Goal: Task Accomplishment & Management: Manage account settings

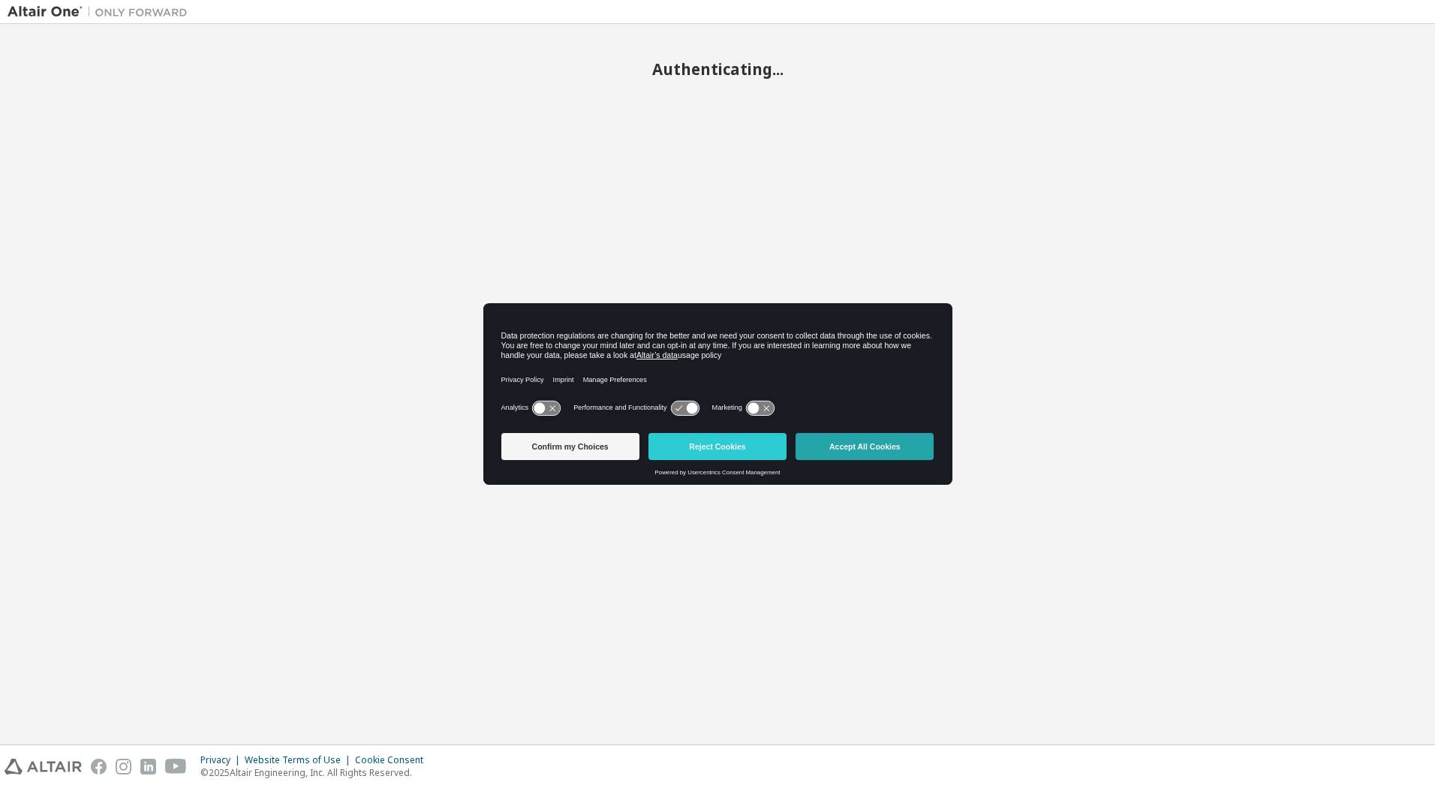
click at [881, 450] on button "Accept All Cookies" at bounding box center [865, 446] width 138 height 27
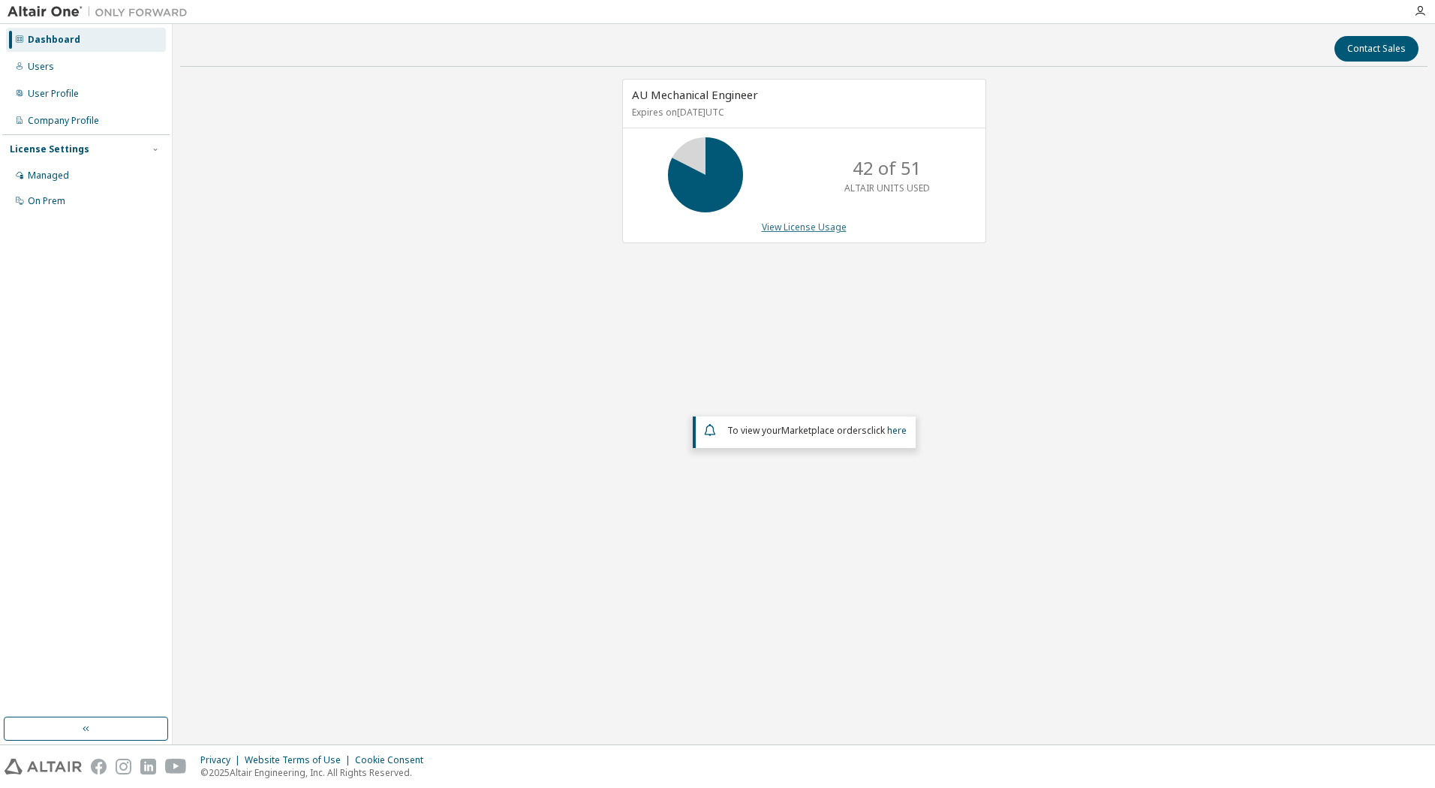
click at [824, 224] on link "View License Usage" at bounding box center [804, 227] width 85 height 13
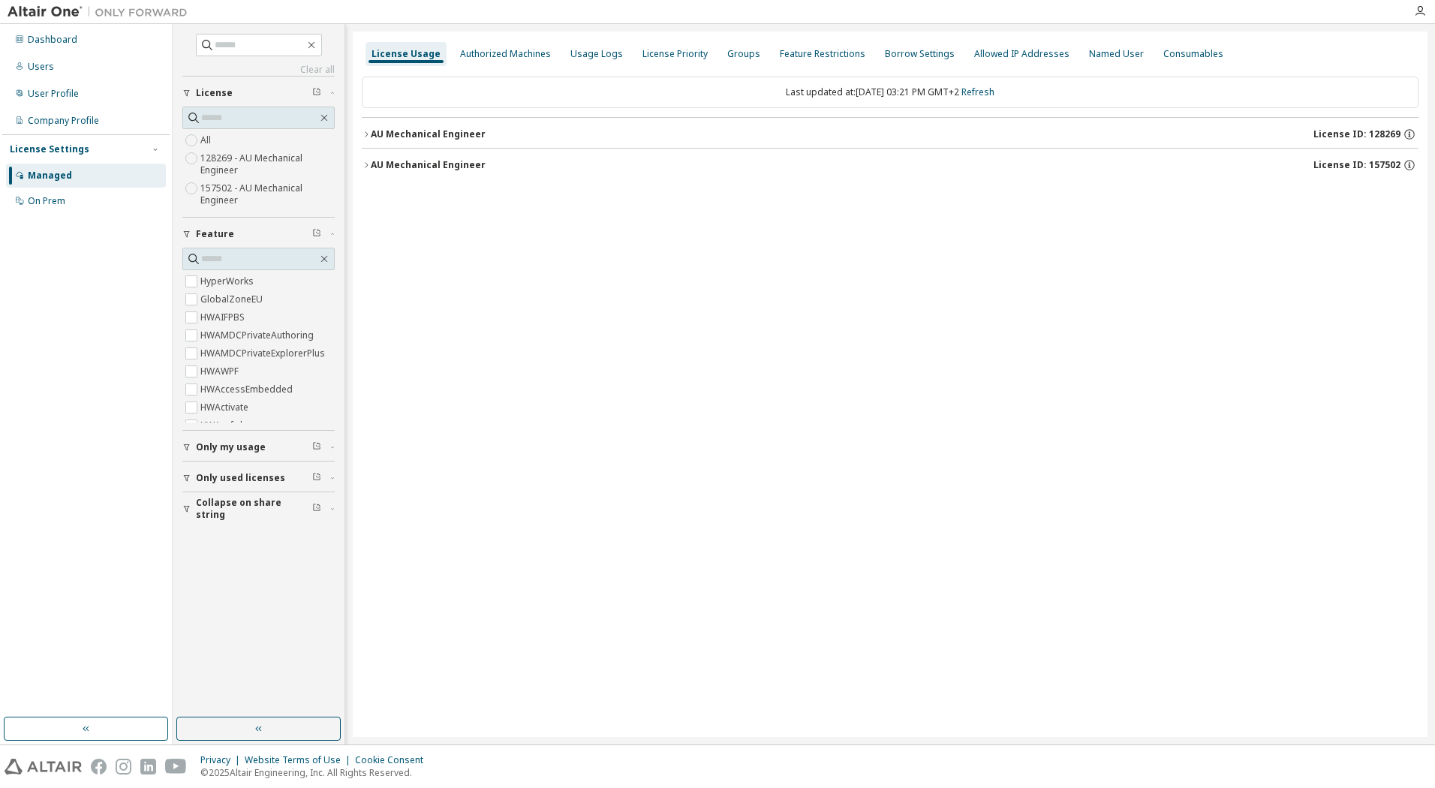
click at [367, 164] on icon "button" at bounding box center [366, 164] width 3 height 5
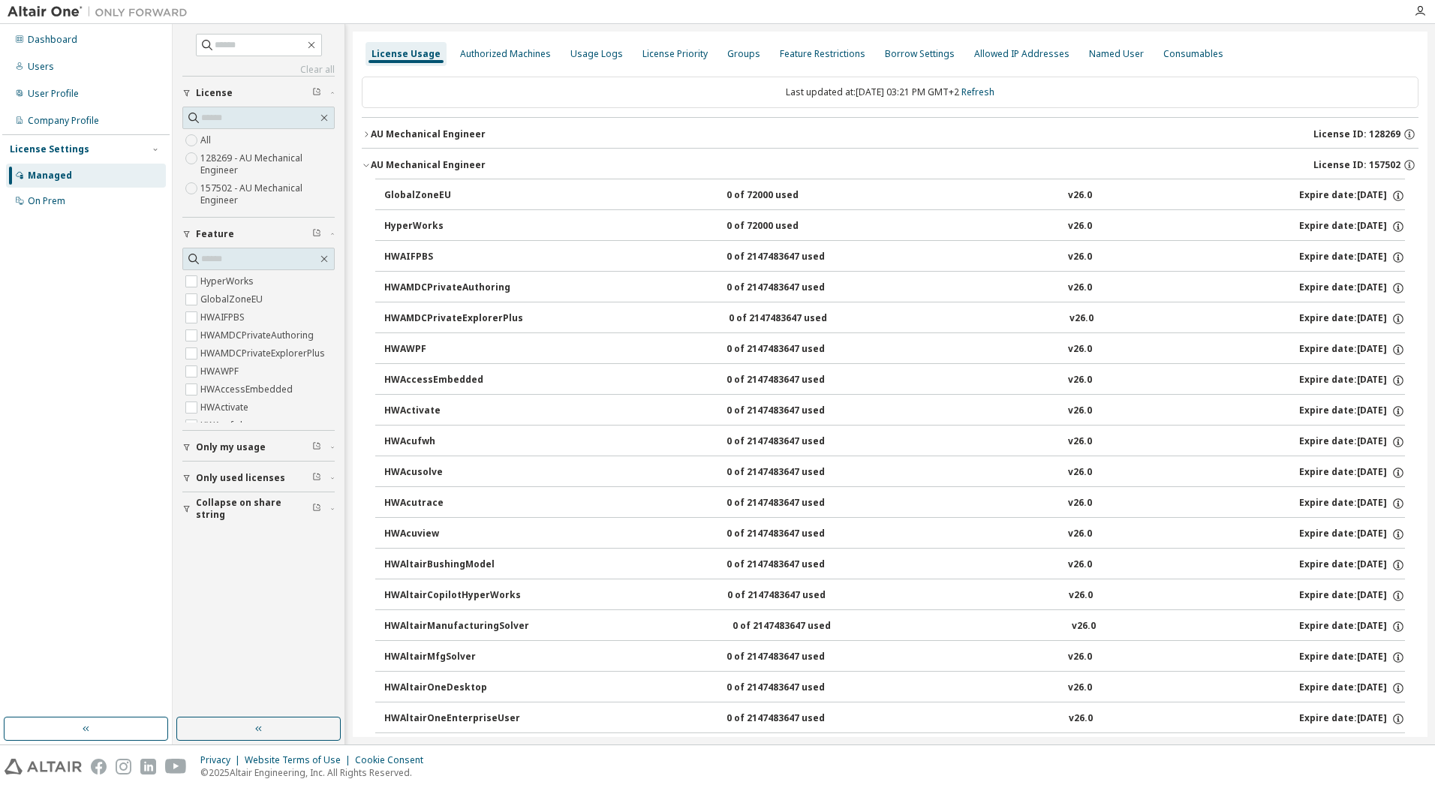
click at [362, 165] on icon "button" at bounding box center [366, 165] width 9 height 9
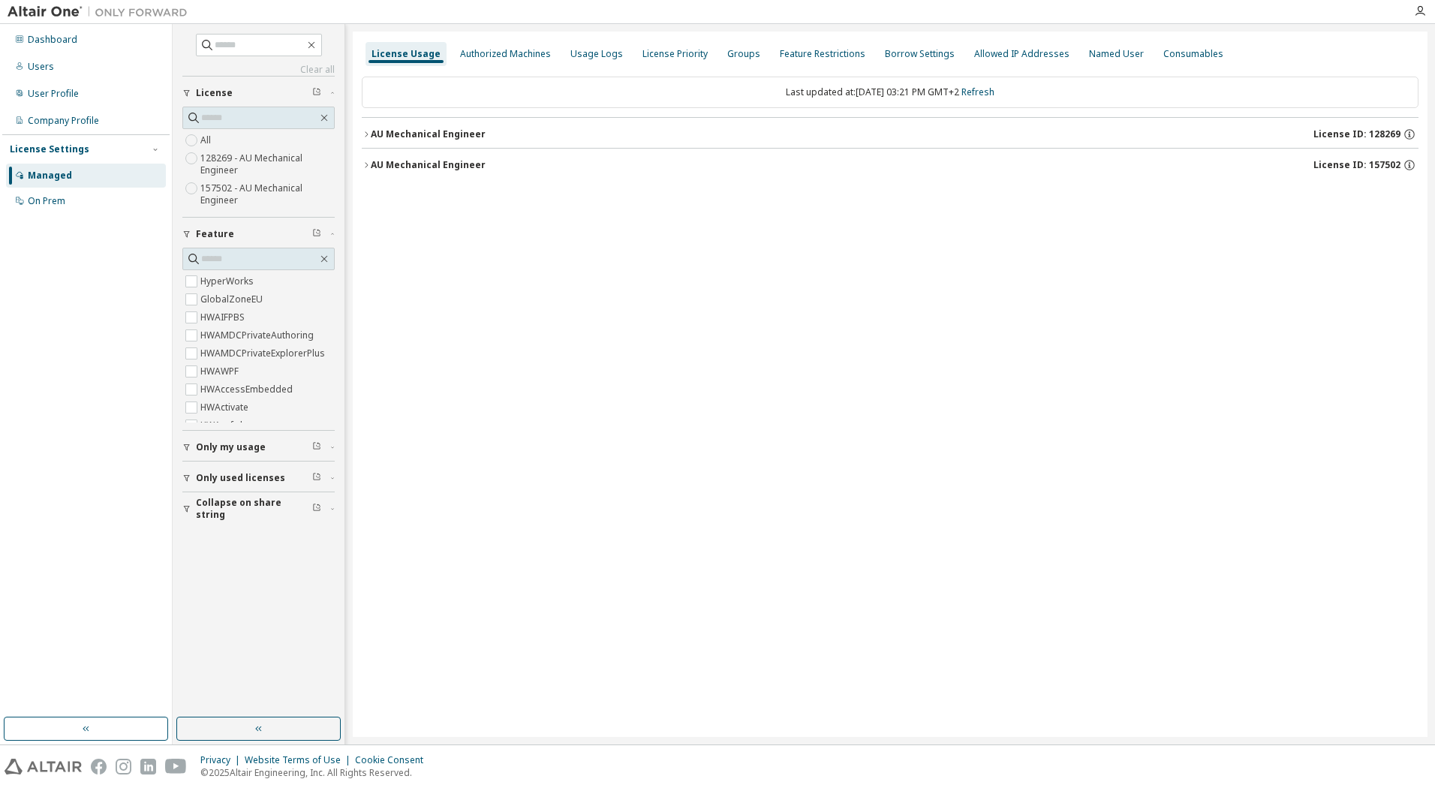
click at [366, 128] on button "AU Mechanical Engineer License ID: 128269" at bounding box center [890, 134] width 1057 height 33
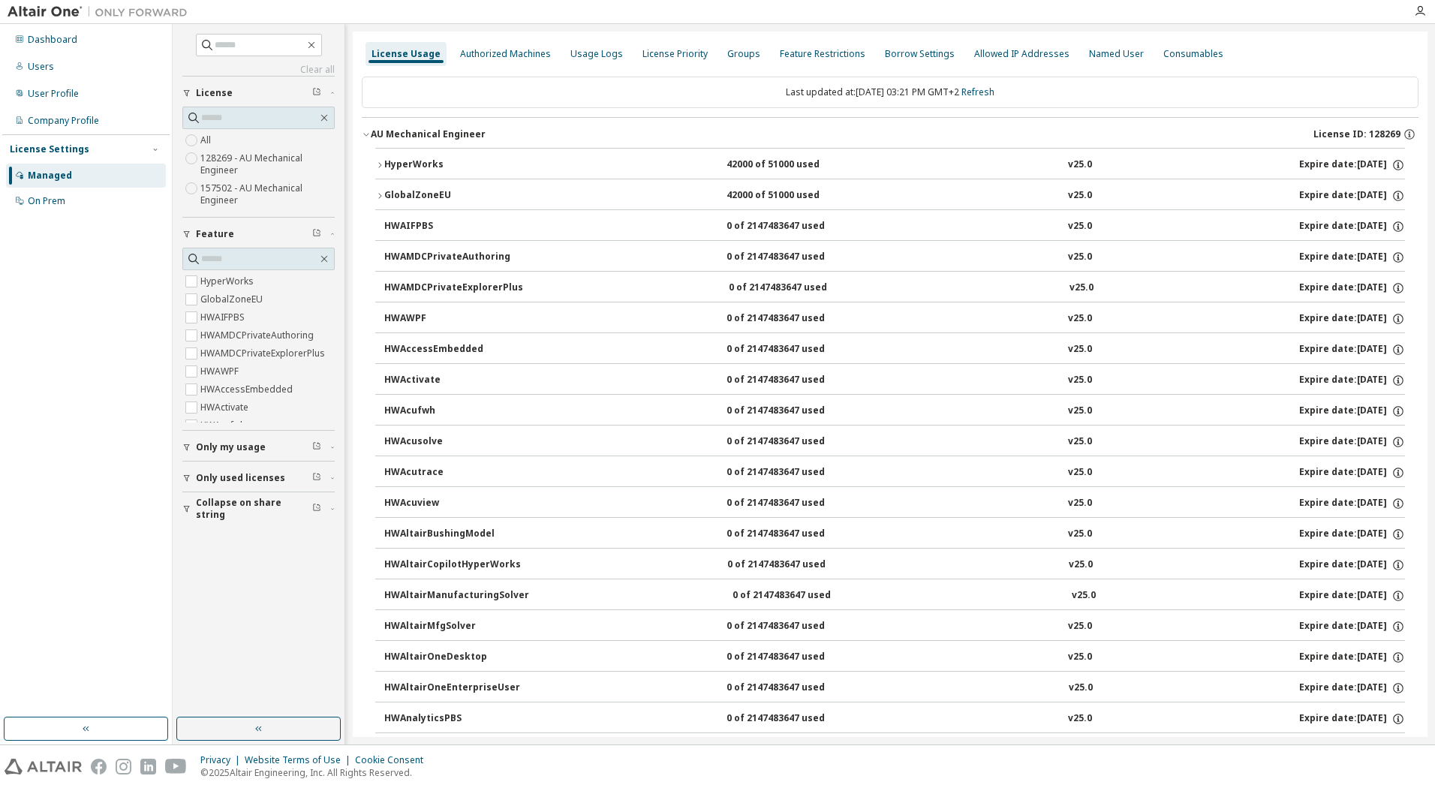
click at [368, 134] on icon "button" at bounding box center [365, 135] width 5 height 3
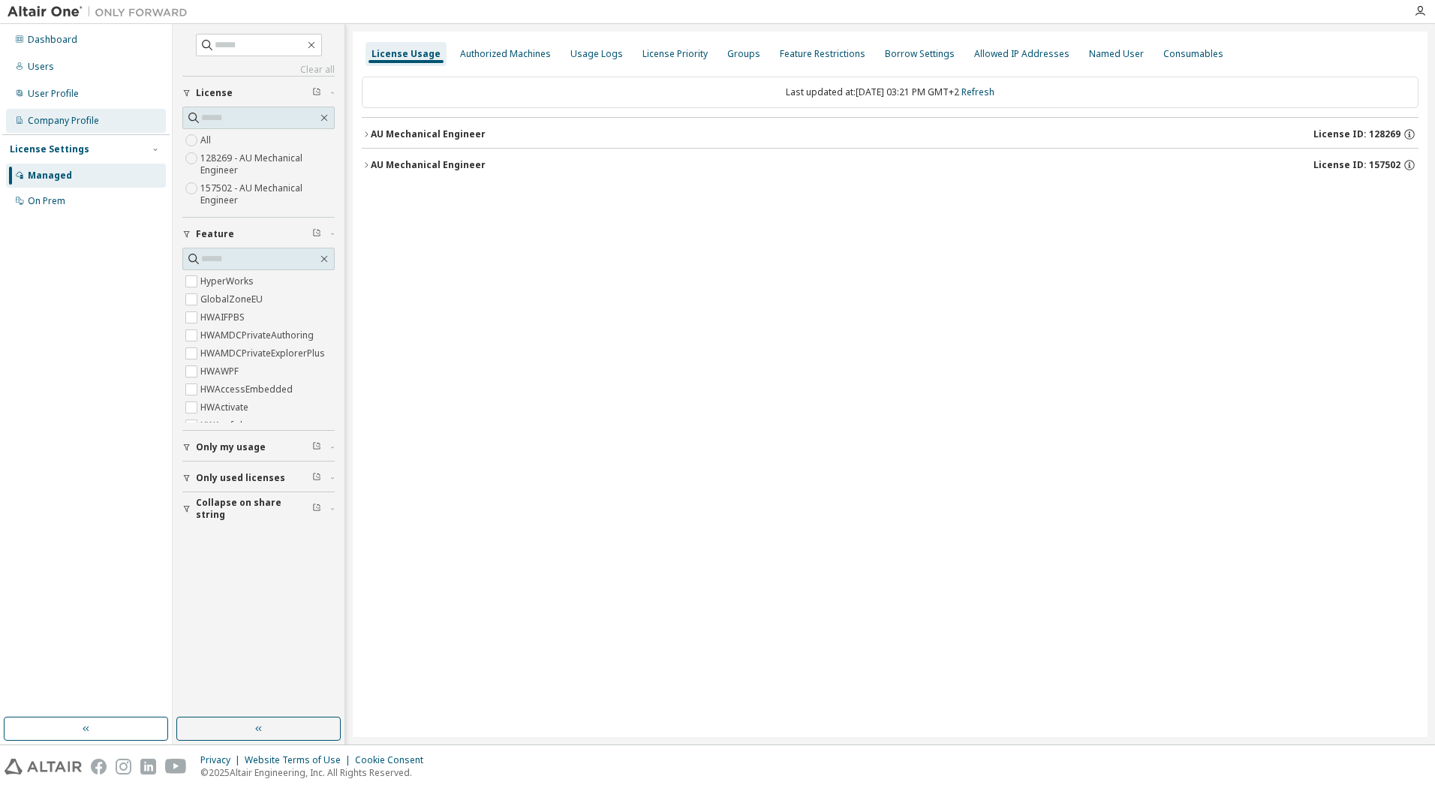
click at [68, 122] on div "Company Profile" at bounding box center [63, 121] width 71 height 12
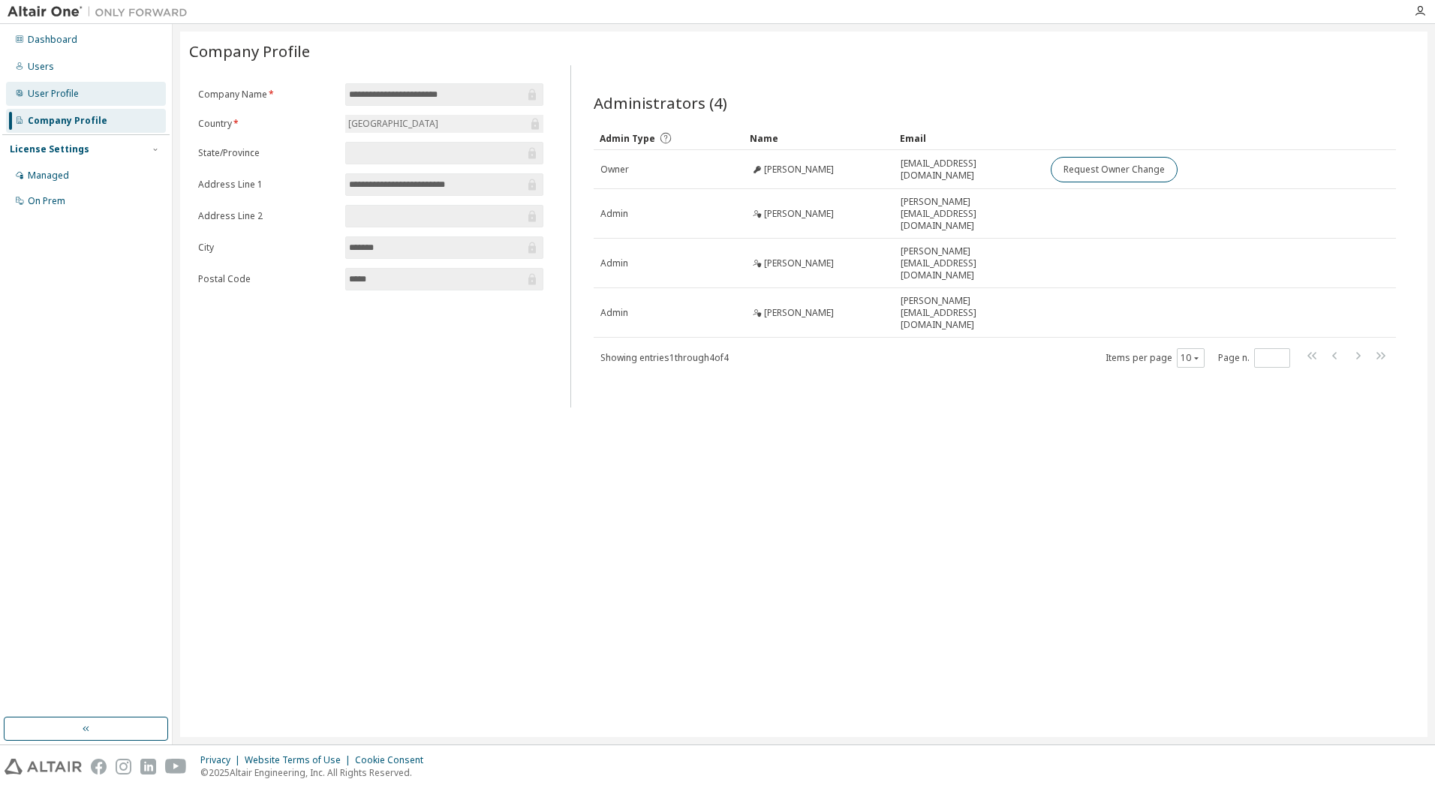
click at [68, 97] on div "User Profile" at bounding box center [53, 94] width 51 height 12
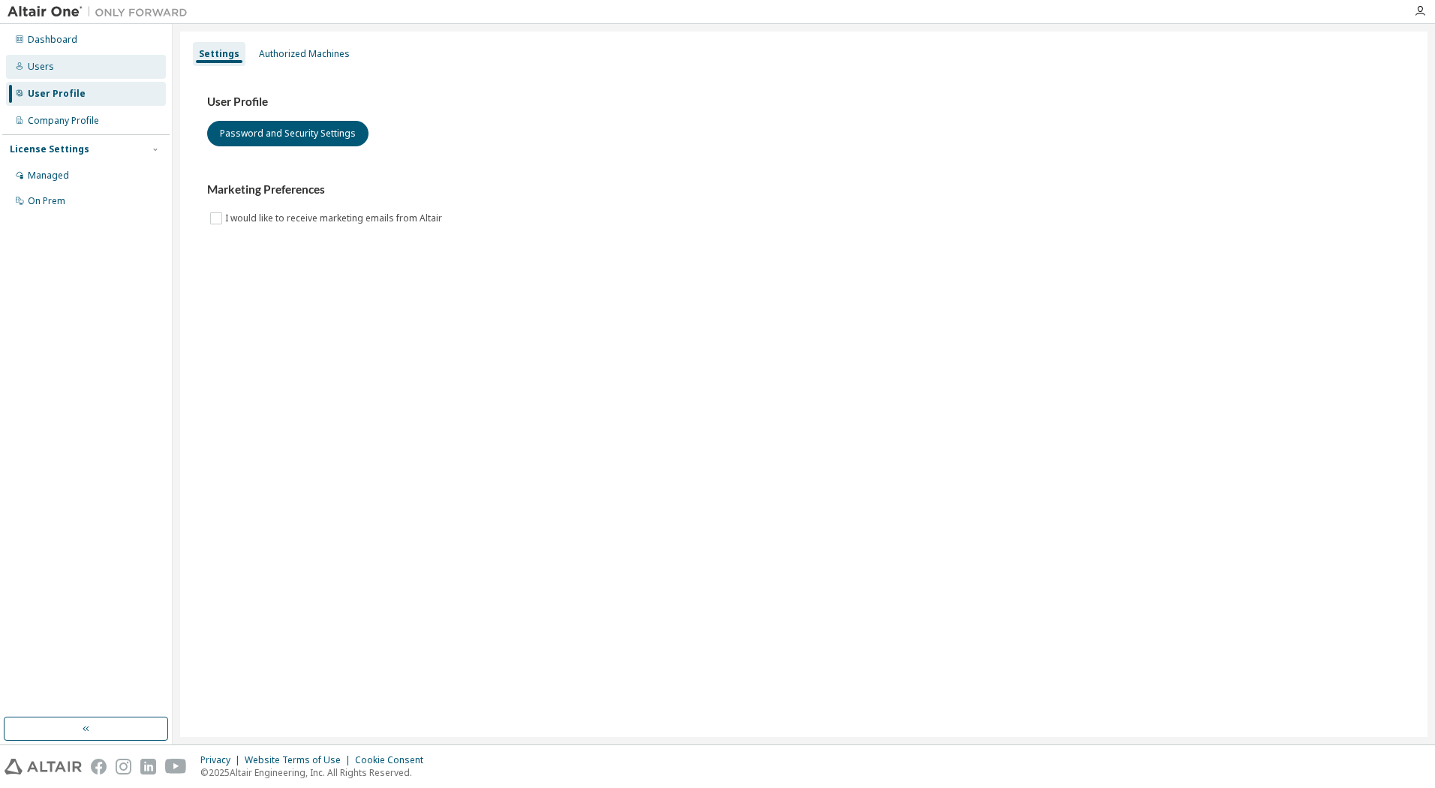
click at [71, 68] on div "Users" at bounding box center [86, 67] width 160 height 24
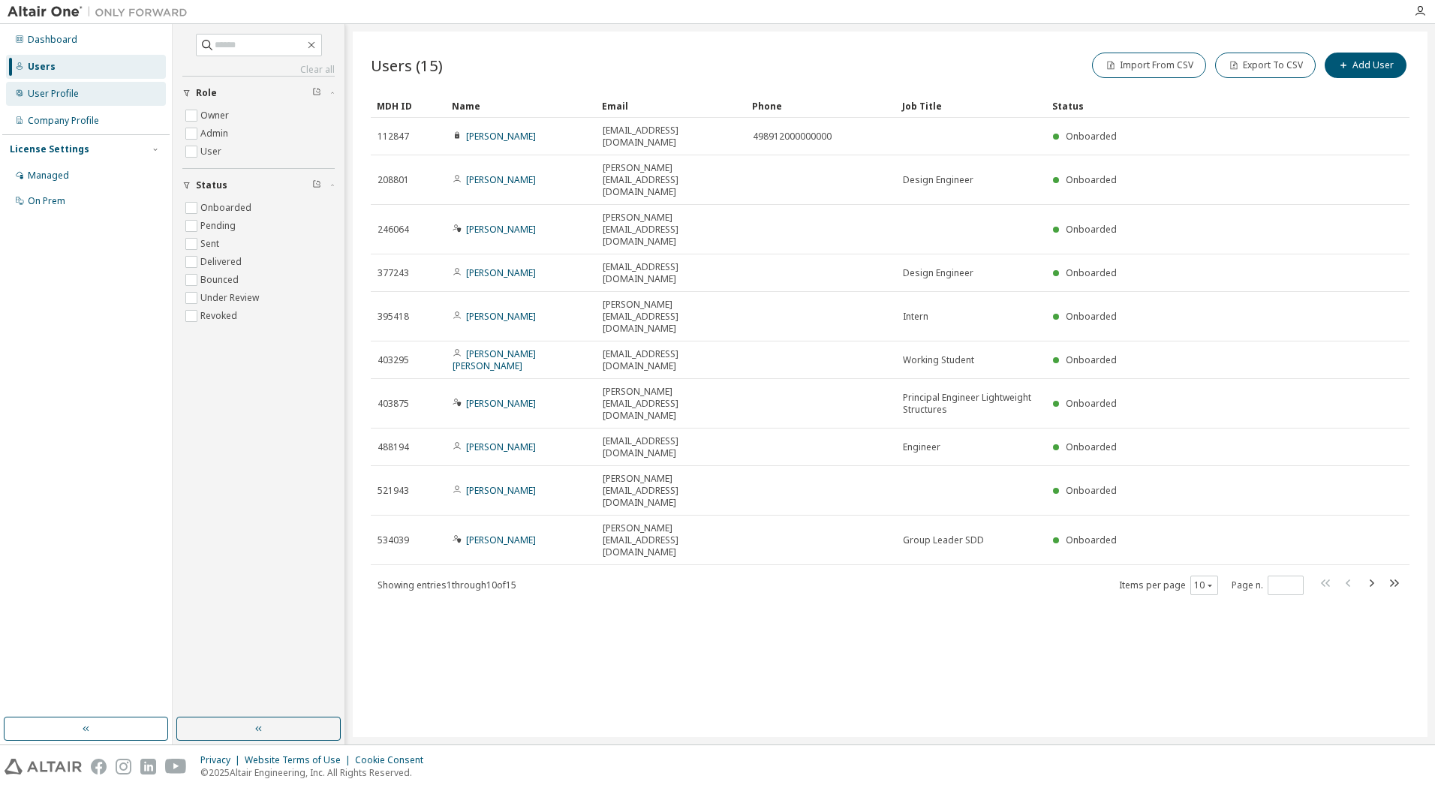
click at [70, 95] on div "User Profile" at bounding box center [53, 94] width 51 height 12
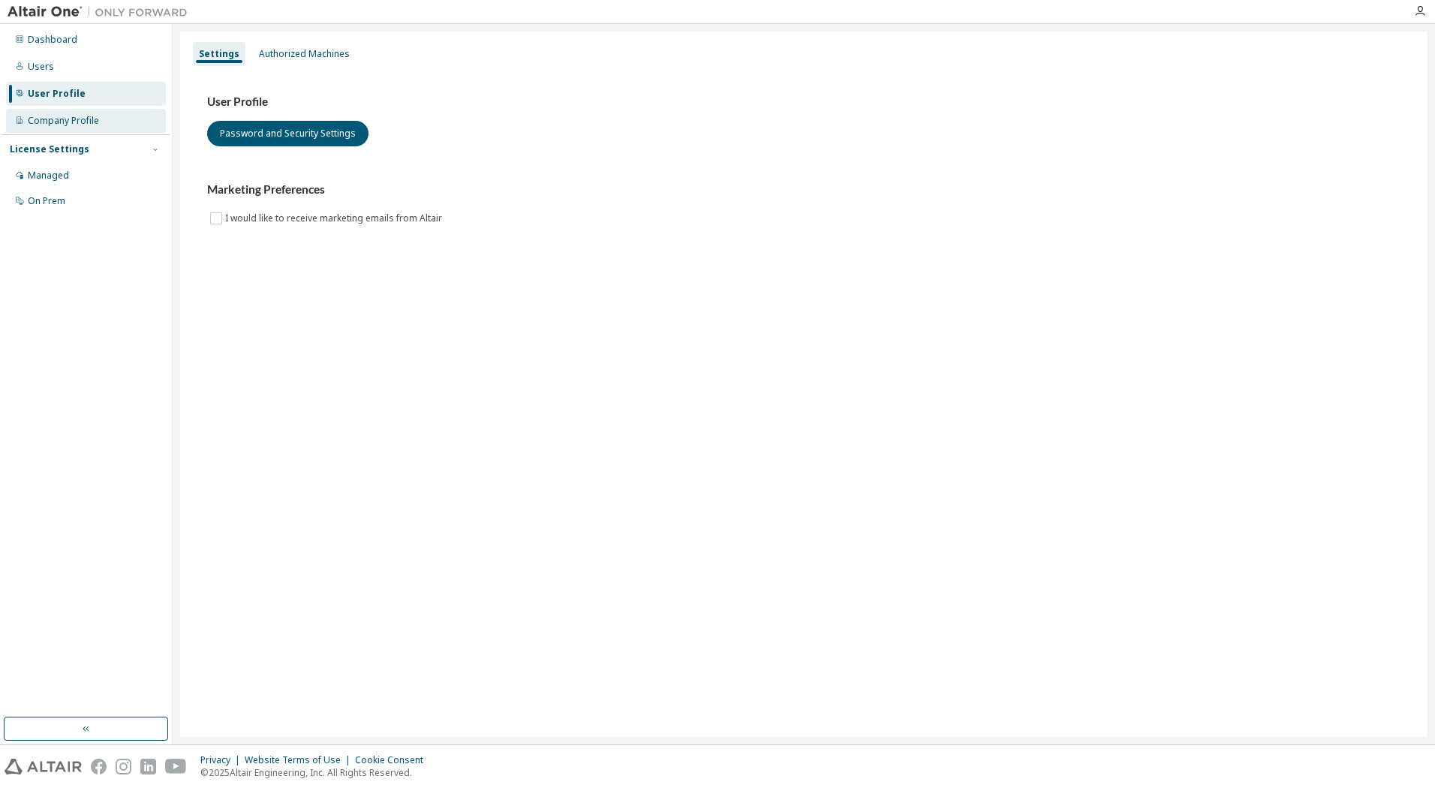
click at [75, 120] on div "Company Profile" at bounding box center [63, 121] width 71 height 12
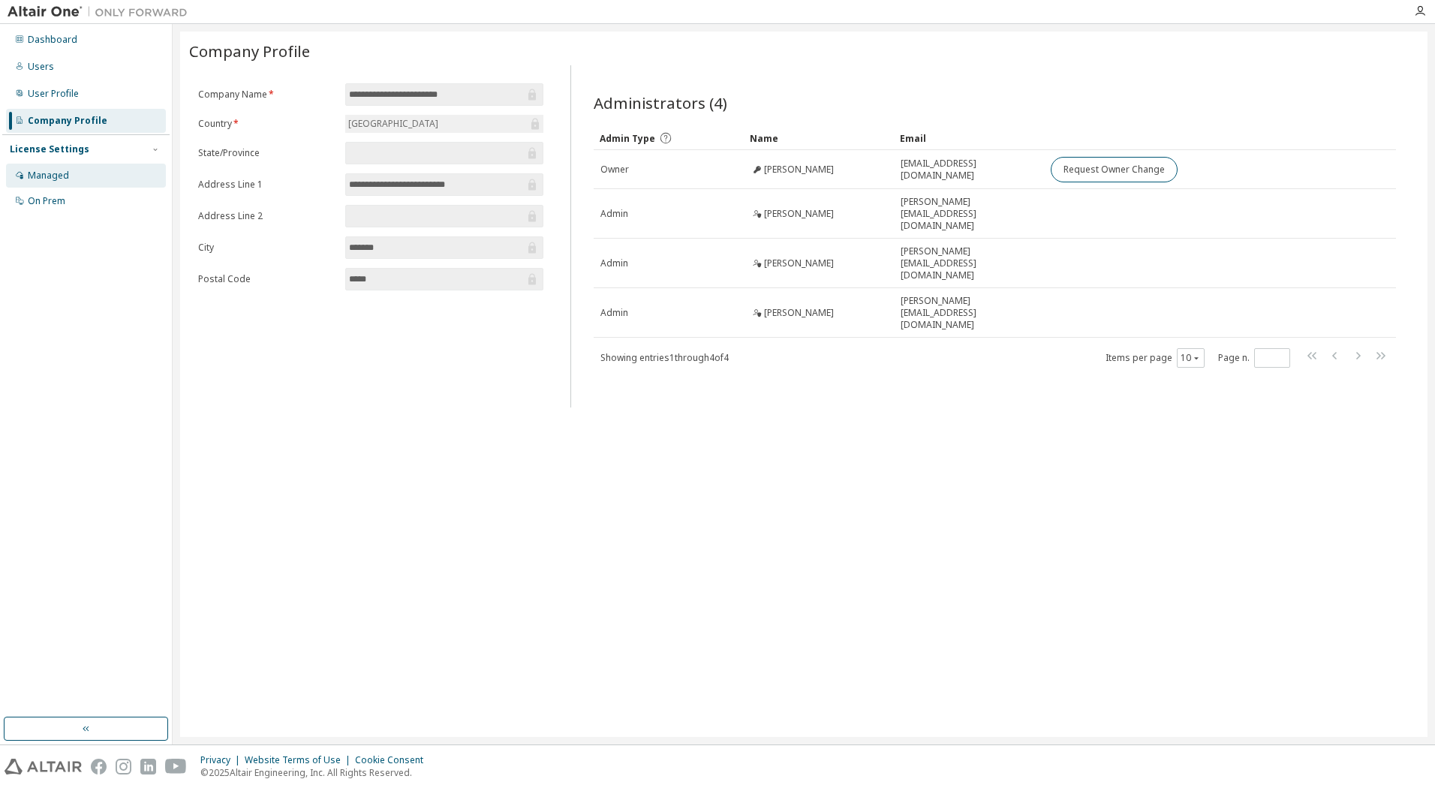
click at [69, 167] on div "Managed" at bounding box center [86, 176] width 160 height 24
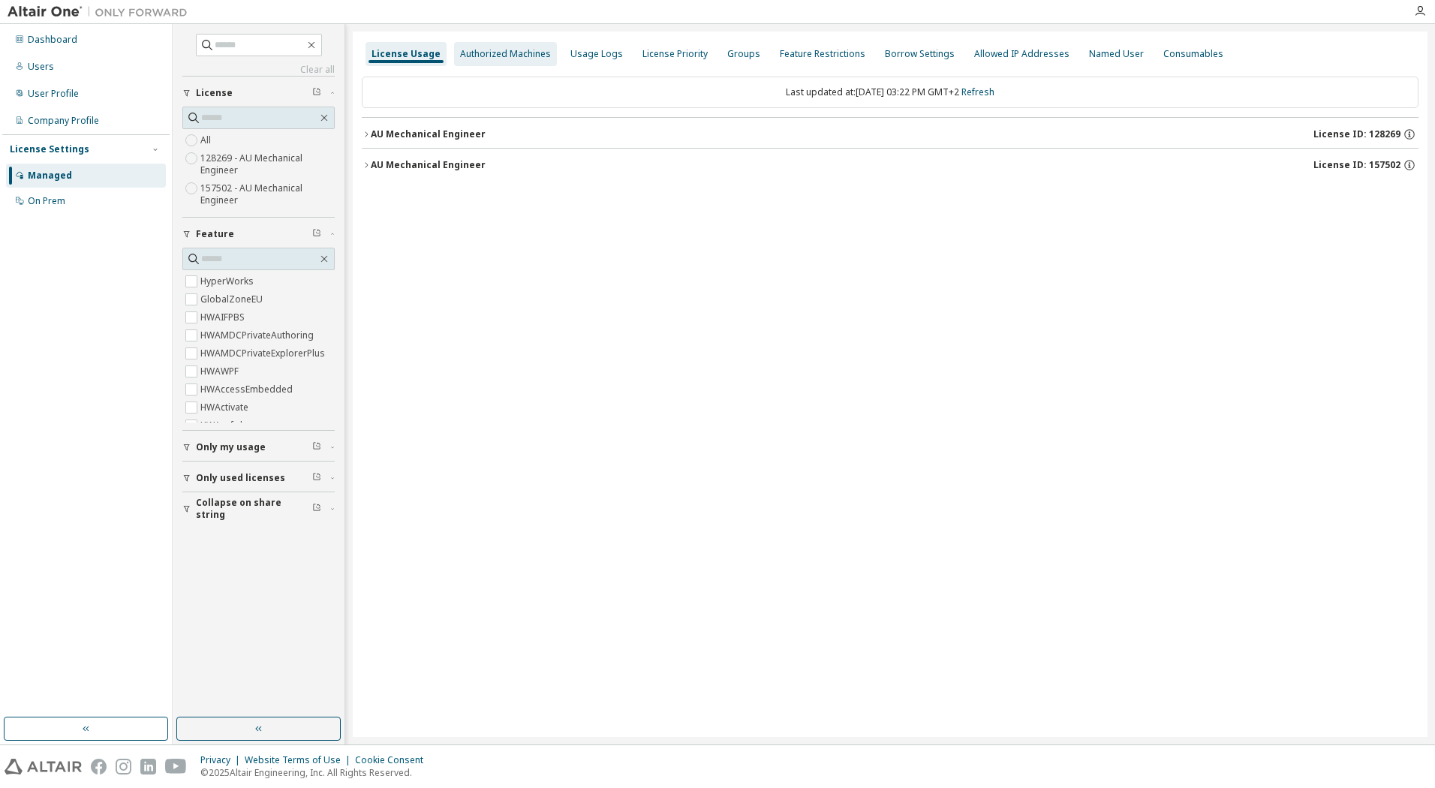
click at [483, 51] on div "Authorized Machines" at bounding box center [505, 54] width 91 height 12
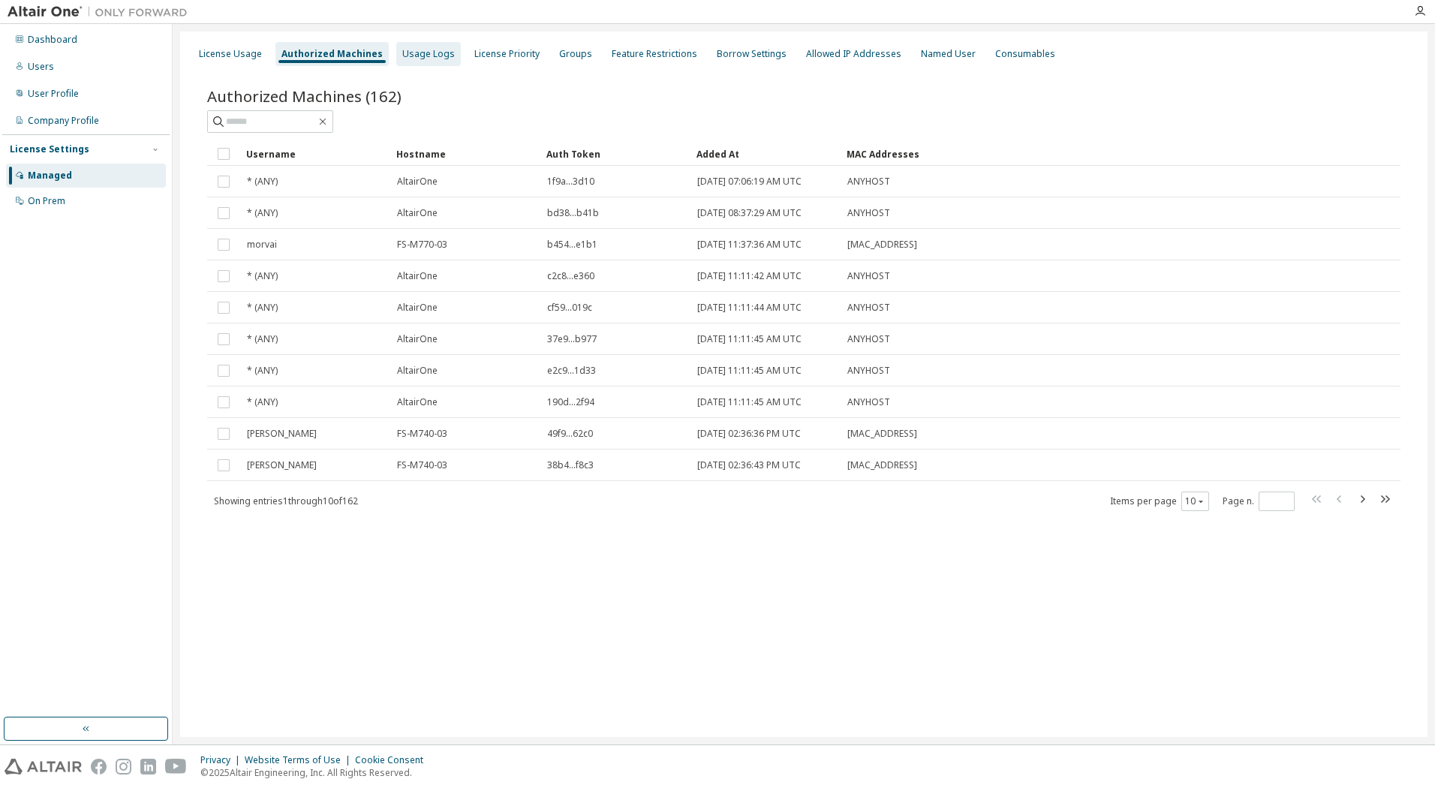
click at [418, 60] on div "Usage Logs" at bounding box center [428, 54] width 65 height 24
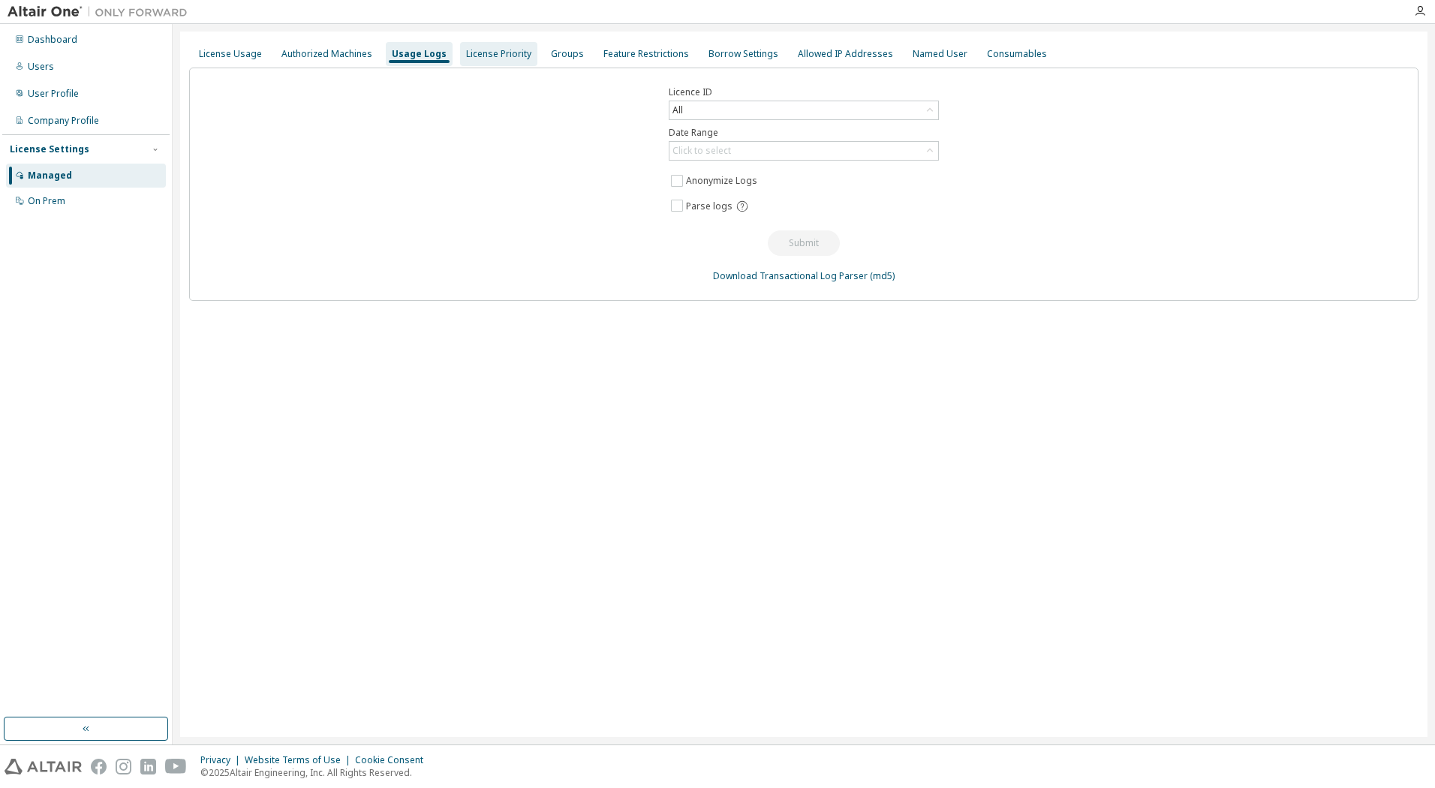
click at [472, 56] on div "License Priority" at bounding box center [498, 54] width 65 height 12
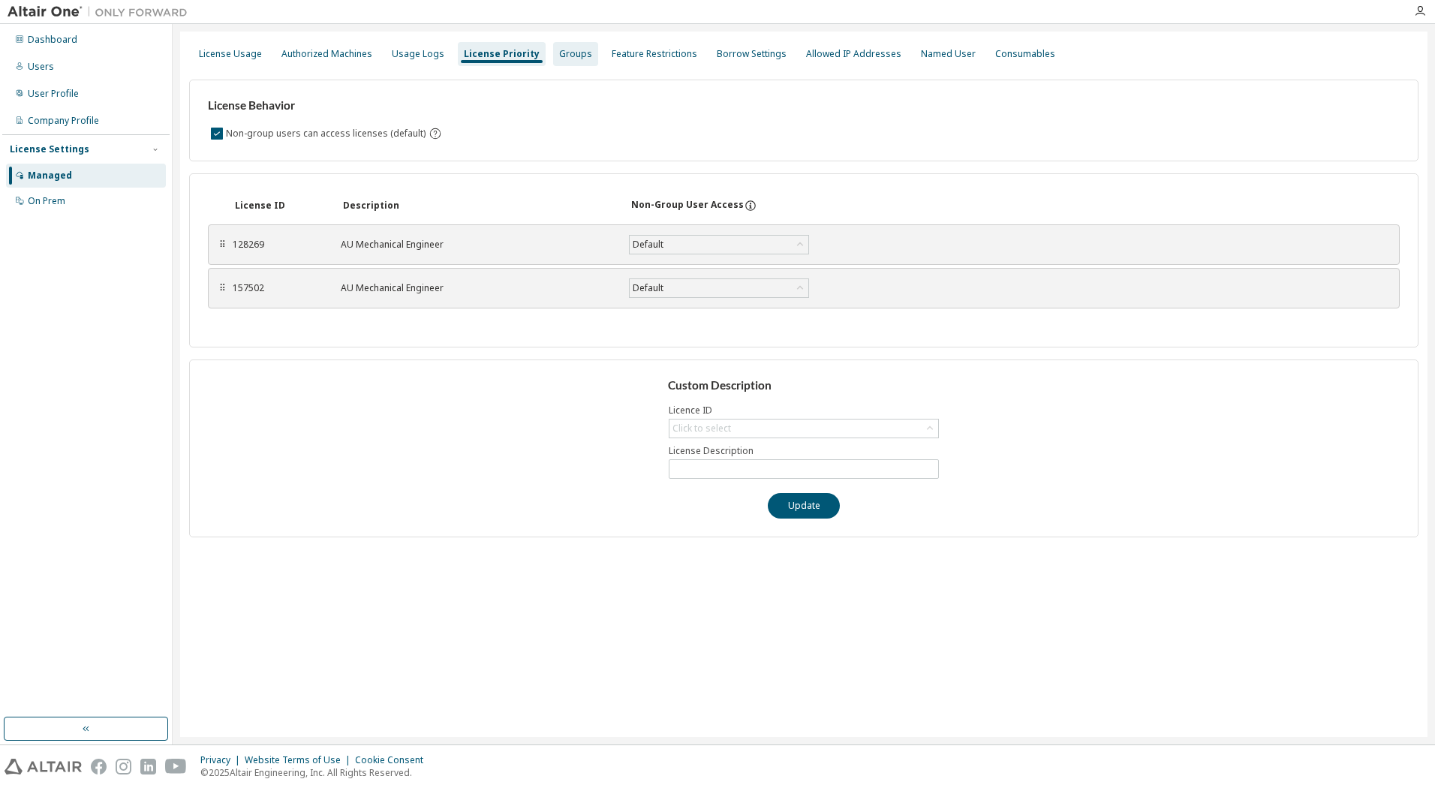
click at [559, 49] on div "Groups" at bounding box center [575, 54] width 33 height 12
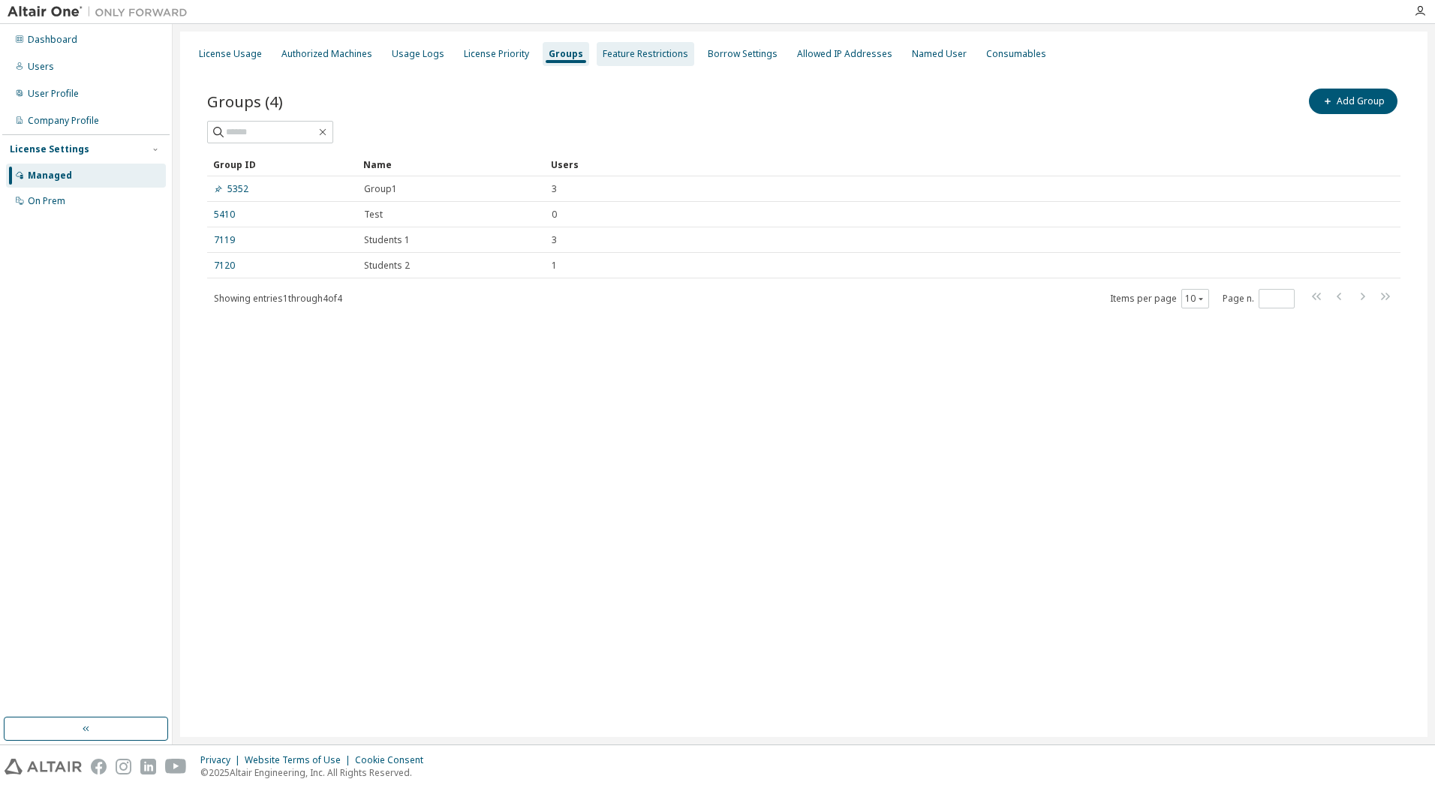
click at [631, 48] on div "Feature Restrictions" at bounding box center [646, 54] width 86 height 12
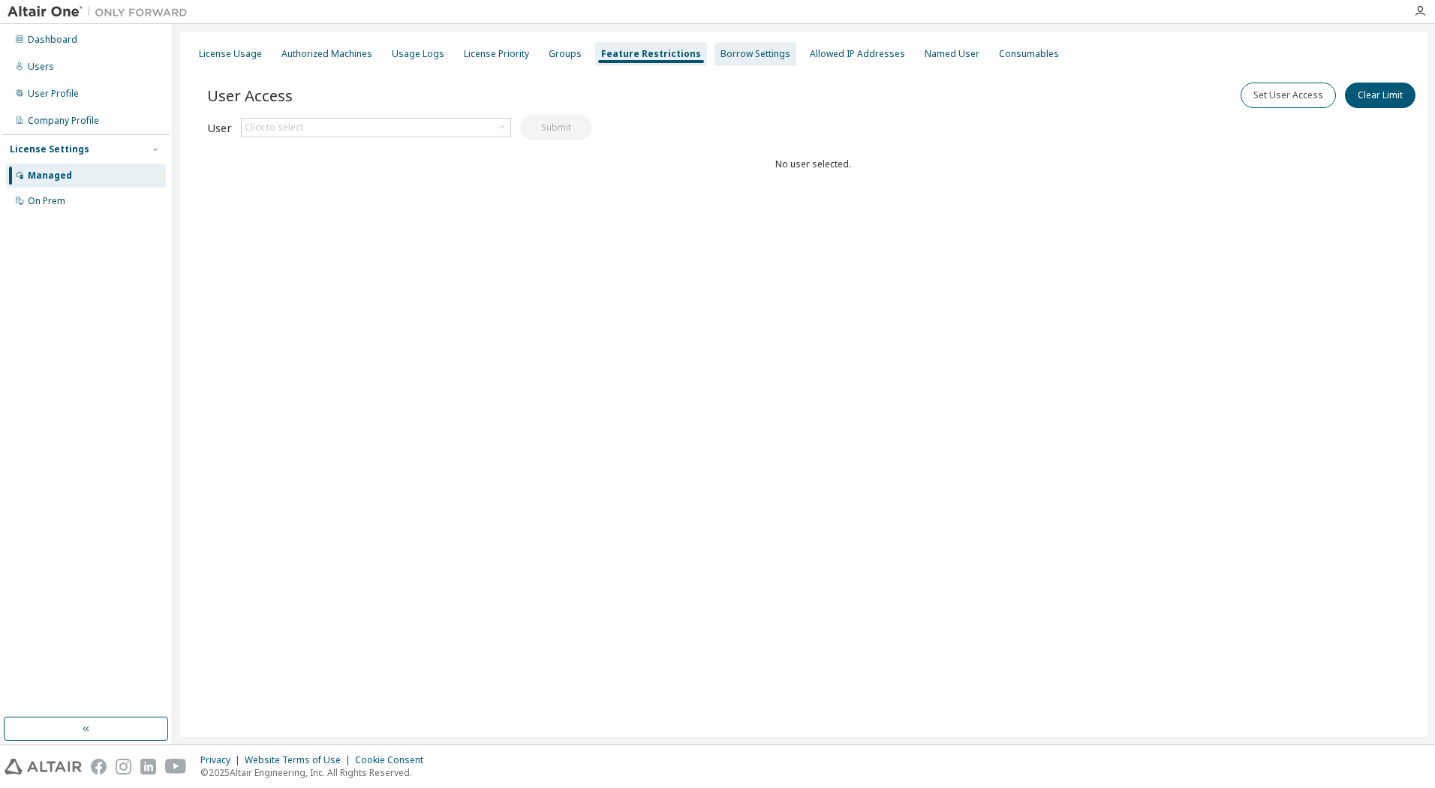
click at [745, 48] on div "Borrow Settings" at bounding box center [756, 54] width 70 height 12
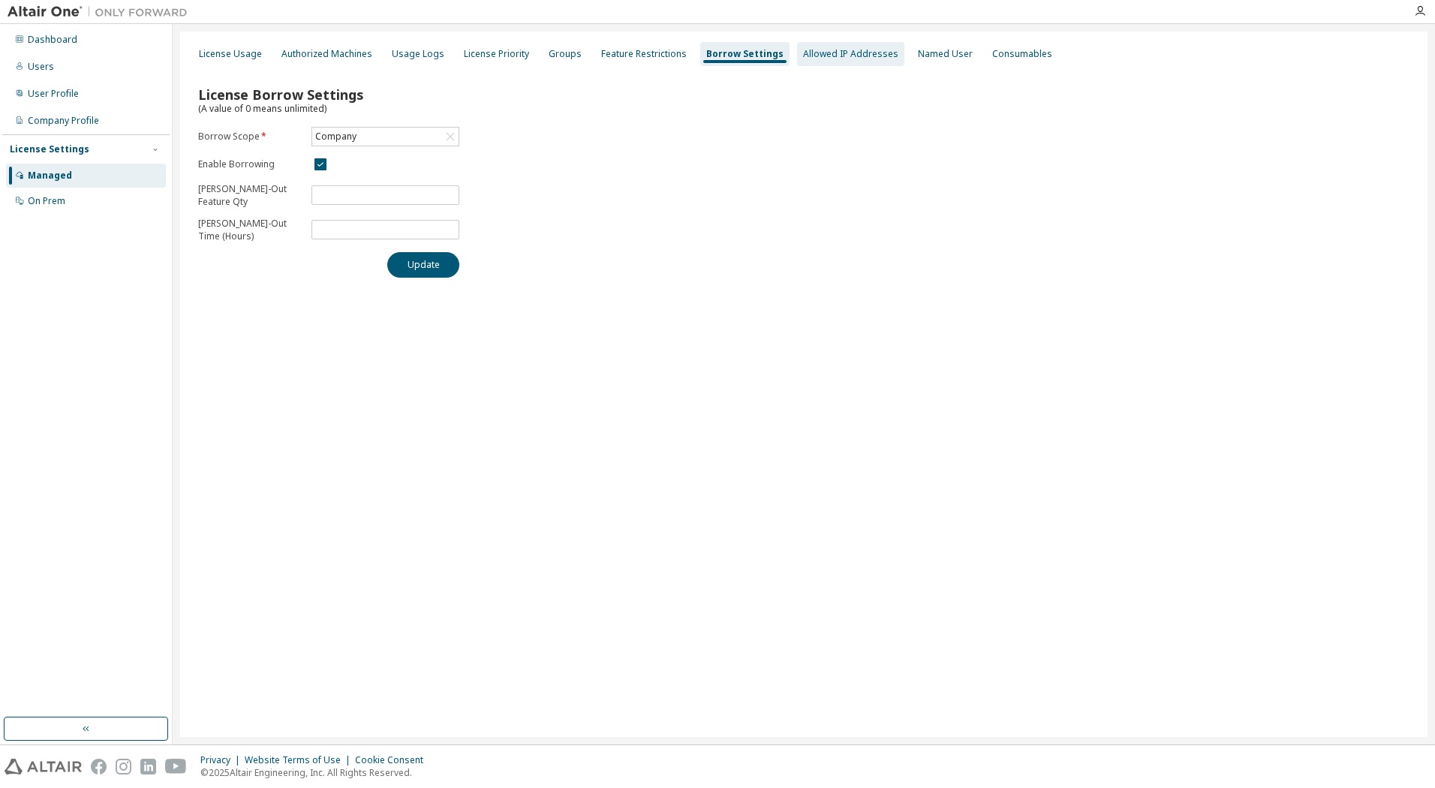
click at [813, 51] on div "Allowed IP Addresses" at bounding box center [850, 54] width 95 height 12
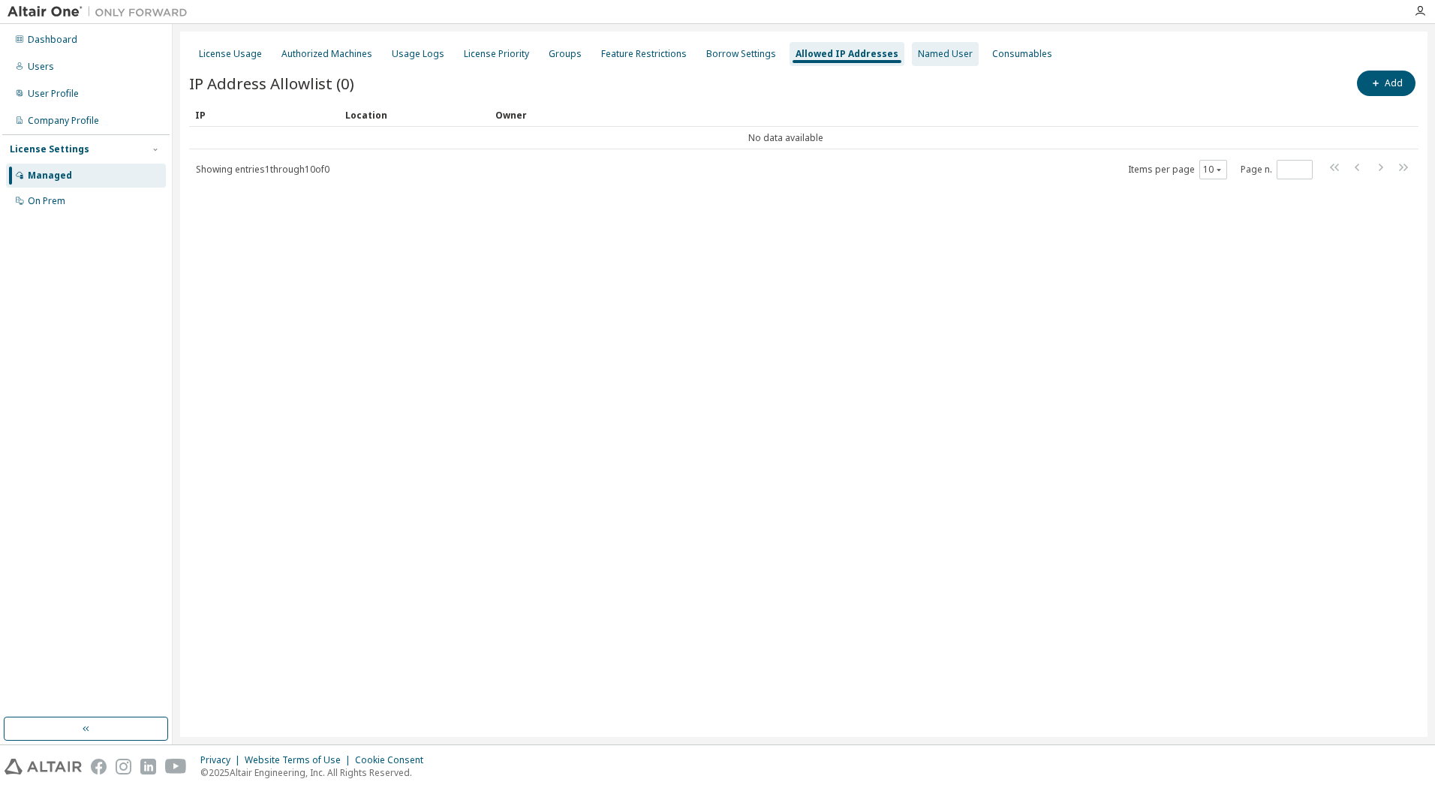
click at [927, 56] on div "Named User" at bounding box center [945, 54] width 55 height 12
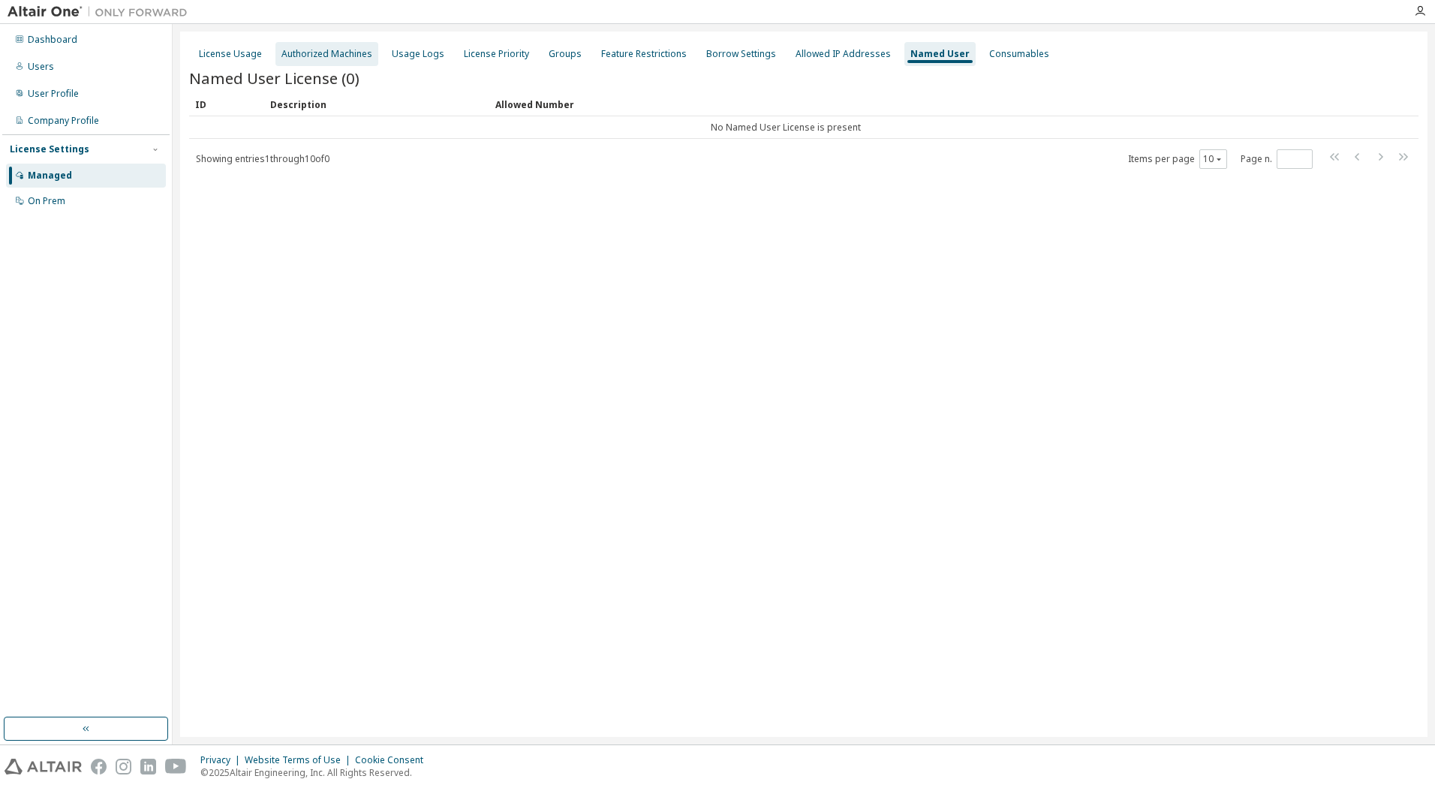
click at [311, 56] on div "Authorized Machines" at bounding box center [327, 54] width 91 height 12
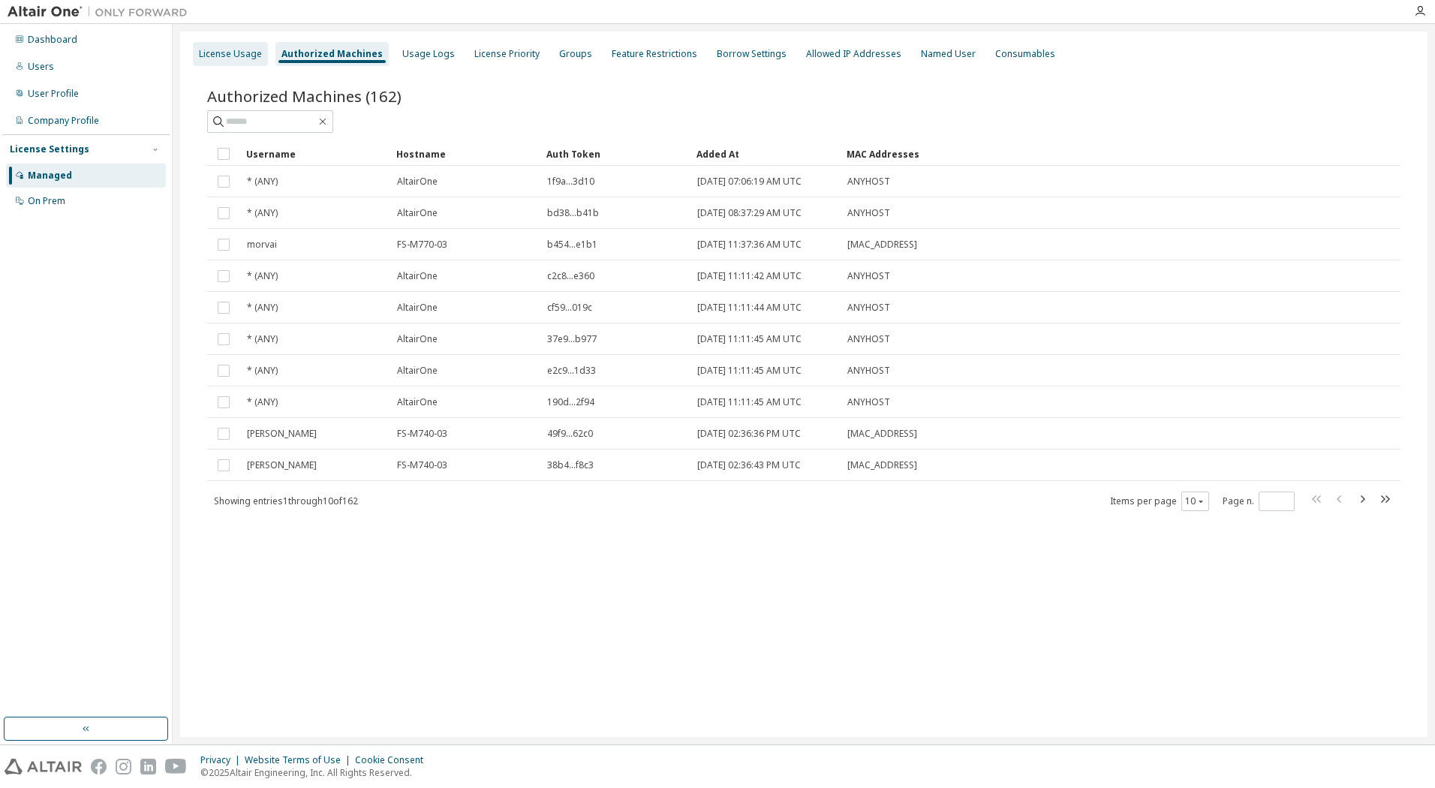
click at [249, 57] on div "License Usage" at bounding box center [230, 54] width 63 height 12
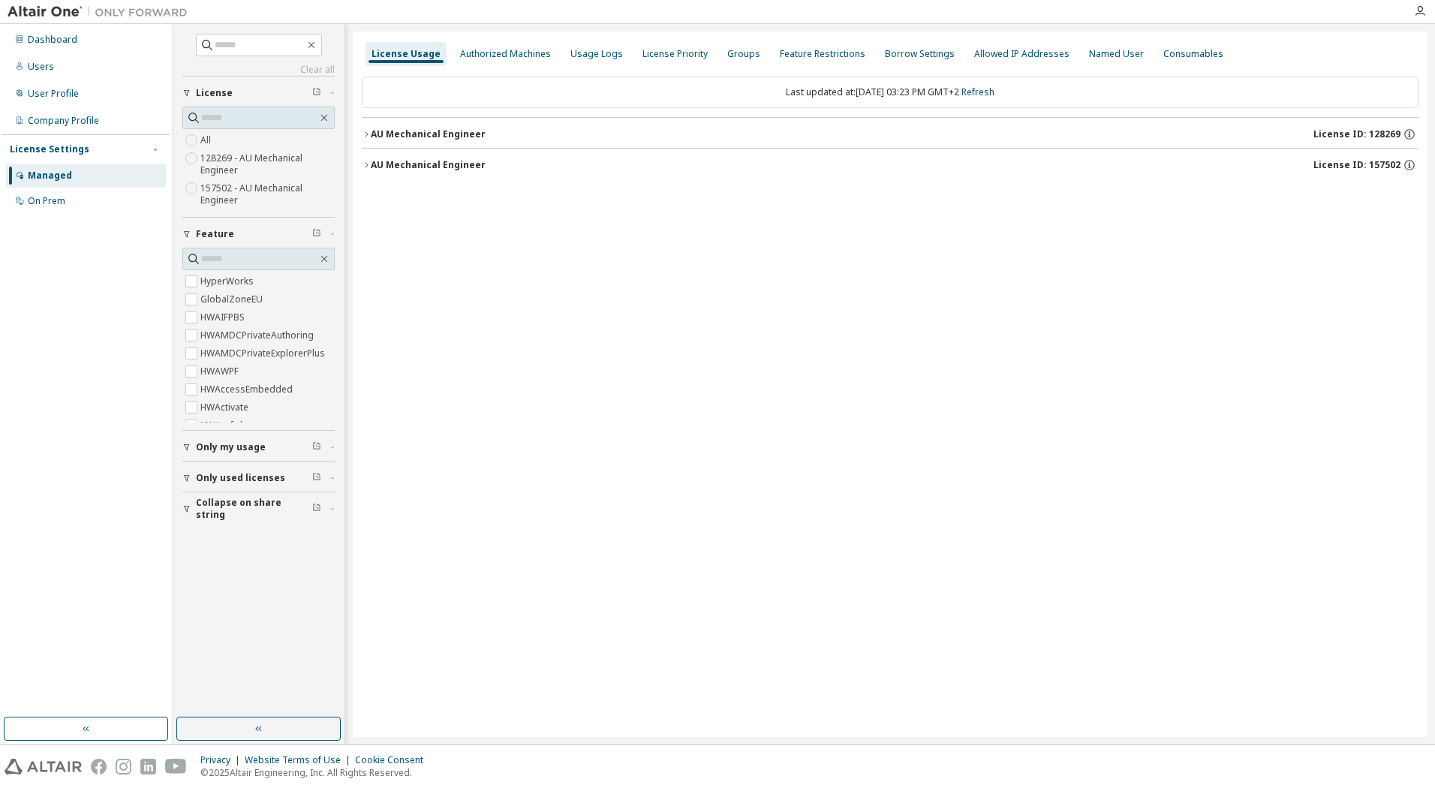
click at [368, 132] on icon "button" at bounding box center [366, 134] width 9 height 9
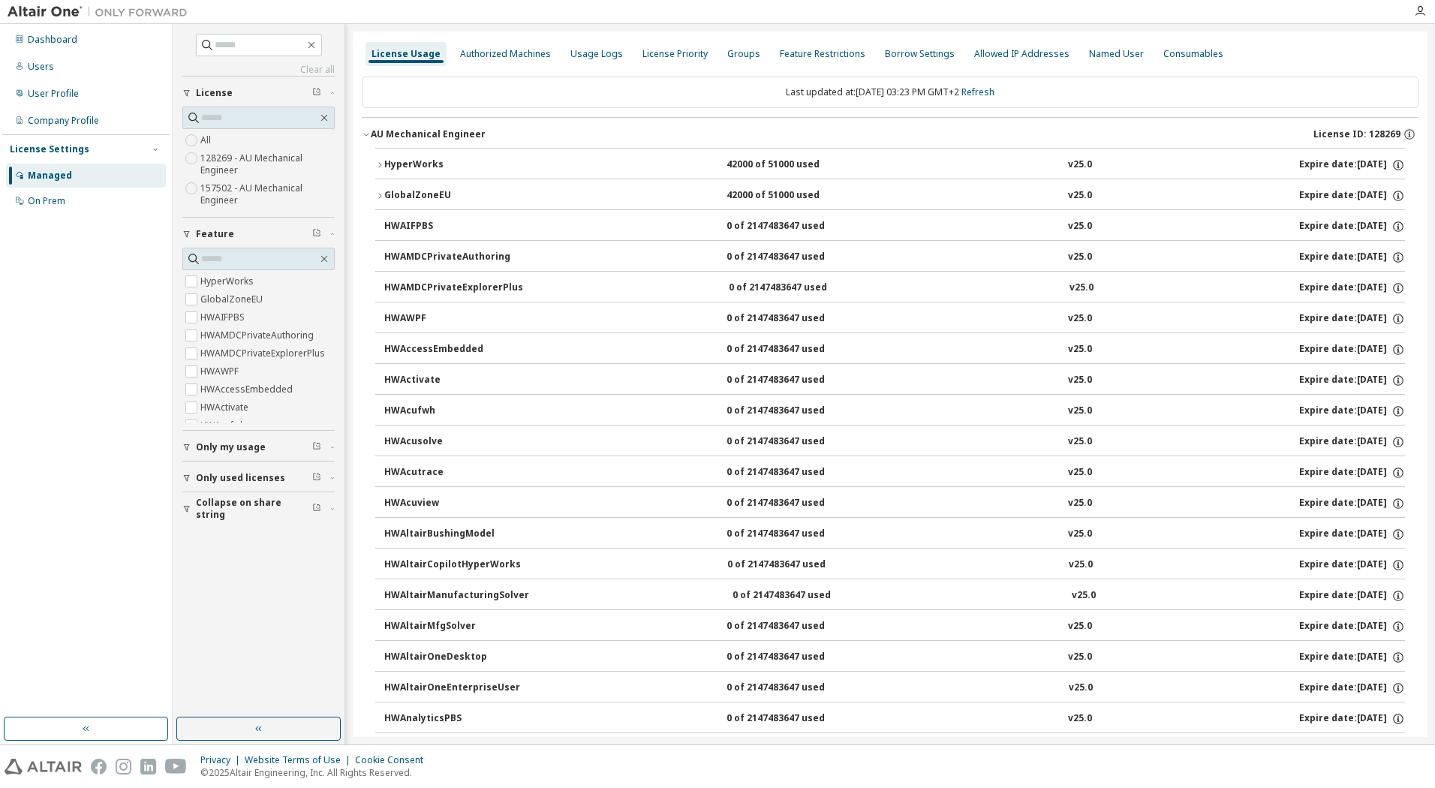
click at [366, 134] on icon "button" at bounding box center [366, 134] width 9 height 9
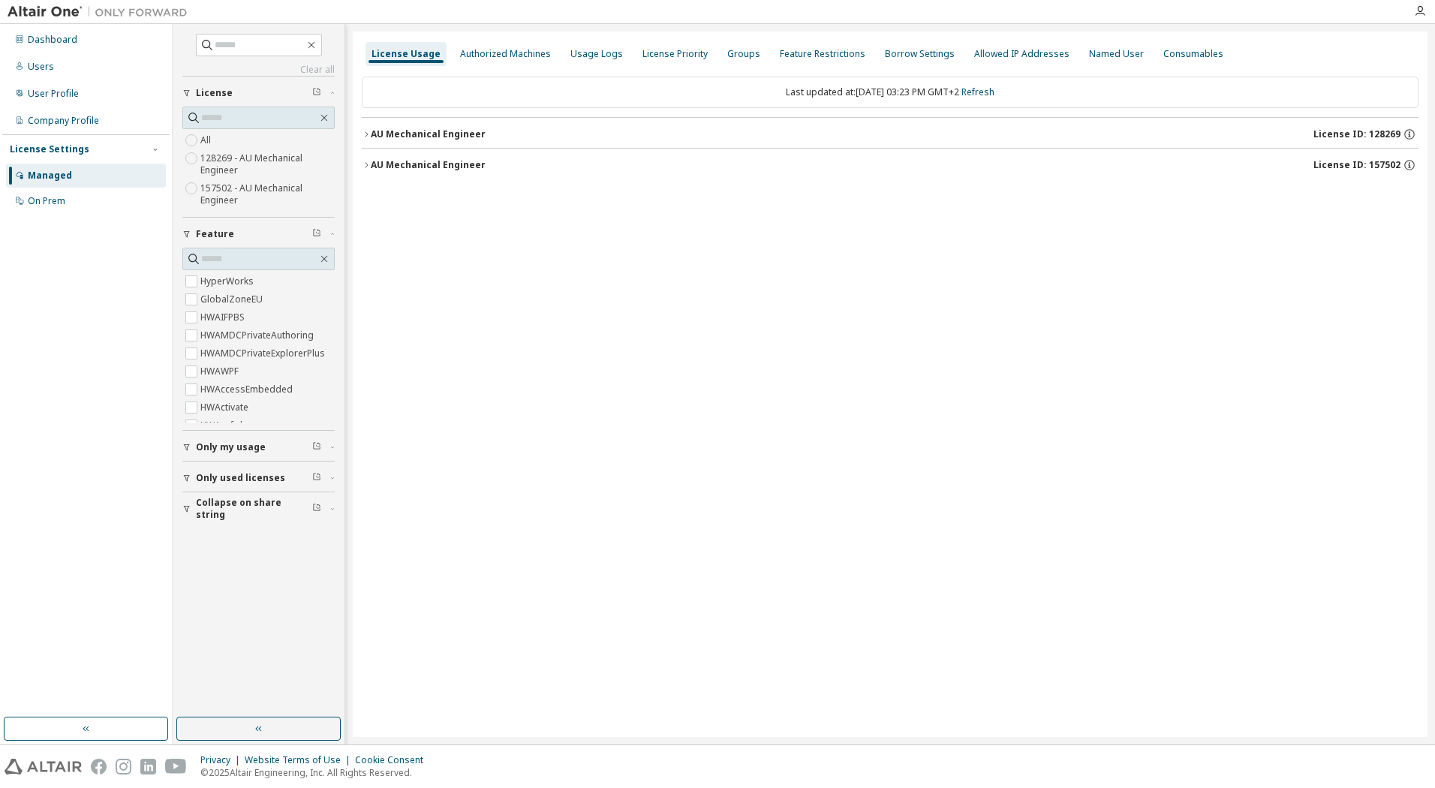
click at [367, 163] on icon "button" at bounding box center [366, 165] width 9 height 9
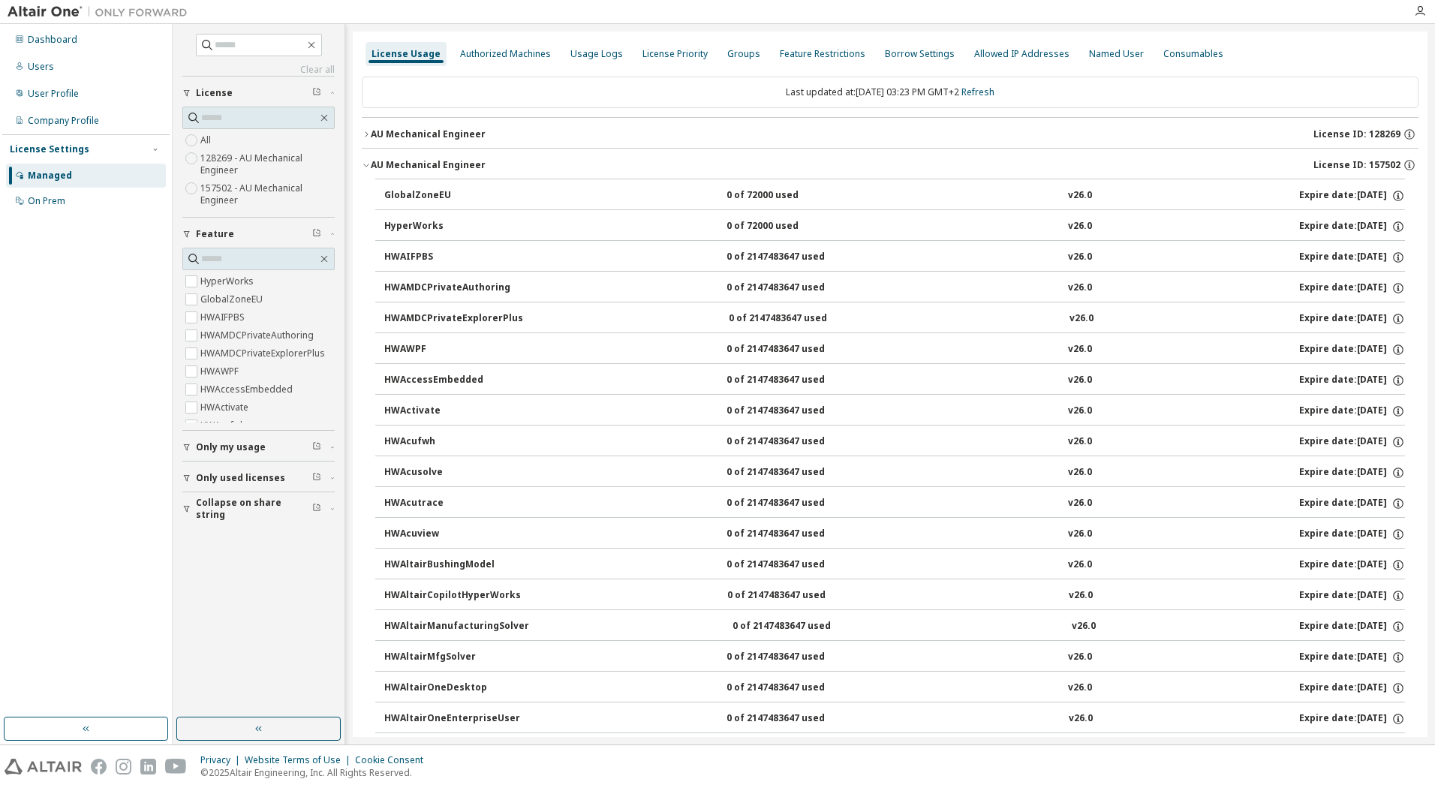
click at [363, 164] on icon "button" at bounding box center [366, 165] width 9 height 9
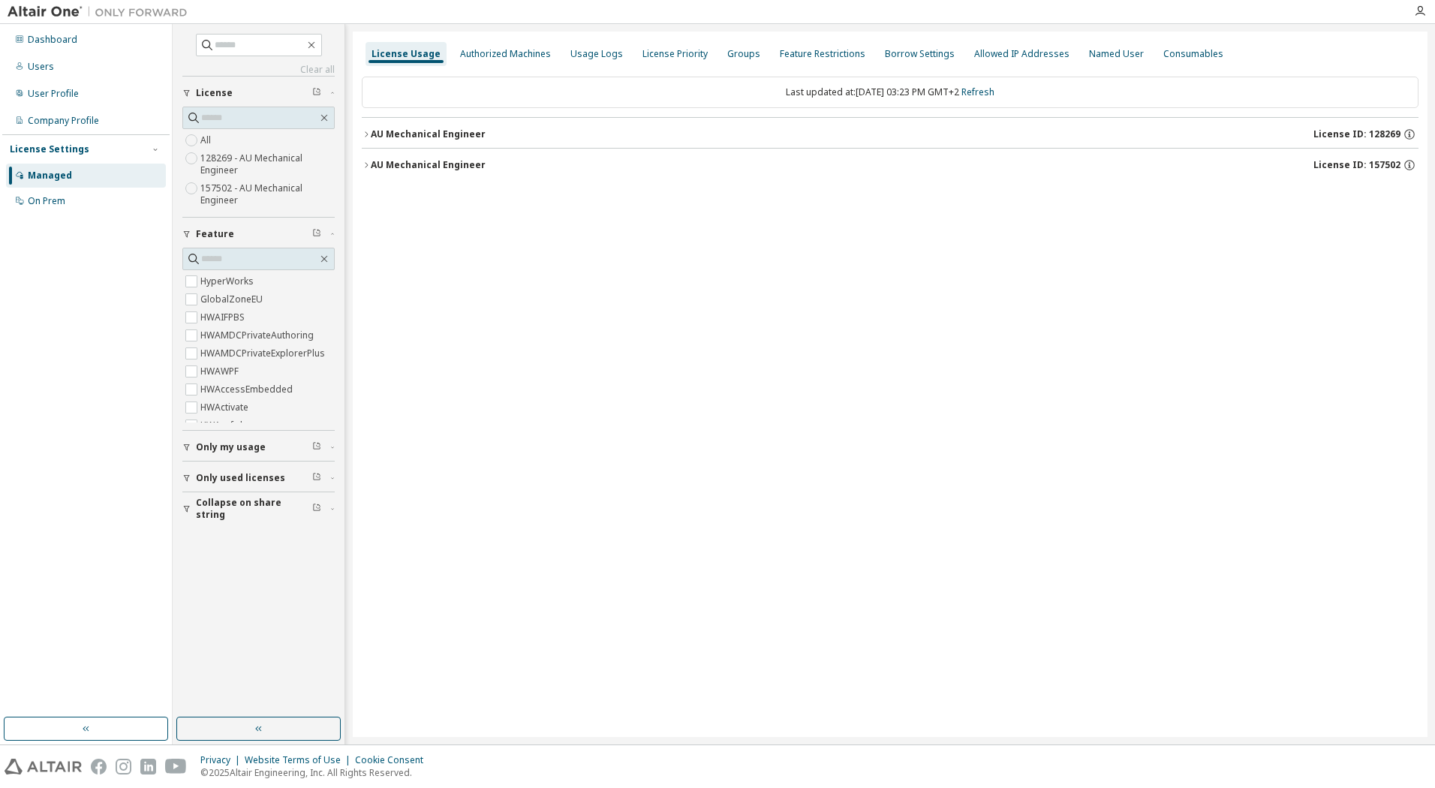
click at [363, 164] on icon "button" at bounding box center [366, 165] width 9 height 9
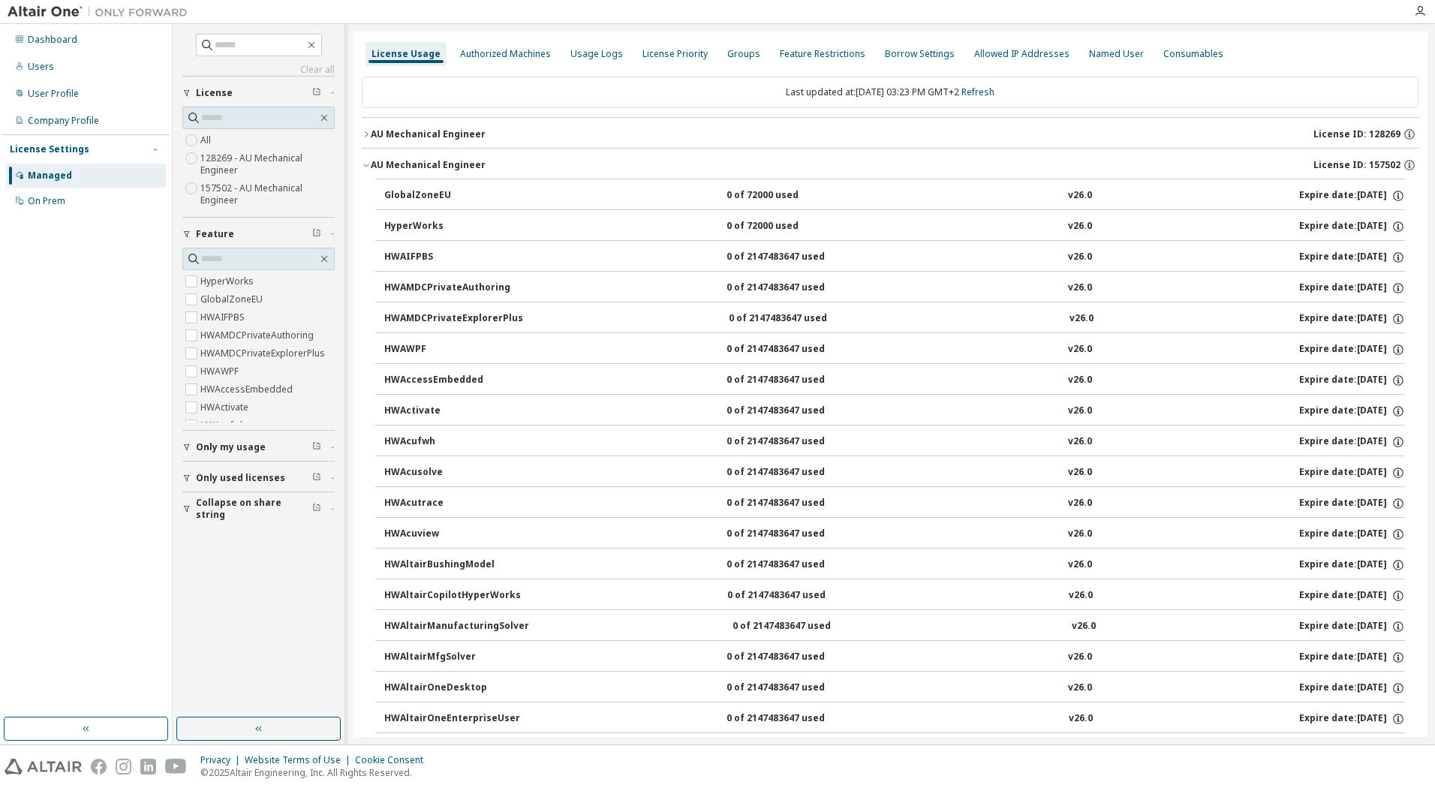
click at [363, 164] on icon "button" at bounding box center [366, 165] width 9 height 9
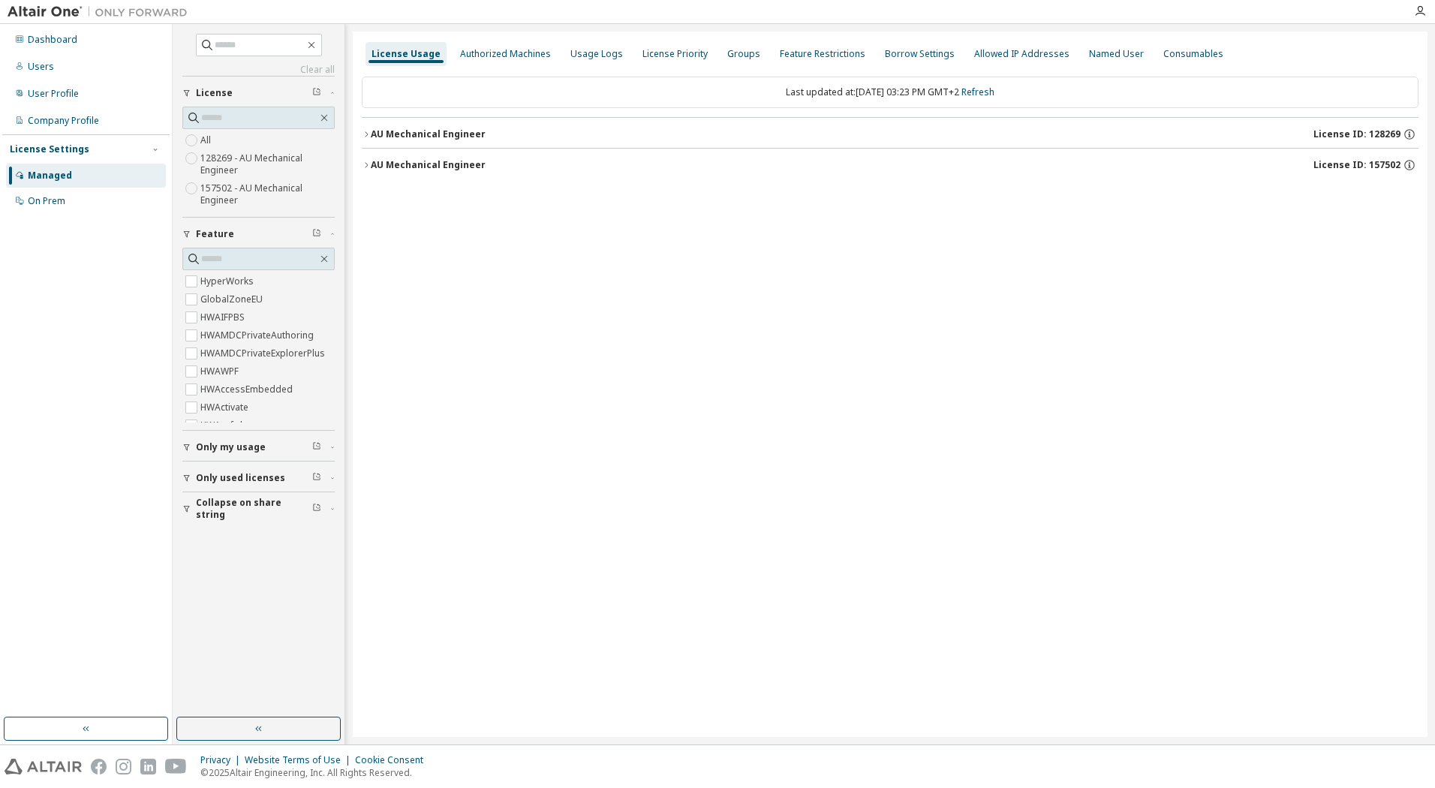
click at [75, 149] on div "License Settings" at bounding box center [50, 149] width 80 height 12
drag, startPoint x: 75, startPoint y: 149, endPoint x: 54, endPoint y: 176, distance: 33.6
click at [54, 176] on div "Managed" at bounding box center [50, 176] width 44 height 12
click at [49, 175] on div "Managed" at bounding box center [50, 176] width 44 height 12
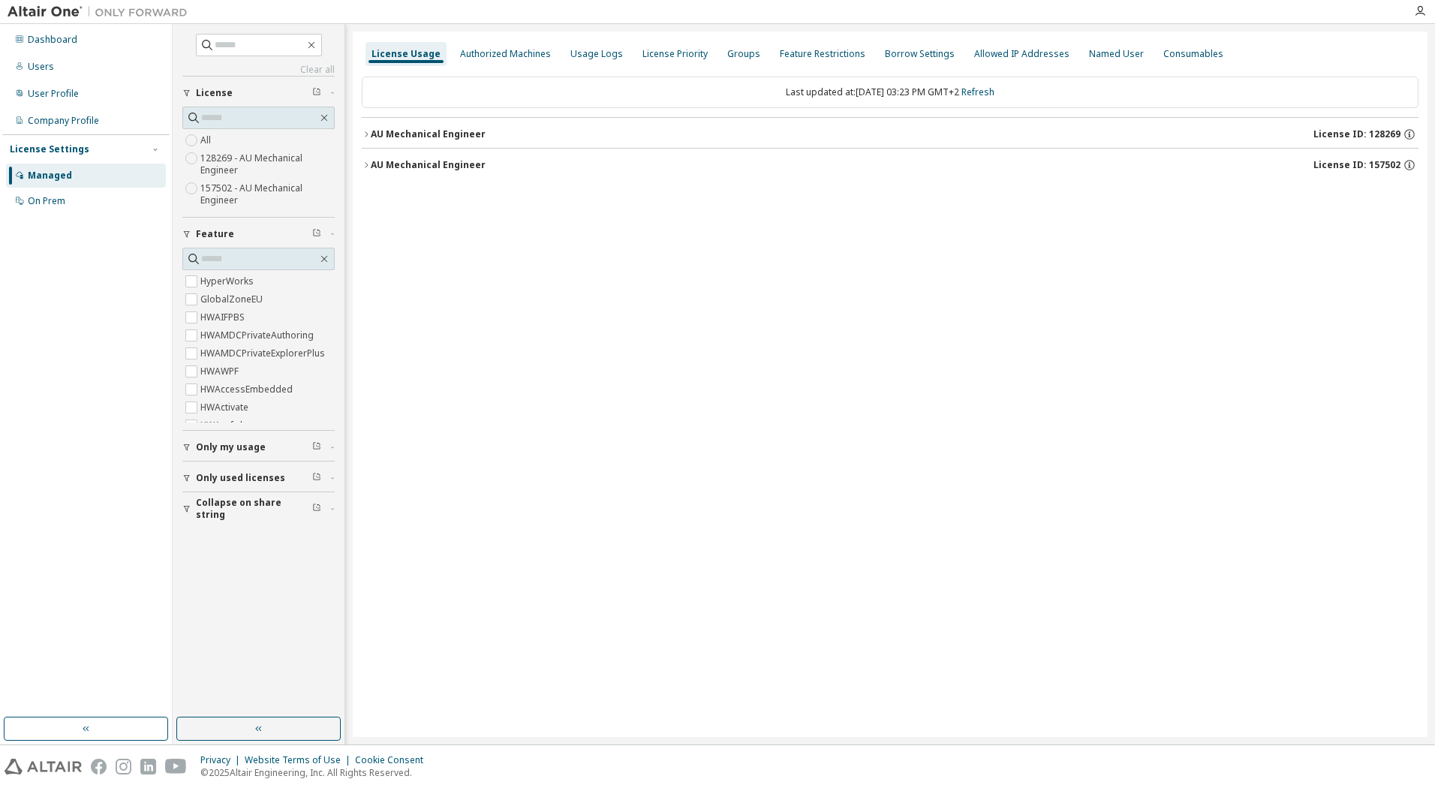
click at [459, 124] on button "AU Mechanical Engineer License ID: 128269" at bounding box center [890, 134] width 1057 height 33
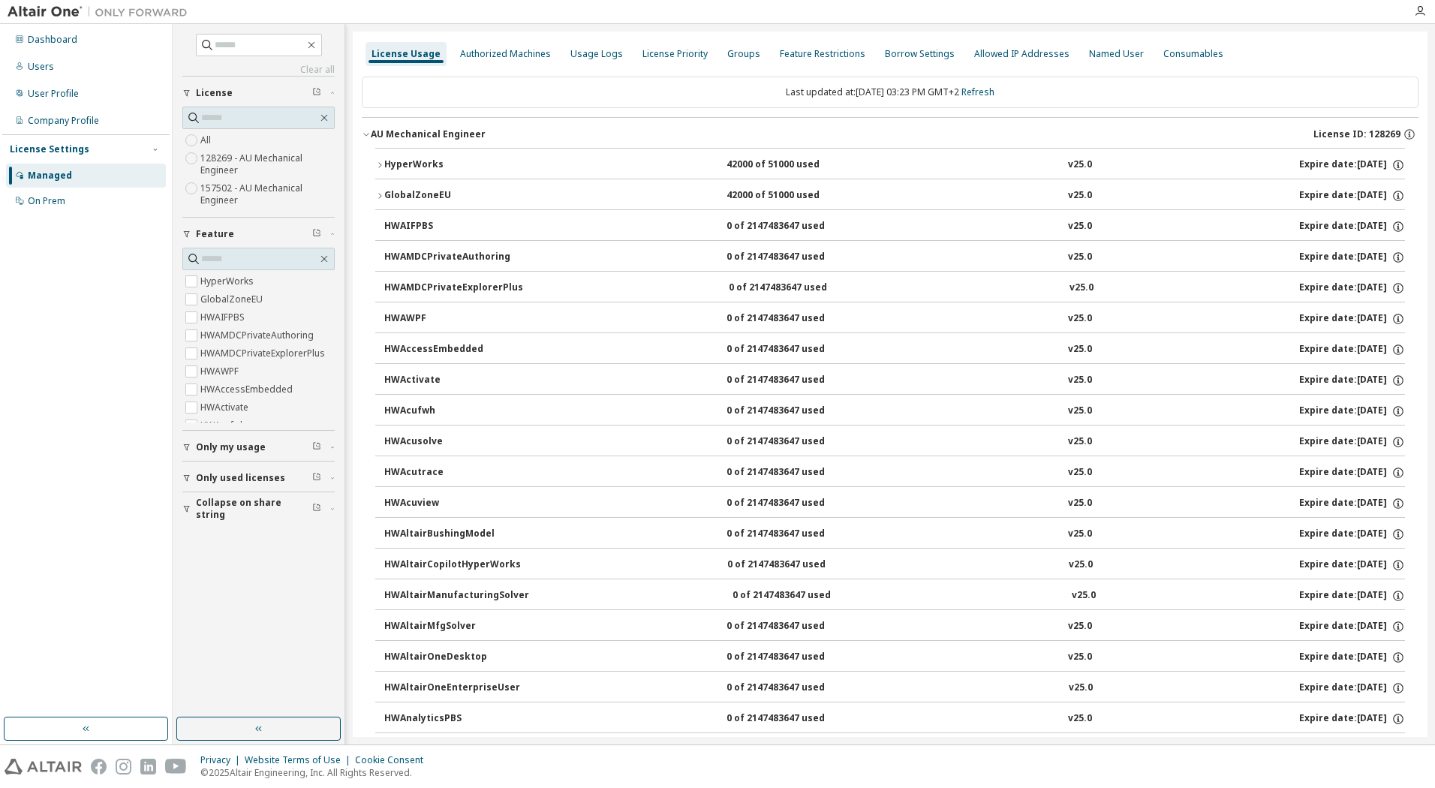
click at [362, 133] on icon "button" at bounding box center [366, 134] width 9 height 9
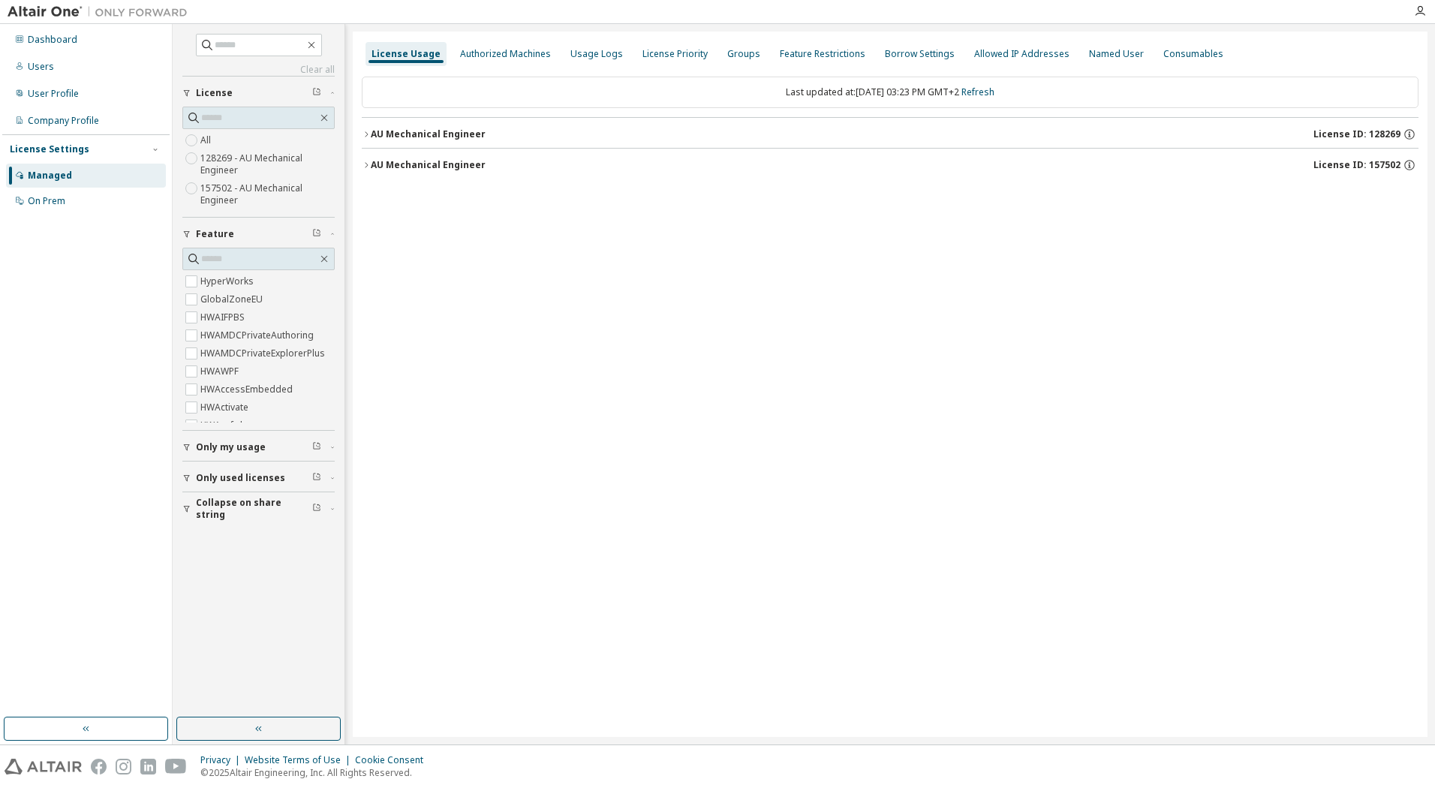
click at [366, 158] on button "AU Mechanical Engineer License ID: 157502" at bounding box center [890, 165] width 1057 height 33
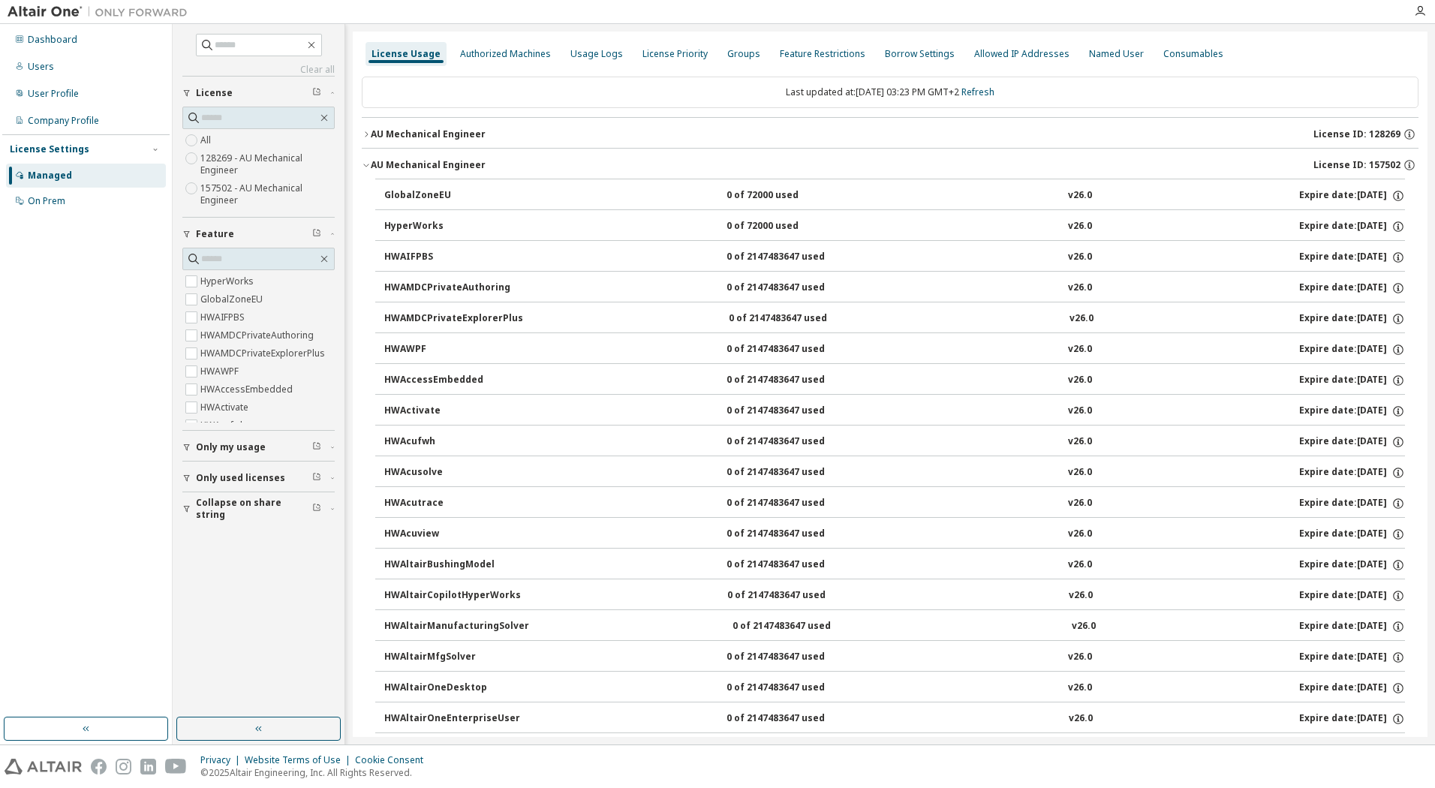
click at [366, 158] on button "AU Mechanical Engineer License ID: 157502" at bounding box center [890, 165] width 1057 height 33
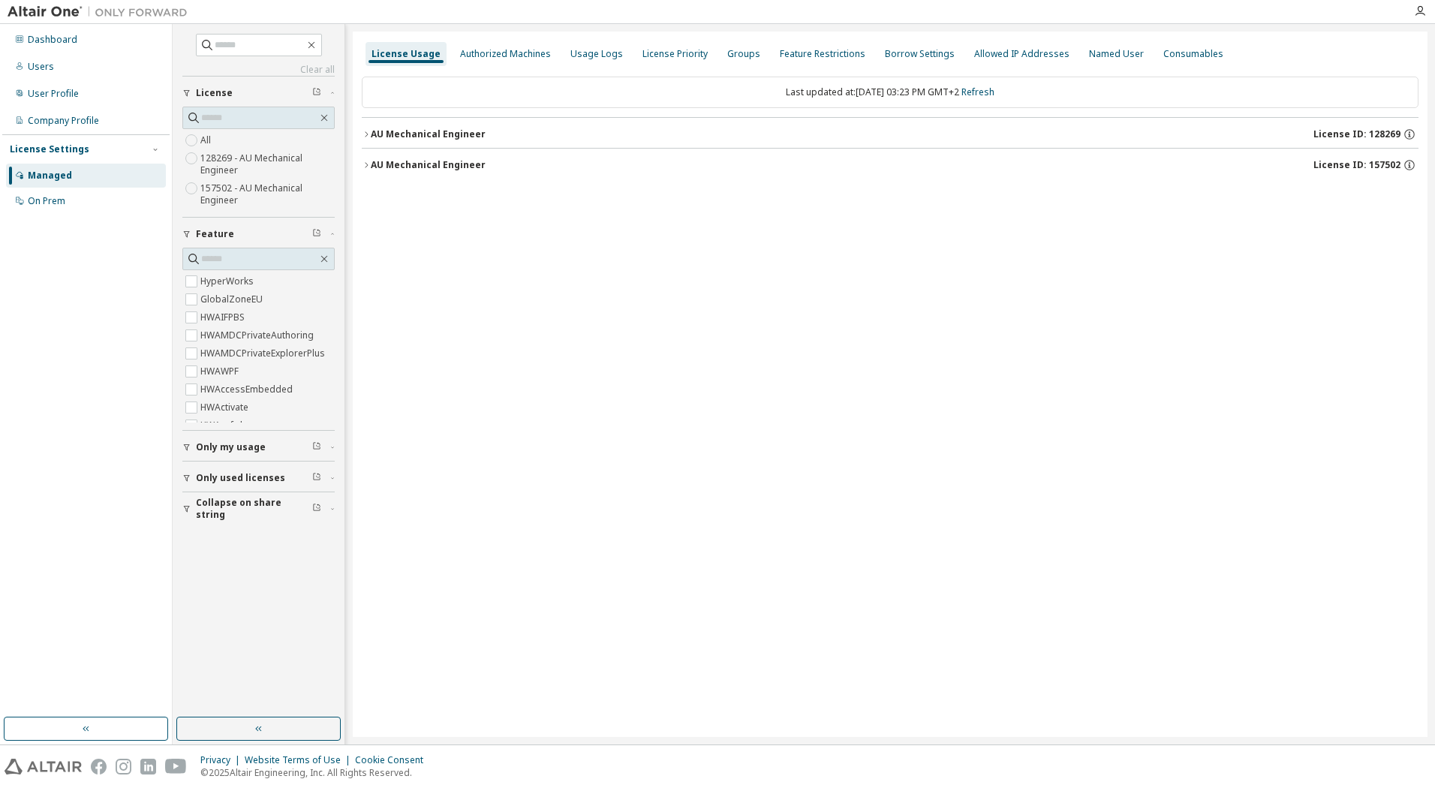
click at [366, 134] on icon "button" at bounding box center [366, 134] width 9 height 9
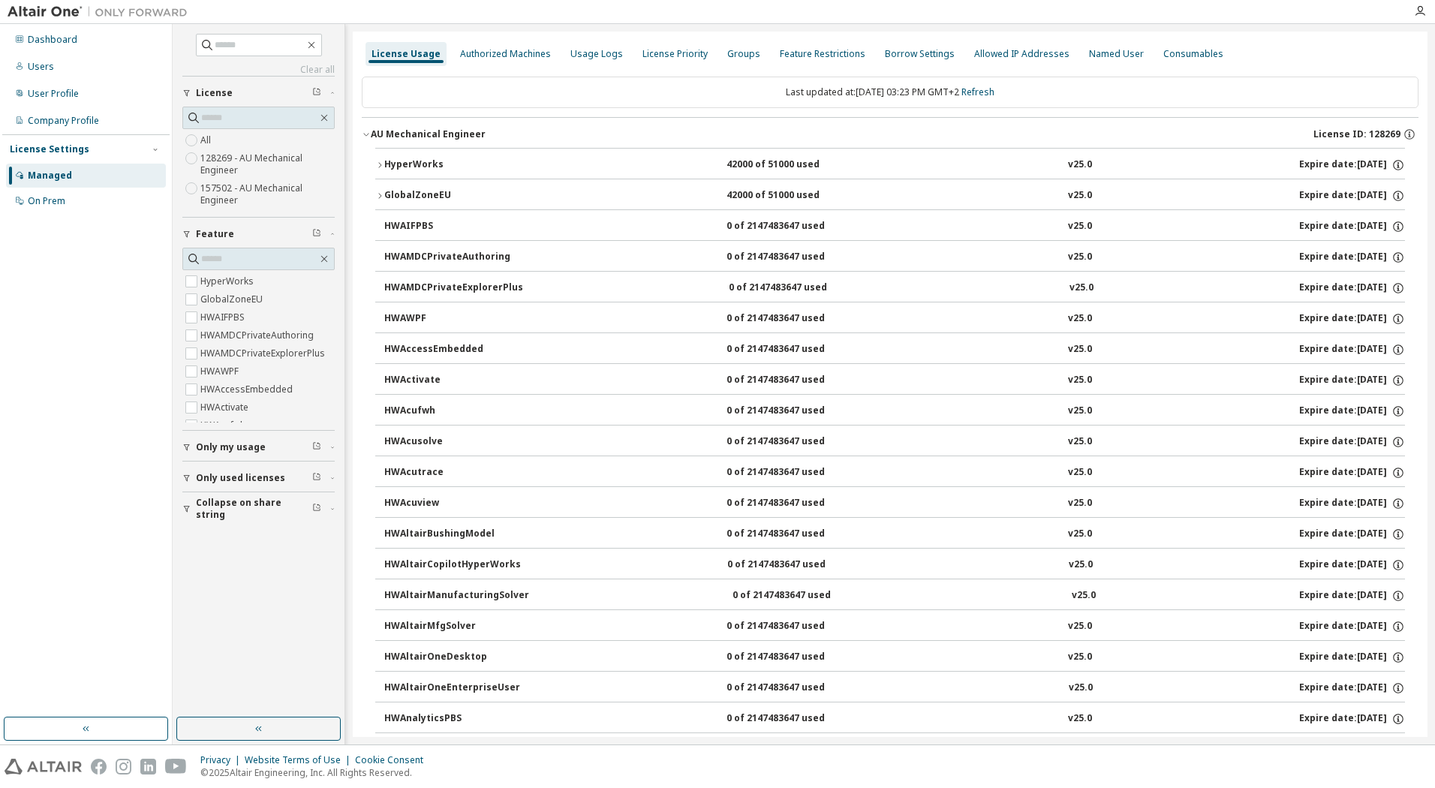
click at [366, 134] on icon "button" at bounding box center [366, 134] width 9 height 9
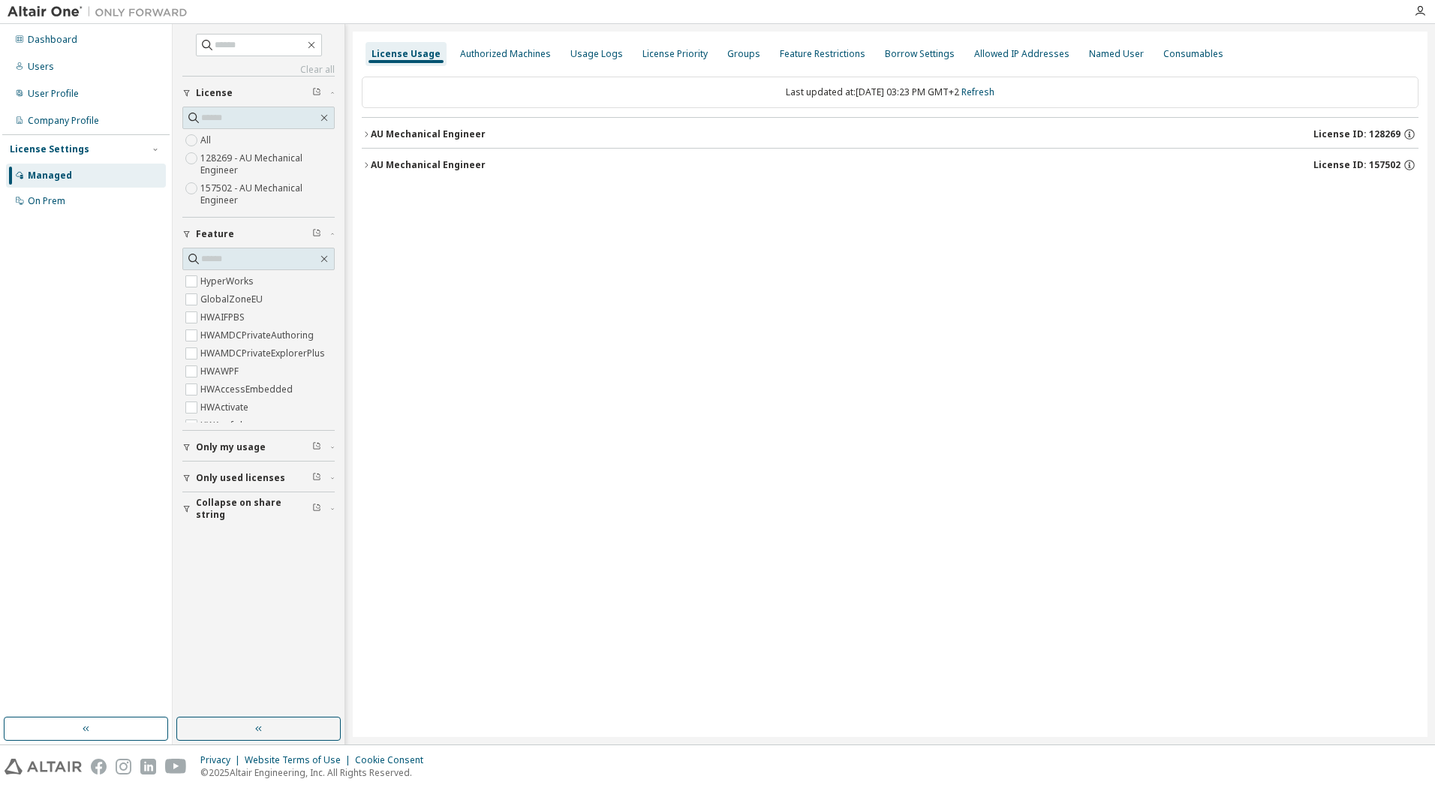
click at [370, 156] on button "AU Mechanical Engineer License ID: 157502" at bounding box center [890, 165] width 1057 height 33
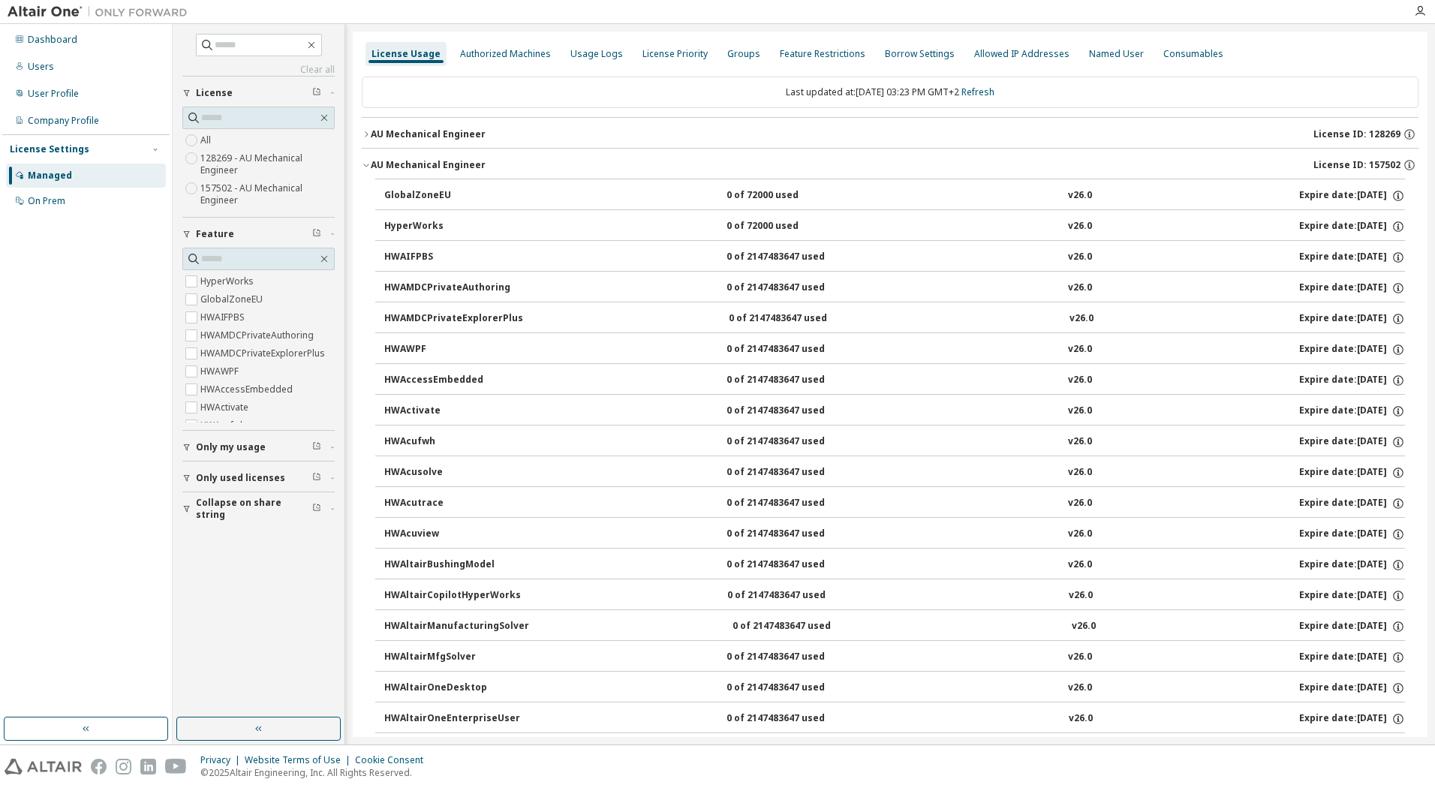
click at [370, 163] on icon "button" at bounding box center [366, 165] width 9 height 9
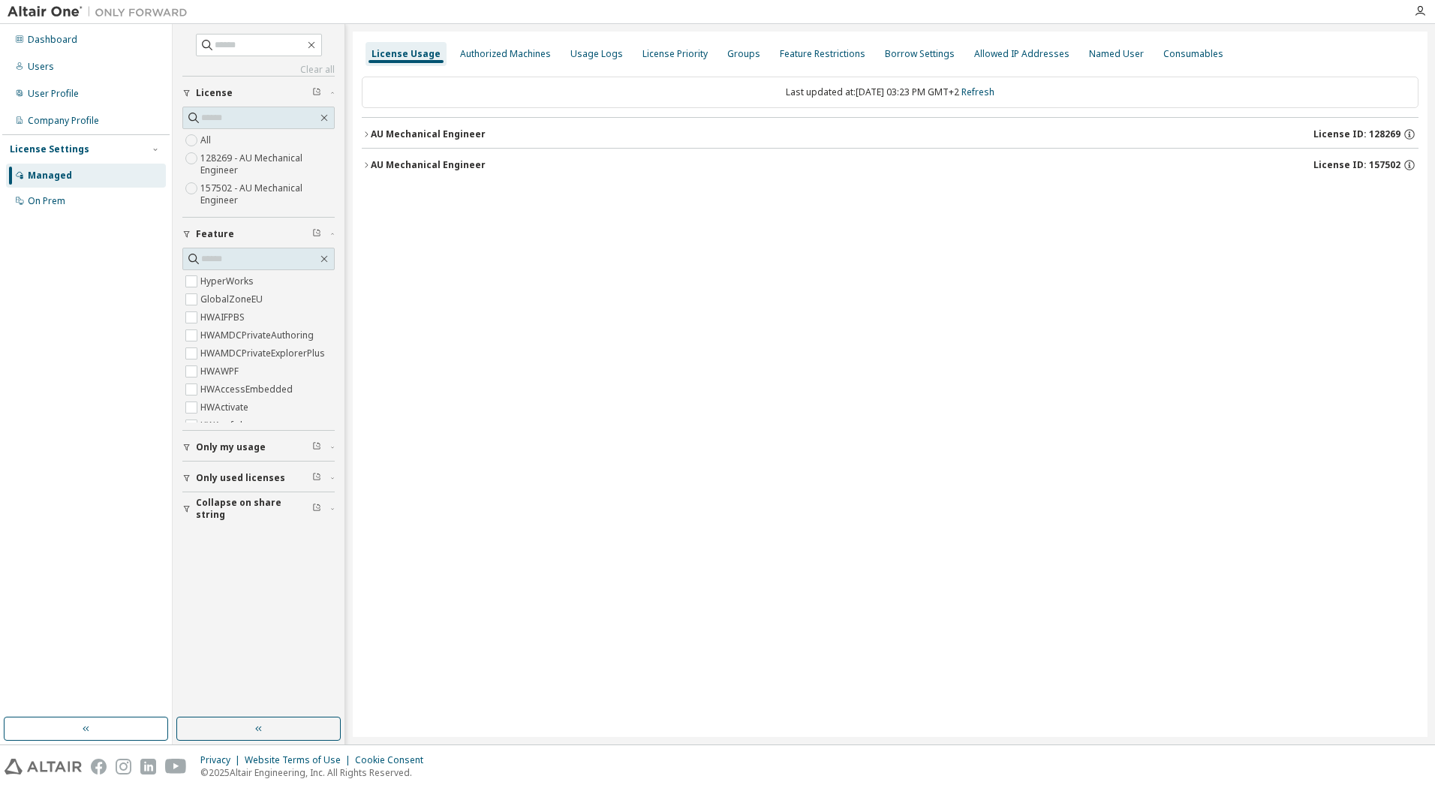
click at [368, 137] on icon "button" at bounding box center [366, 134] width 9 height 9
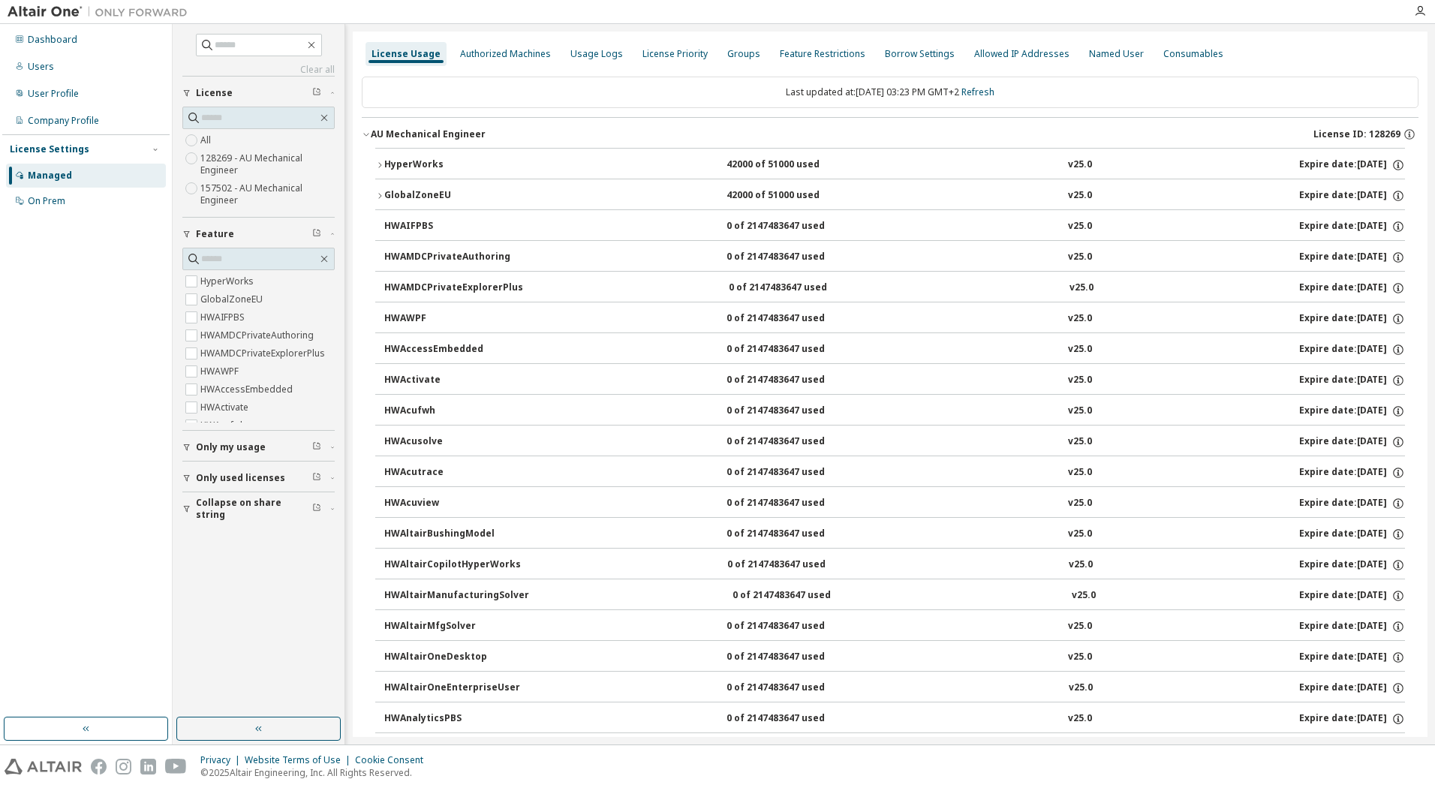
click at [368, 137] on icon "button" at bounding box center [366, 134] width 9 height 9
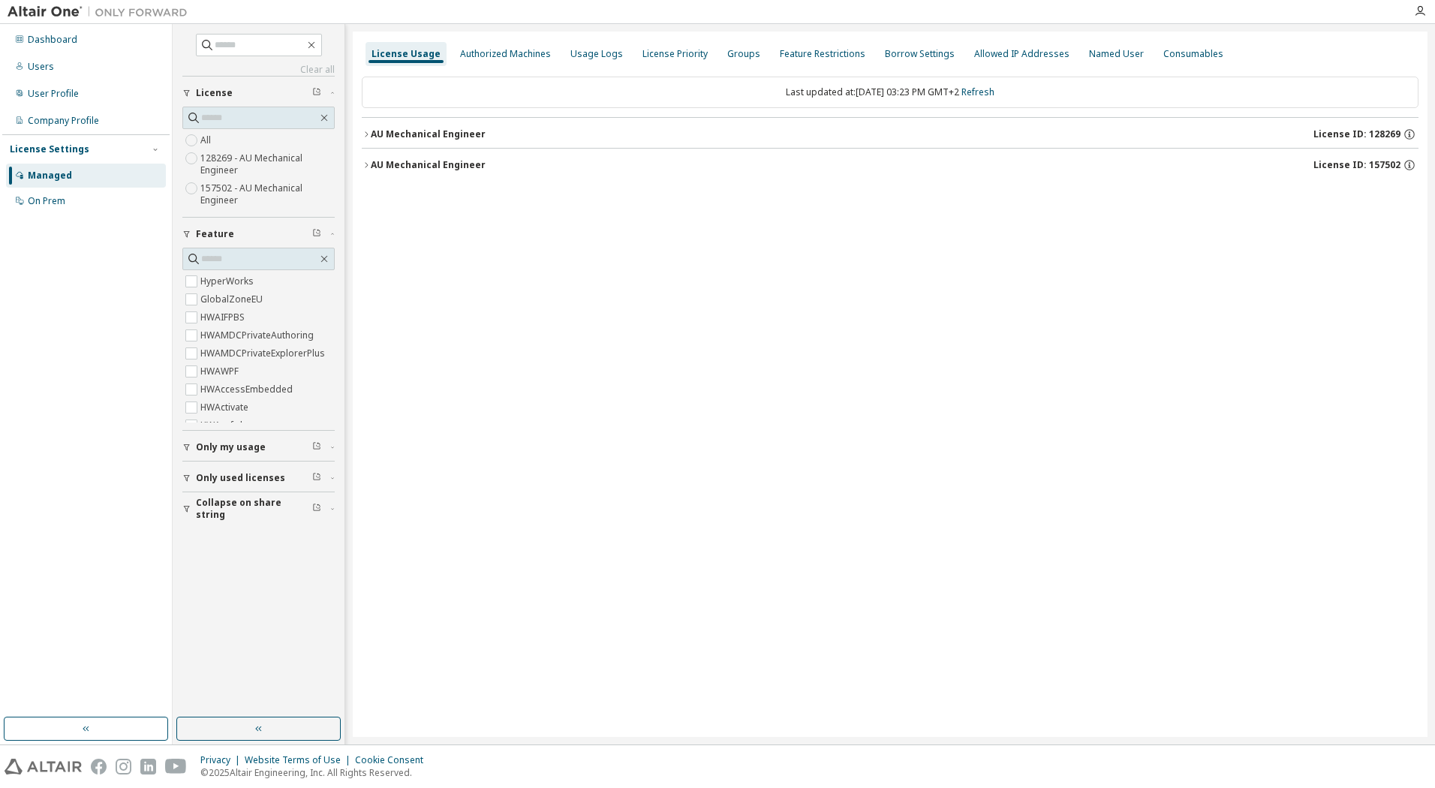
click at [367, 162] on icon "button" at bounding box center [366, 165] width 9 height 9
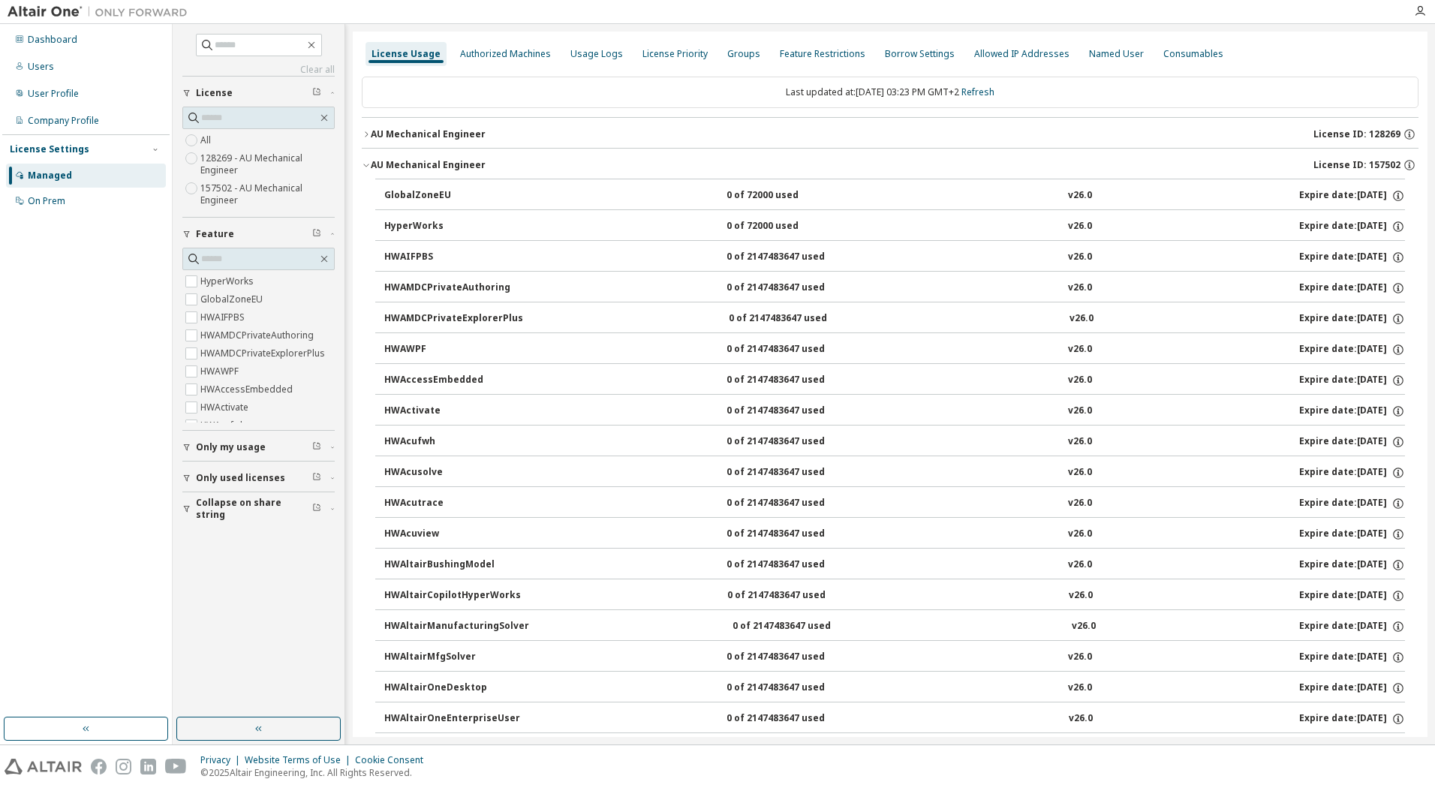
click at [367, 162] on icon "button" at bounding box center [366, 165] width 9 height 9
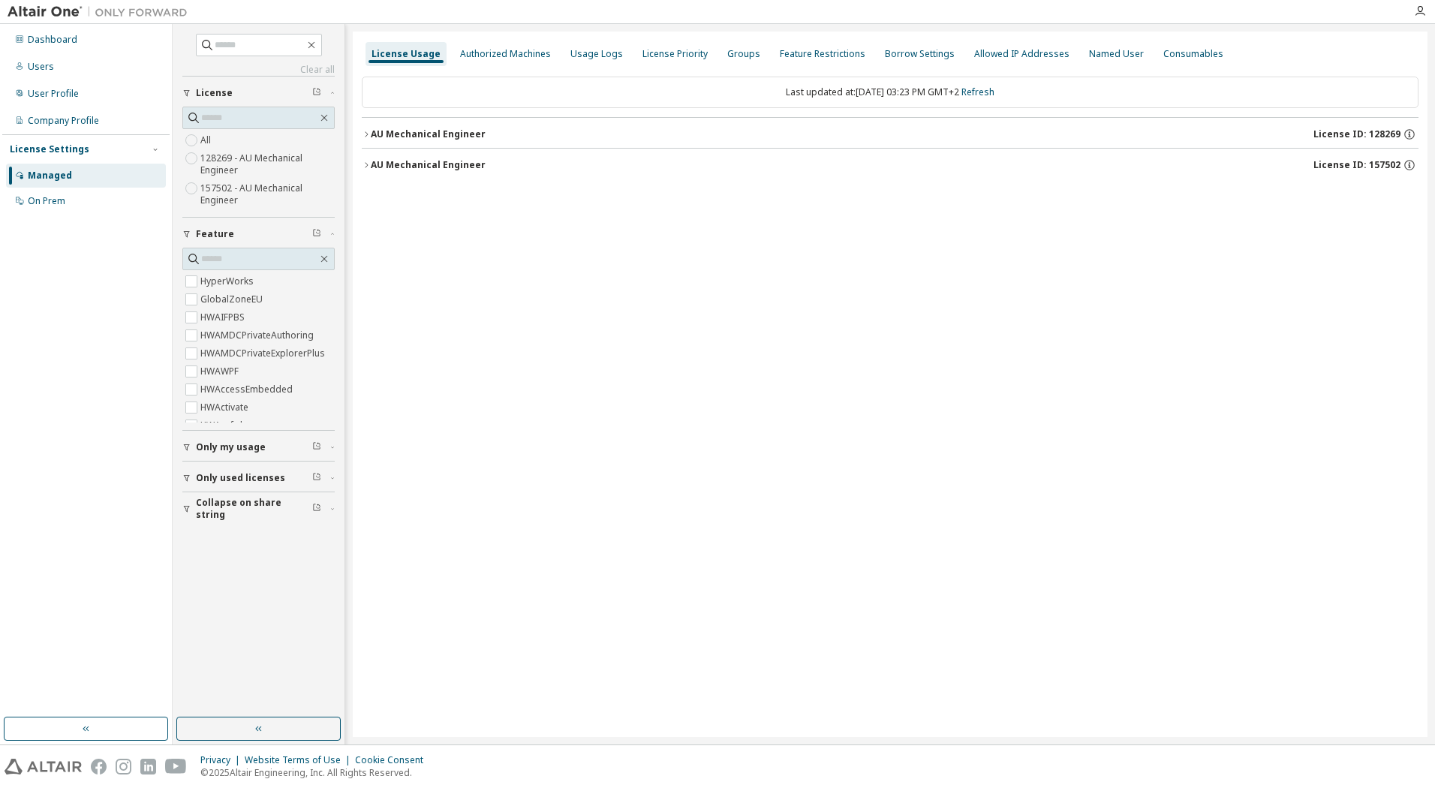
click at [366, 137] on icon "button" at bounding box center [366, 133] width 3 height 5
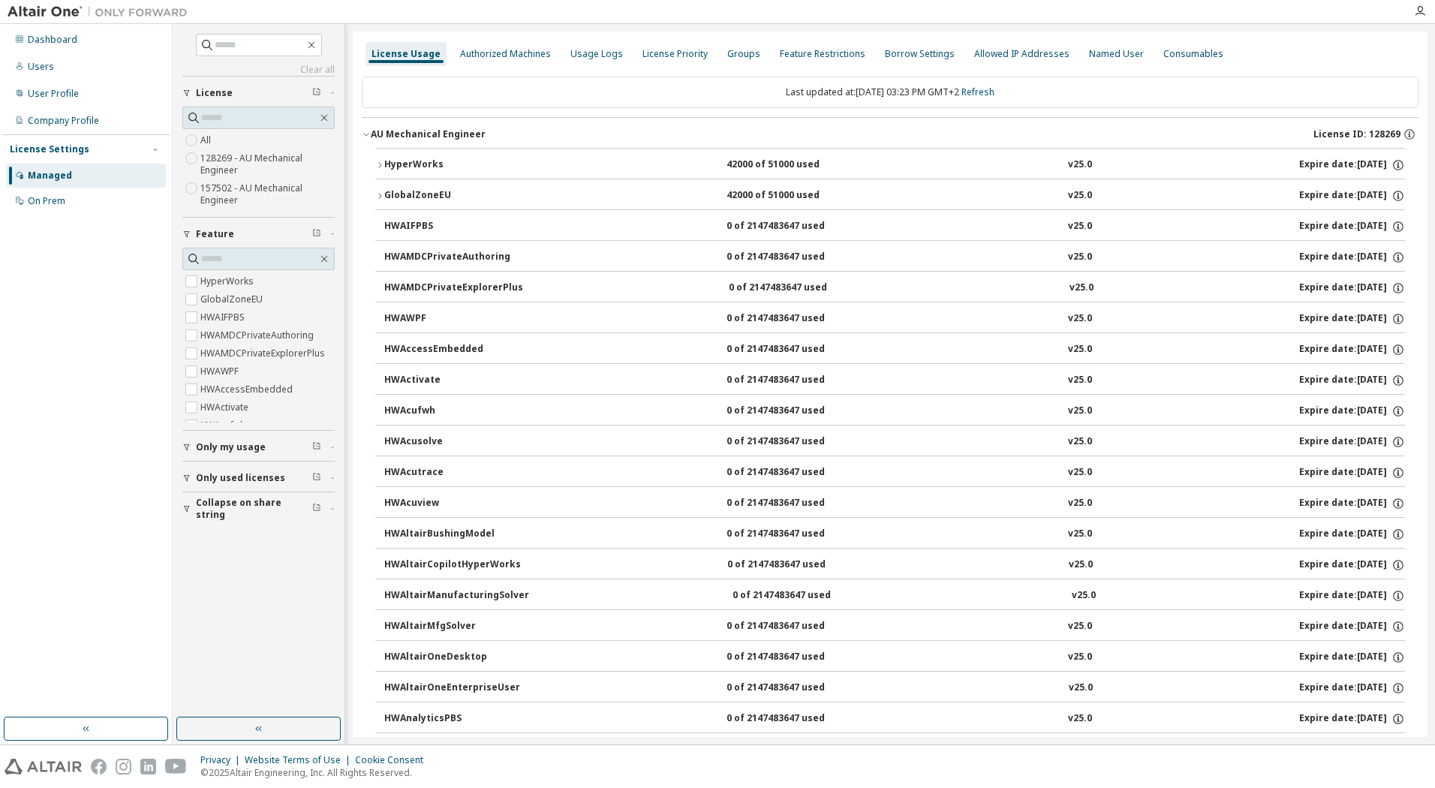
click at [366, 137] on icon "button" at bounding box center [366, 134] width 9 height 9
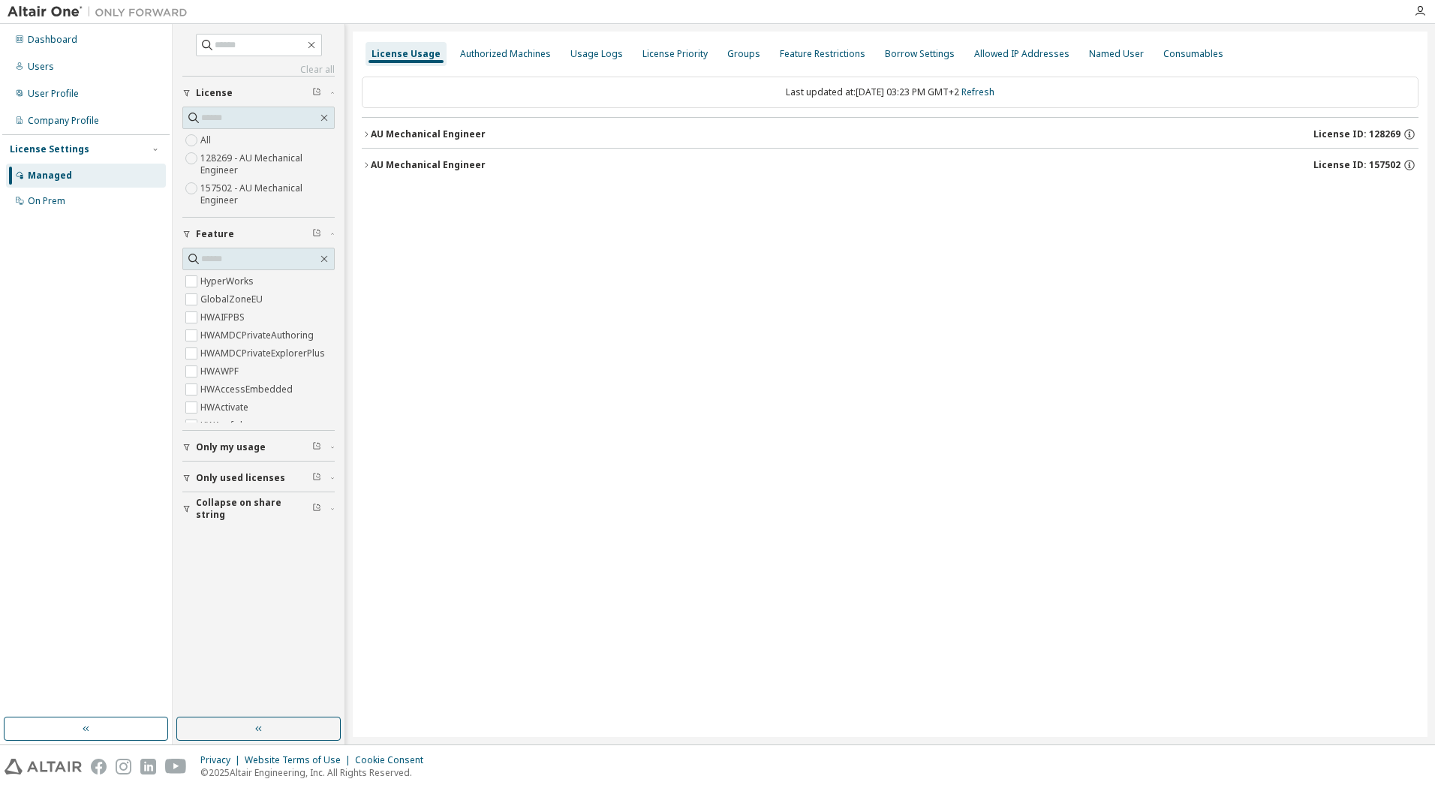
click at [366, 137] on icon "button" at bounding box center [366, 133] width 3 height 5
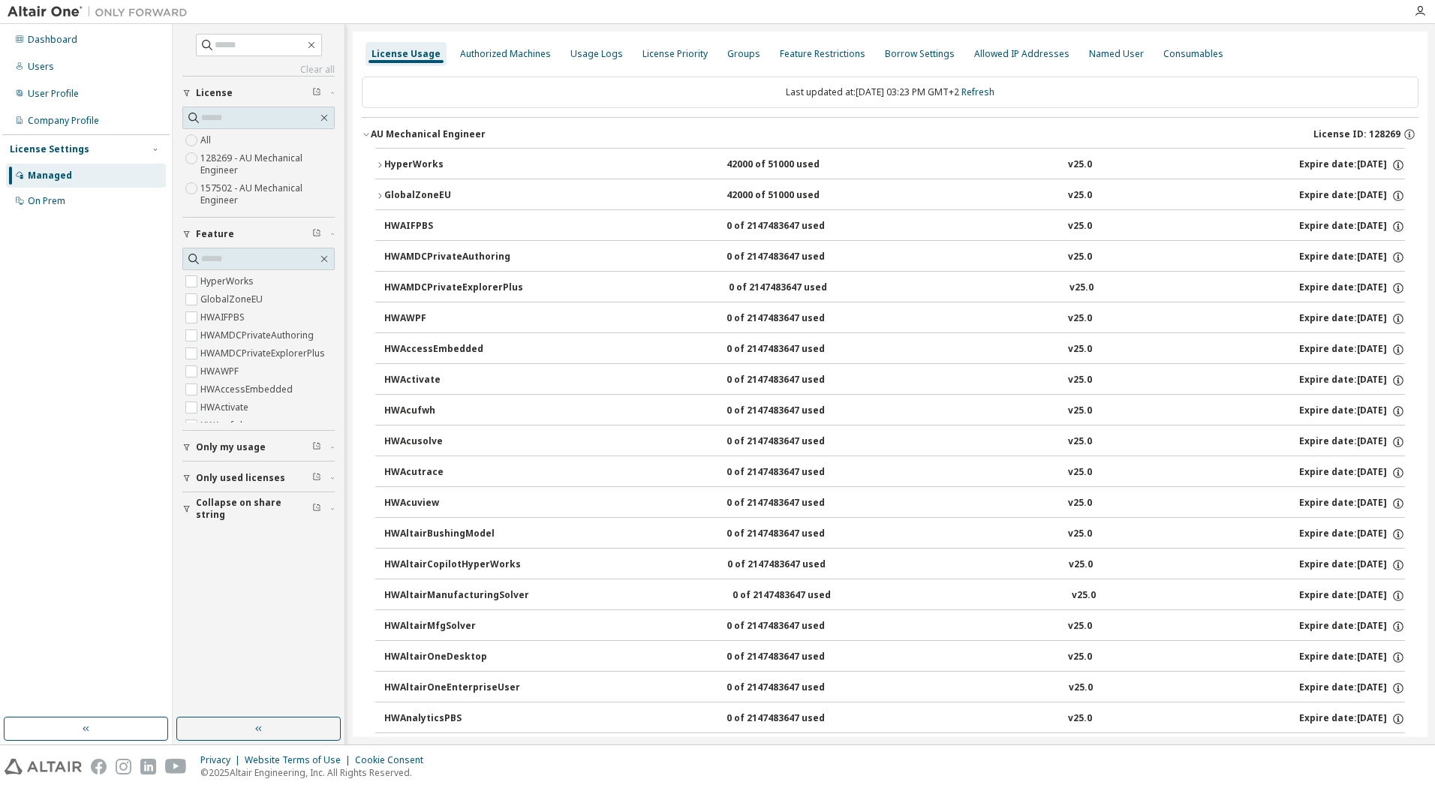
click at [366, 137] on icon "button" at bounding box center [366, 134] width 9 height 9
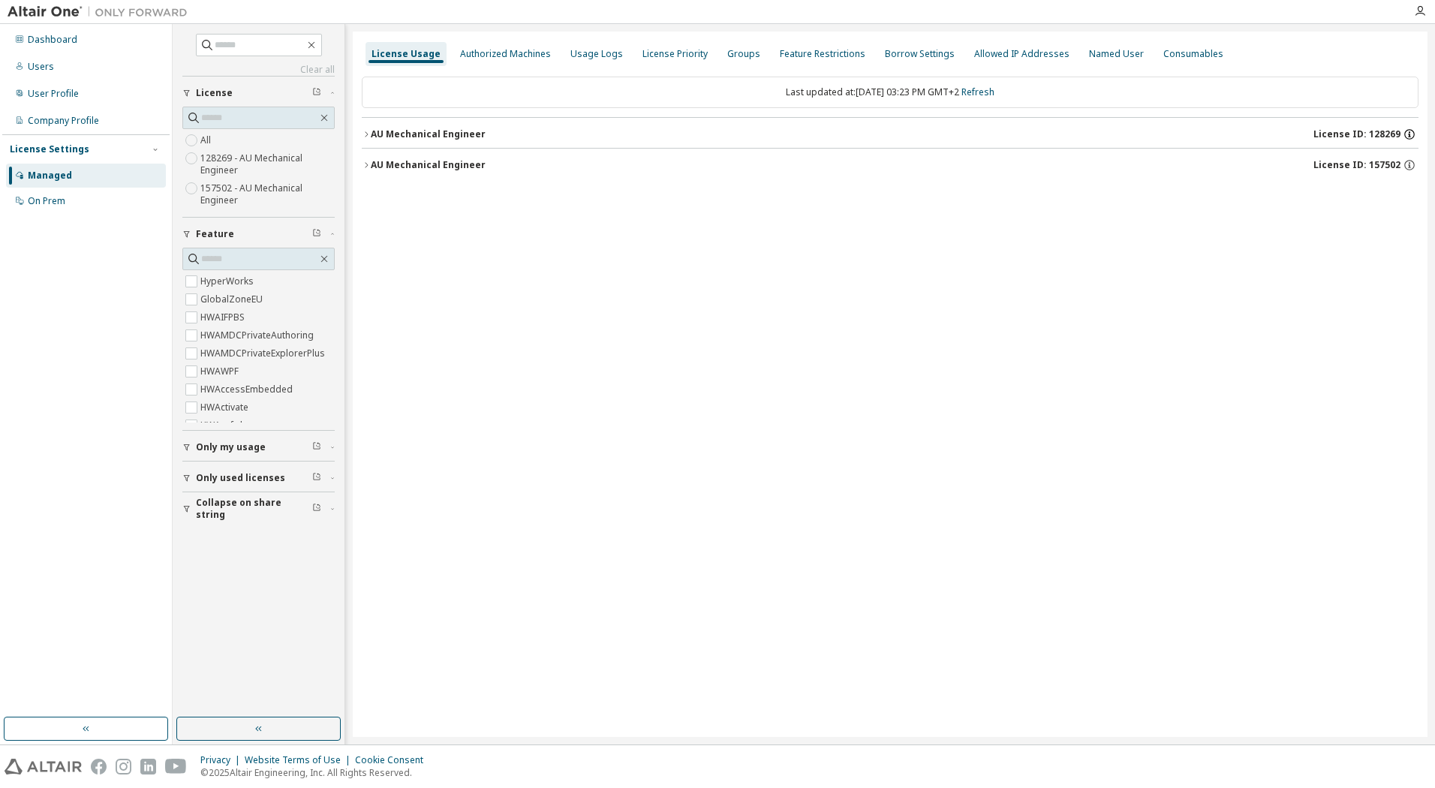
click at [1411, 133] on icon "button" at bounding box center [1410, 135] width 14 height 14
click at [1227, 316] on div "License Usage Authorized Machines Usage Logs License Priority Groups Feature Re…" at bounding box center [890, 385] width 1075 height 706
click at [1405, 167] on icon "button" at bounding box center [1410, 165] width 11 height 11
click at [1006, 249] on div "License Usage Authorized Machines Usage Logs License Priority Groups Feature Re…" at bounding box center [890, 385] width 1075 height 706
click at [232, 276] on label "HyperWorks" at bounding box center [228, 281] width 56 height 18
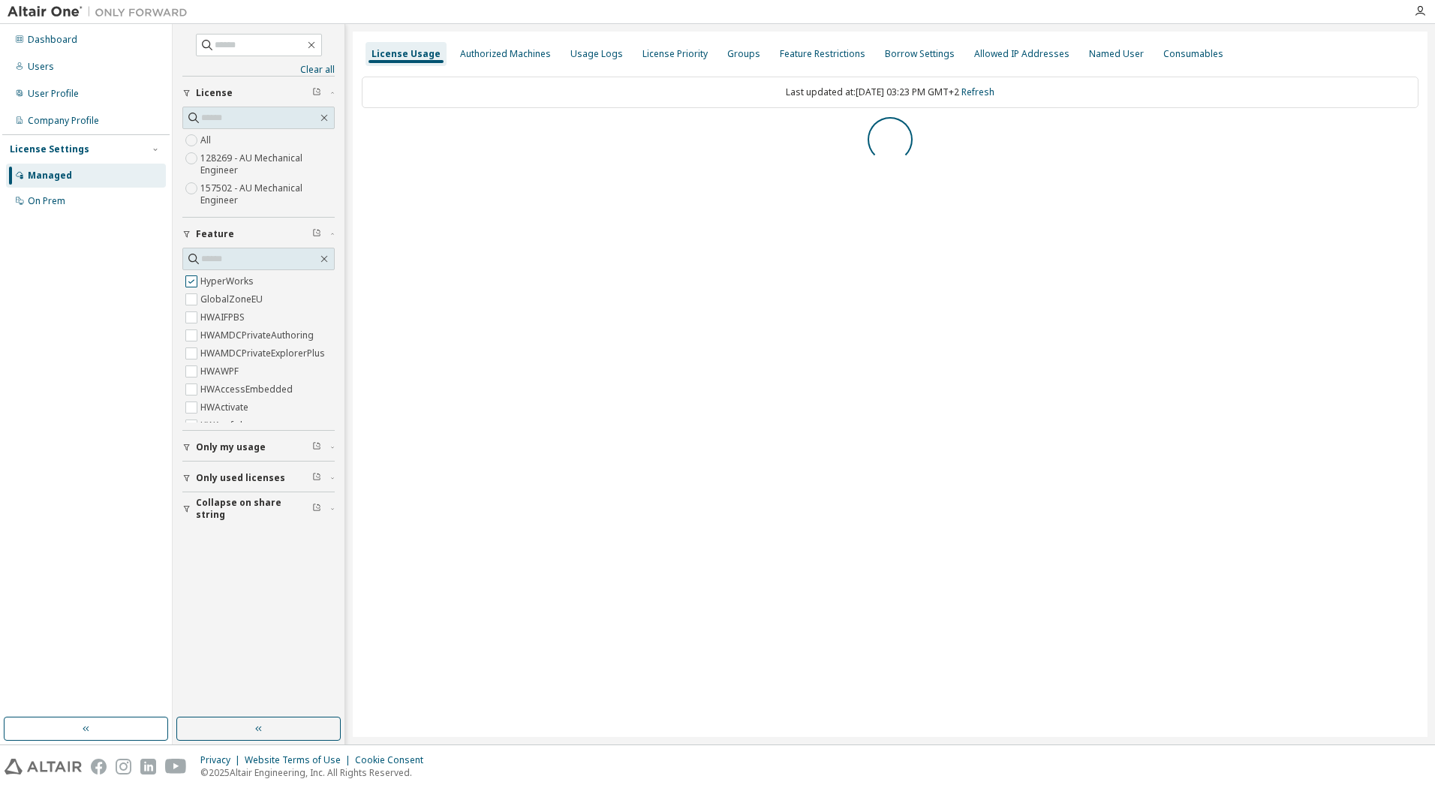
click at [230, 281] on label "HyperWorks" at bounding box center [228, 281] width 56 height 18
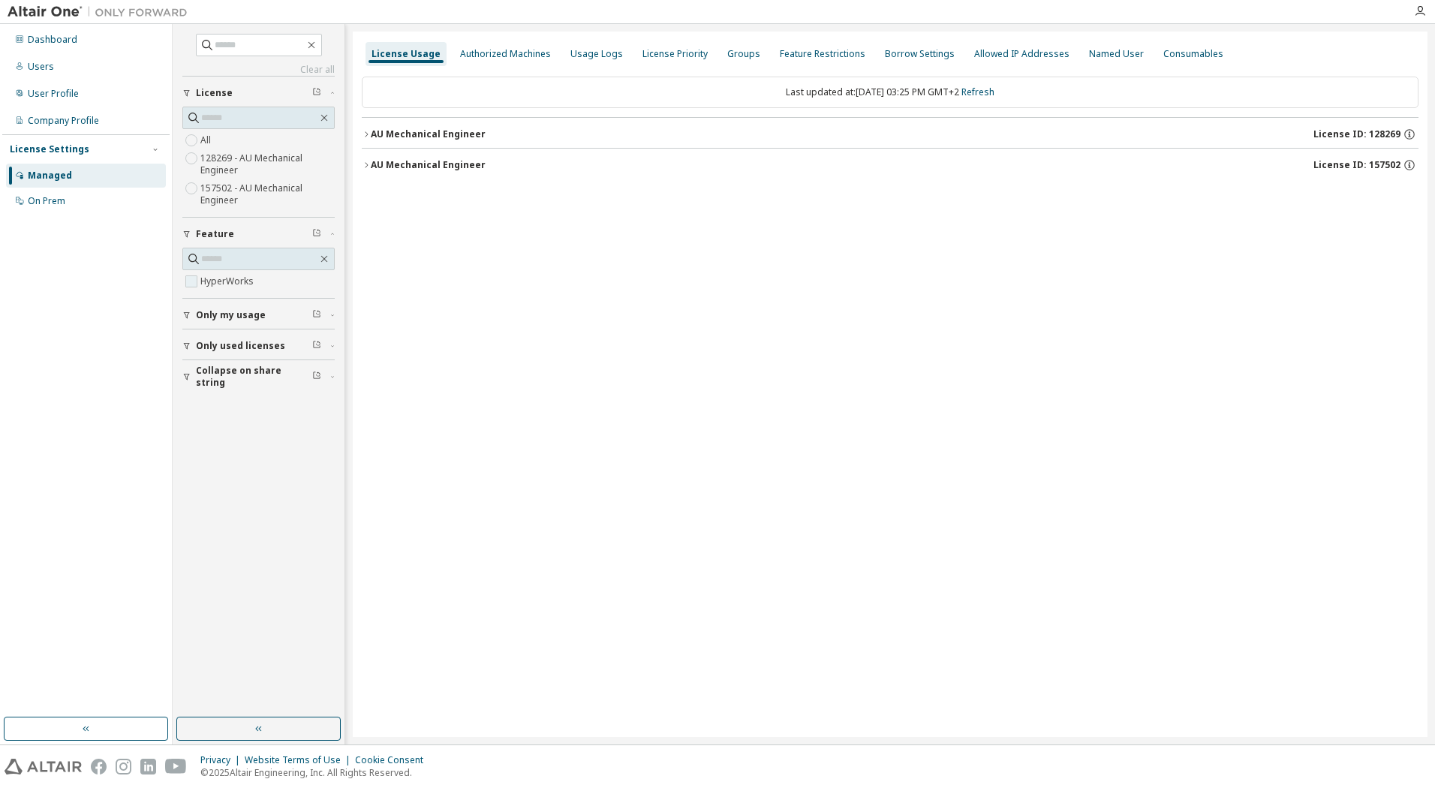
click at [230, 281] on label "HyperWorks" at bounding box center [228, 281] width 56 height 18
click at [185, 448] on icon "button" at bounding box center [186, 447] width 9 height 9
click at [185, 523] on icon "button" at bounding box center [186, 521] width 9 height 9
click at [188, 601] on button "Collapse on share string" at bounding box center [258, 596] width 152 height 33
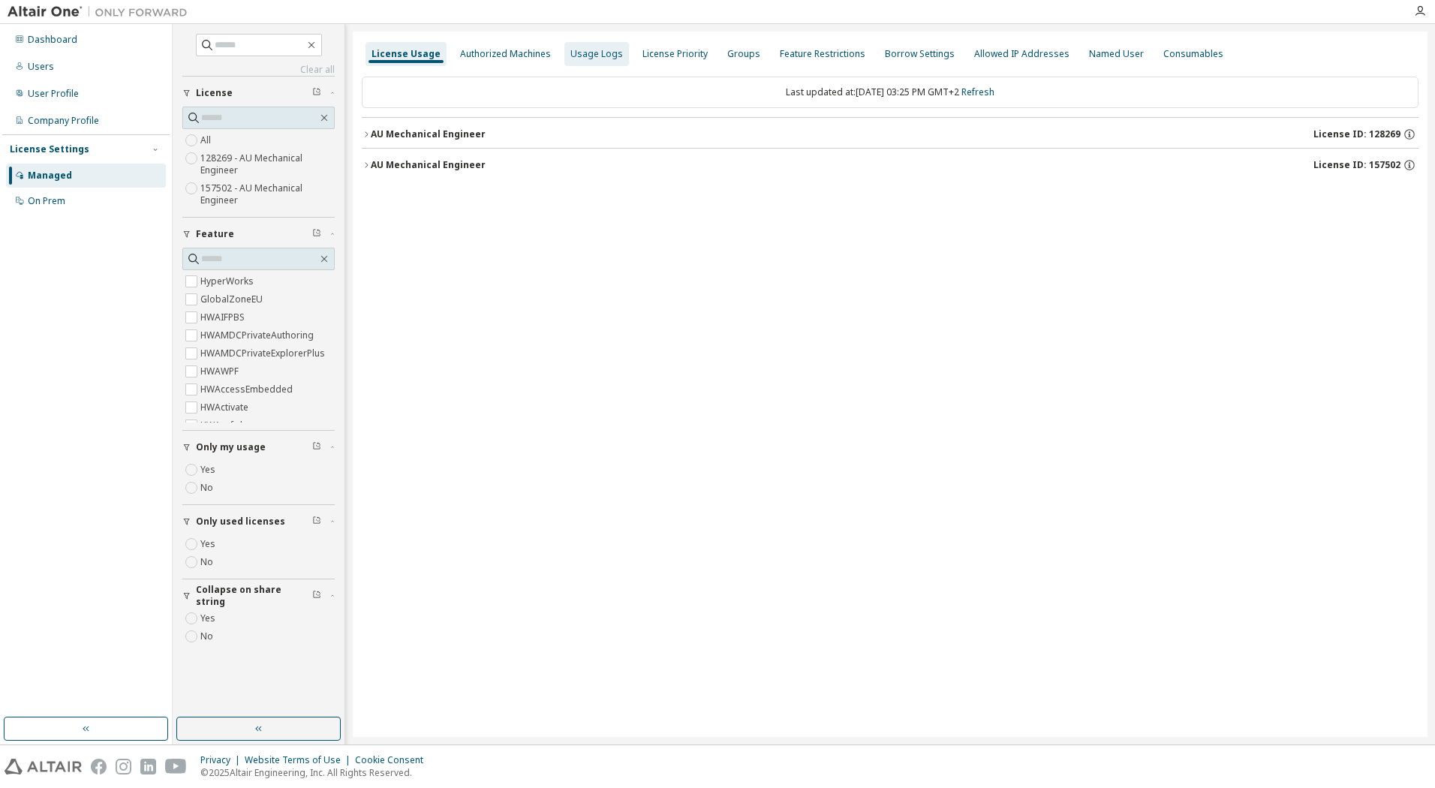
click at [585, 57] on div "Usage Logs" at bounding box center [597, 54] width 53 height 12
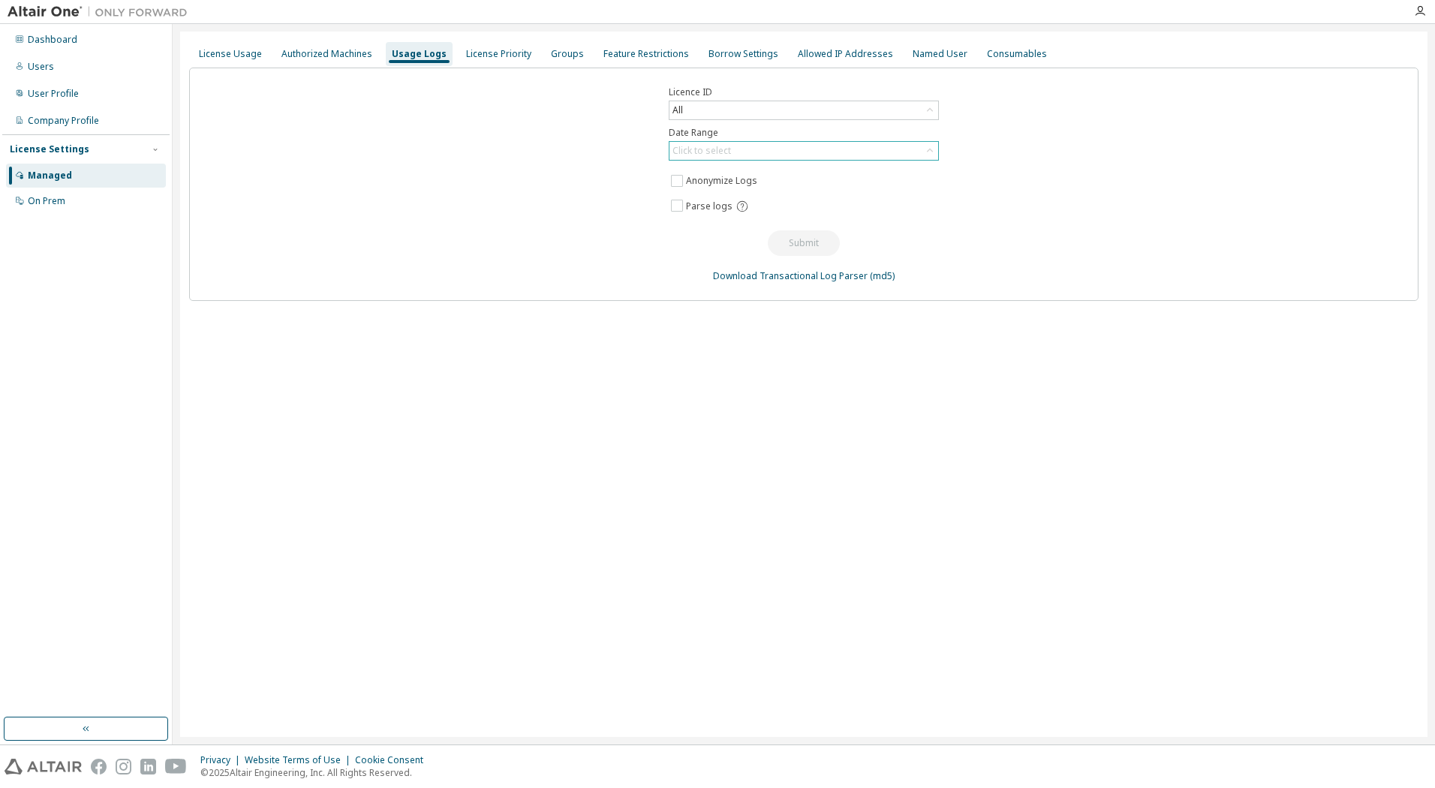
click at [723, 155] on div "Click to select" at bounding box center [702, 151] width 59 height 12
click at [721, 197] on li "Last 30 days" at bounding box center [803, 193] width 266 height 20
click at [745, 114] on div "All" at bounding box center [804, 110] width 269 height 18
click at [799, 238] on button "Submit" at bounding box center [804, 243] width 72 height 26
click at [814, 242] on button "Submit" at bounding box center [804, 243] width 72 height 26
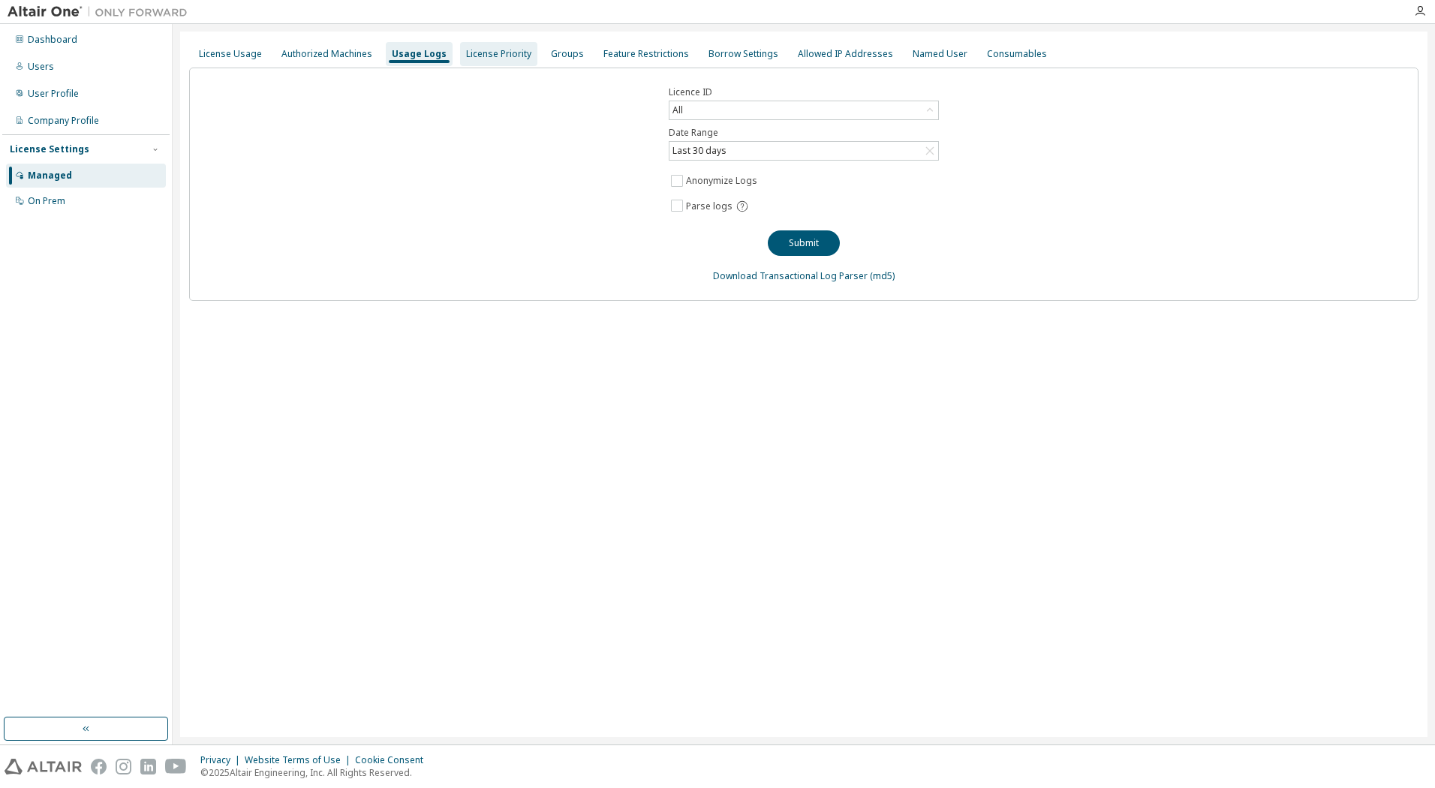
click at [489, 56] on div "License Priority" at bounding box center [498, 54] width 65 height 12
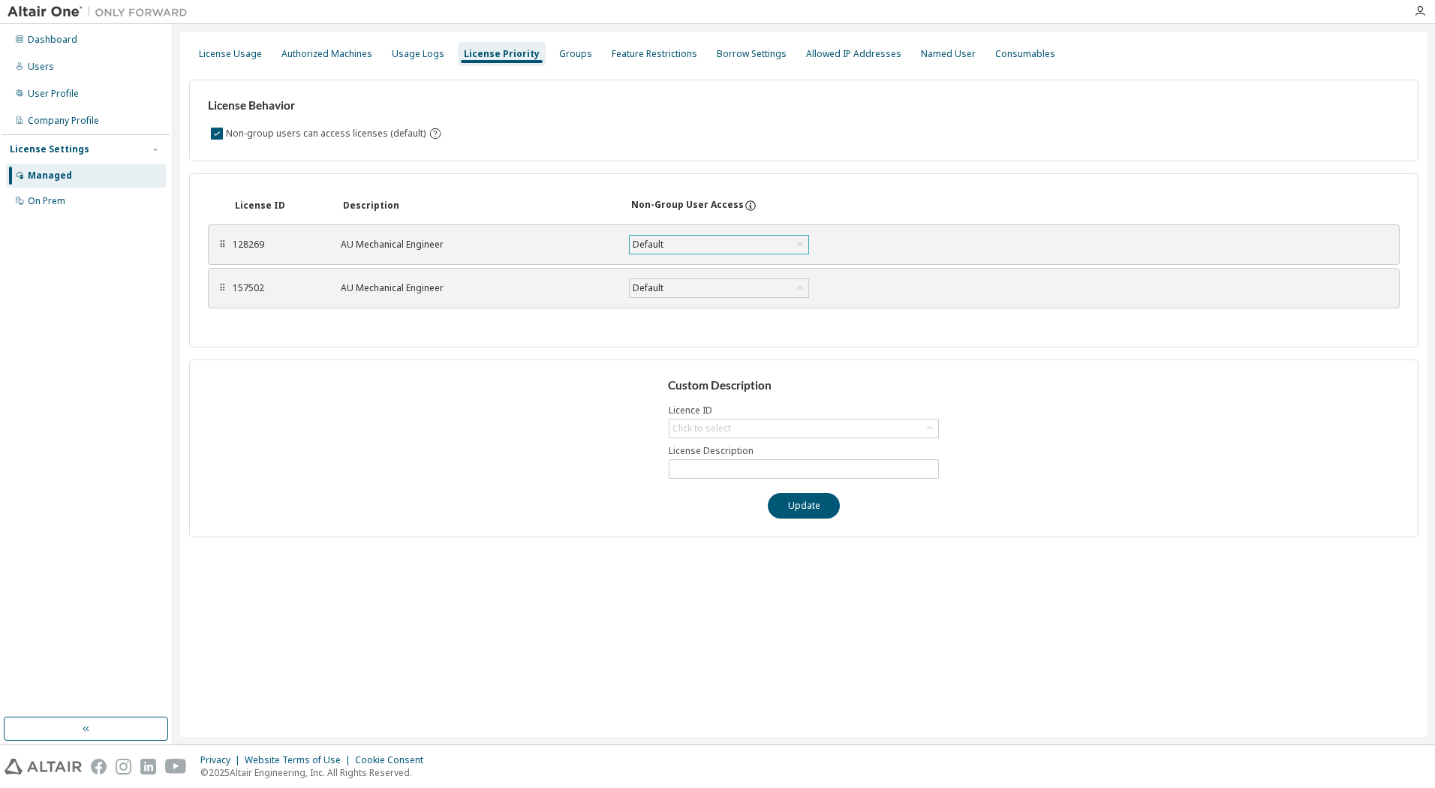
click at [753, 242] on div "Default" at bounding box center [719, 245] width 179 height 18
click at [1087, 339] on div "License ID Description Non-Group User Access ⠿ 128269 AU Mechanical Engineer De…" at bounding box center [804, 260] width 1230 height 174
click at [744, 206] on icon at bounding box center [751, 206] width 14 height 14
click at [459, 442] on div "Custom Description Licence ID Click to select License Description Update" at bounding box center [804, 449] width 1230 height 178
click at [715, 423] on div "Click to select" at bounding box center [702, 429] width 59 height 12
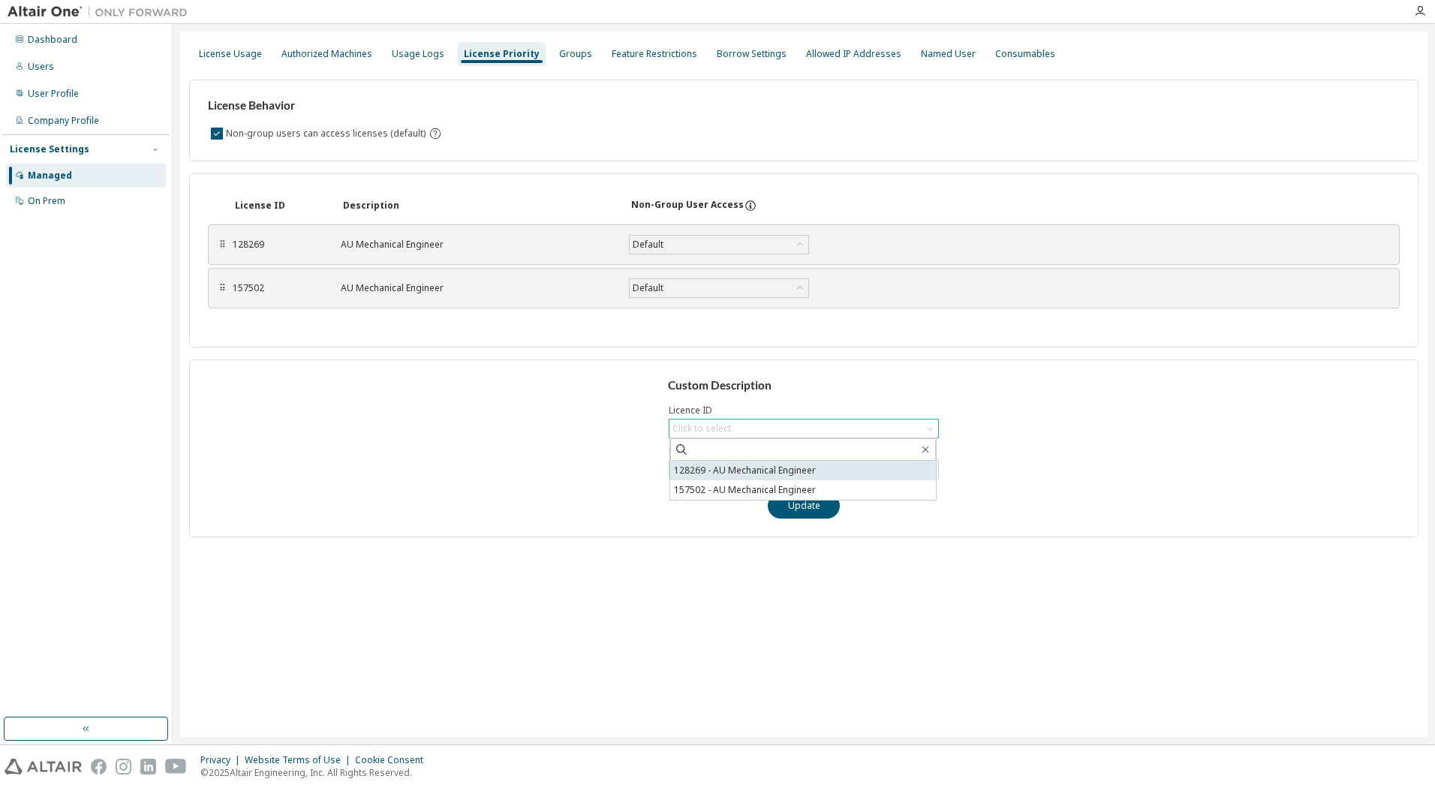
click at [718, 471] on li "128269 - AU Mechanical Engineer" at bounding box center [803, 471] width 266 height 20
type input "**********"
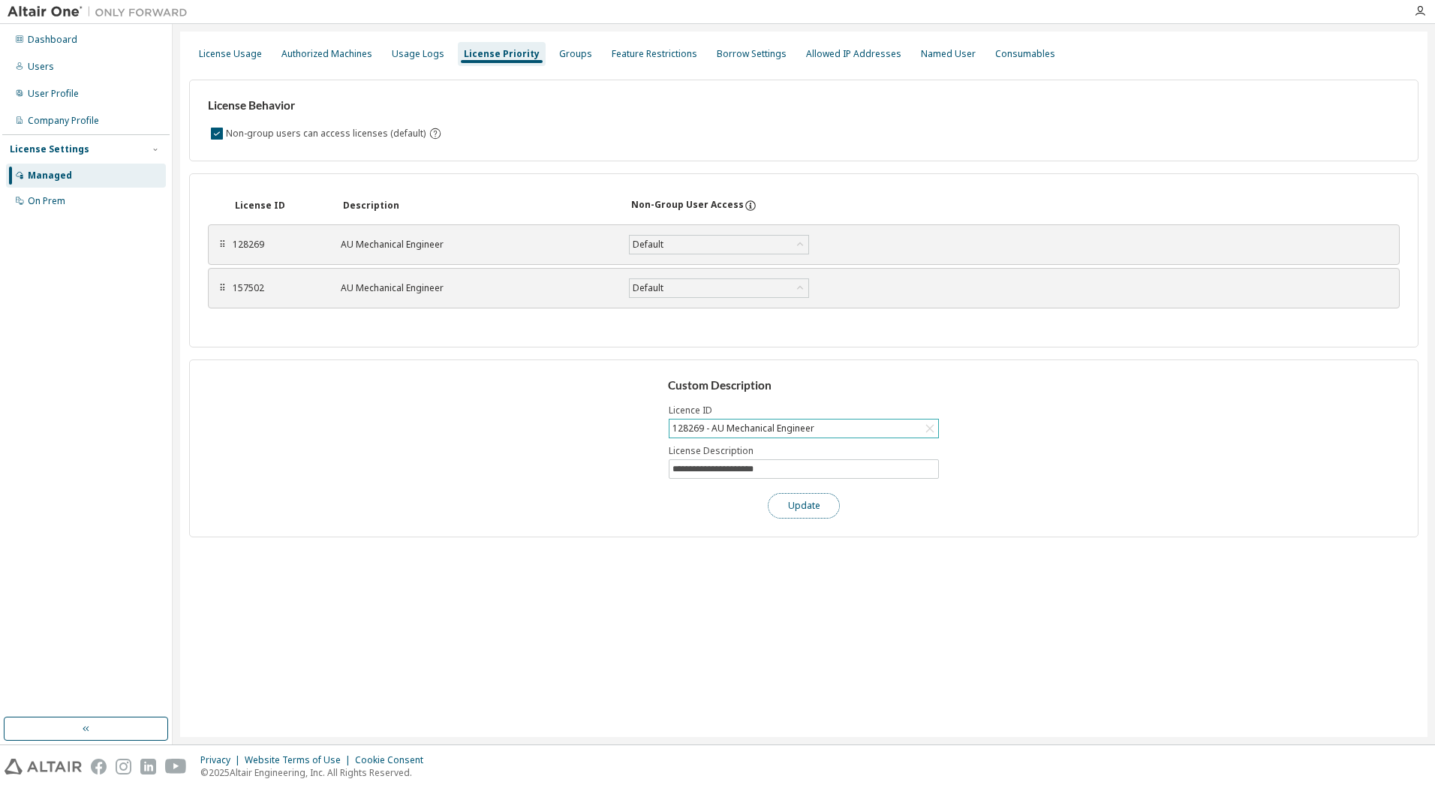
click at [808, 506] on button "Update" at bounding box center [804, 506] width 72 height 26
click at [805, 430] on div "128269 - AU Mechanical Engineer" at bounding box center [743, 428] width 146 height 17
click at [613, 457] on div "**********" at bounding box center [804, 449] width 1230 height 178
click at [565, 58] on div "Groups" at bounding box center [575, 54] width 33 height 12
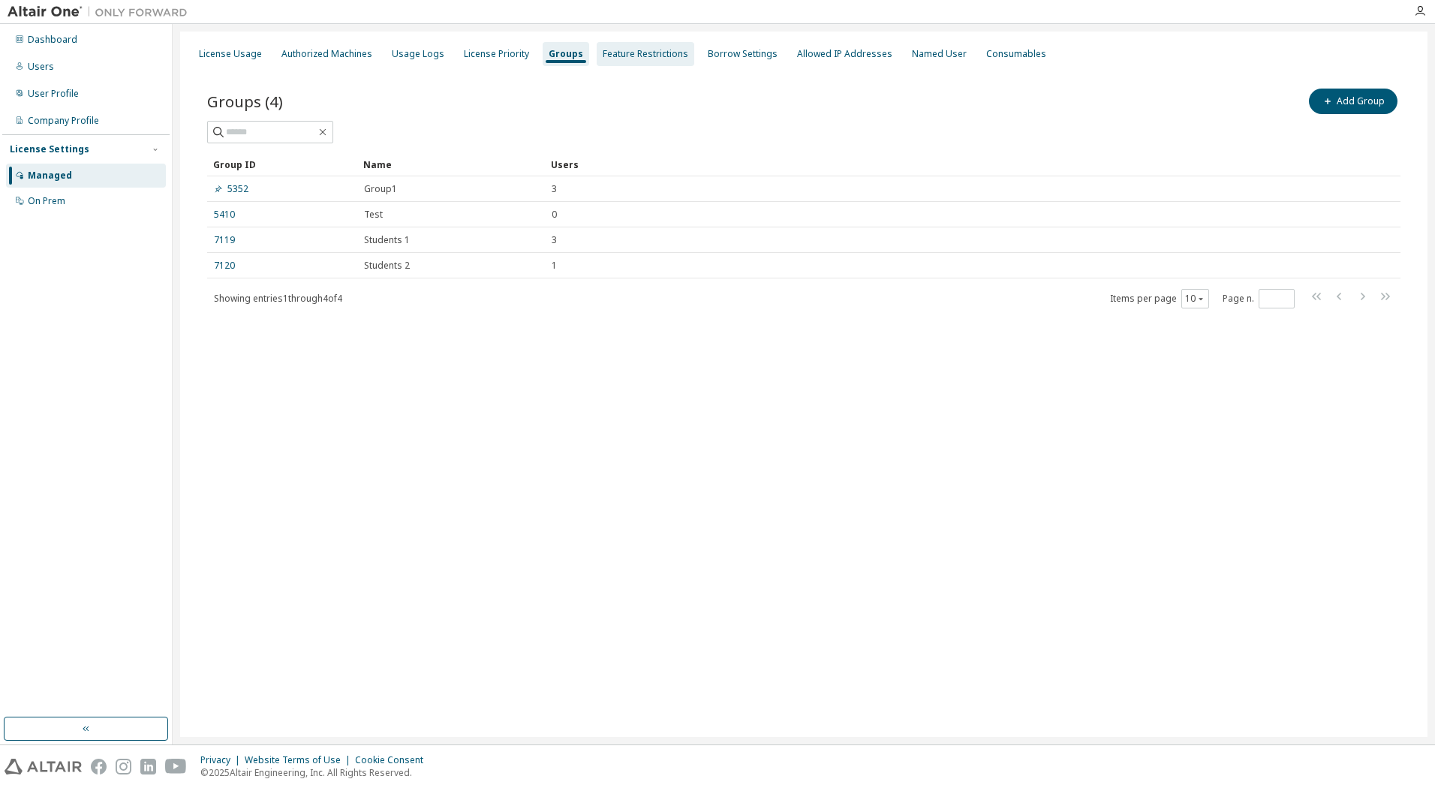
click at [616, 59] on div "Feature Restrictions" at bounding box center [646, 54] width 86 height 12
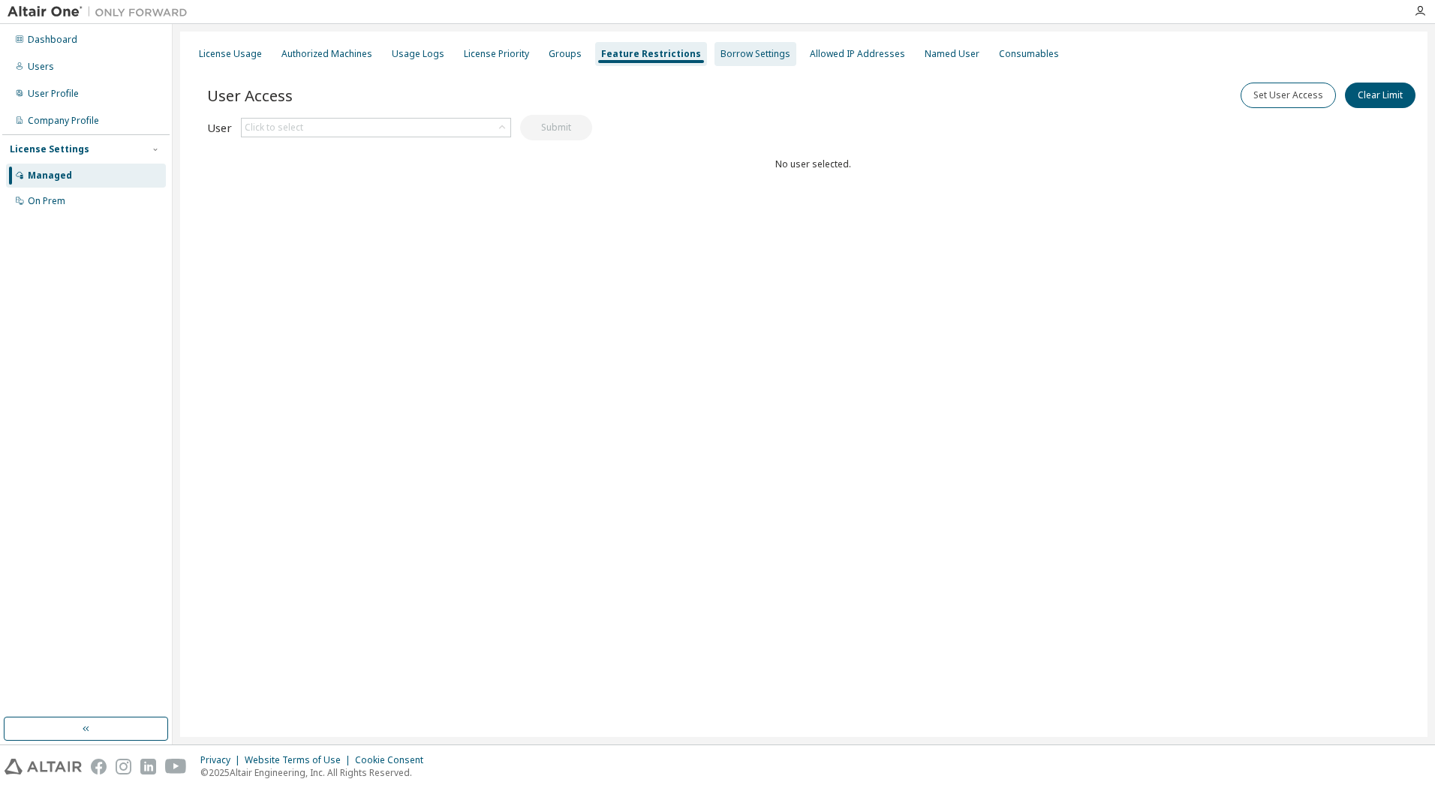
click at [722, 50] on div "Borrow Settings" at bounding box center [756, 54] width 70 height 12
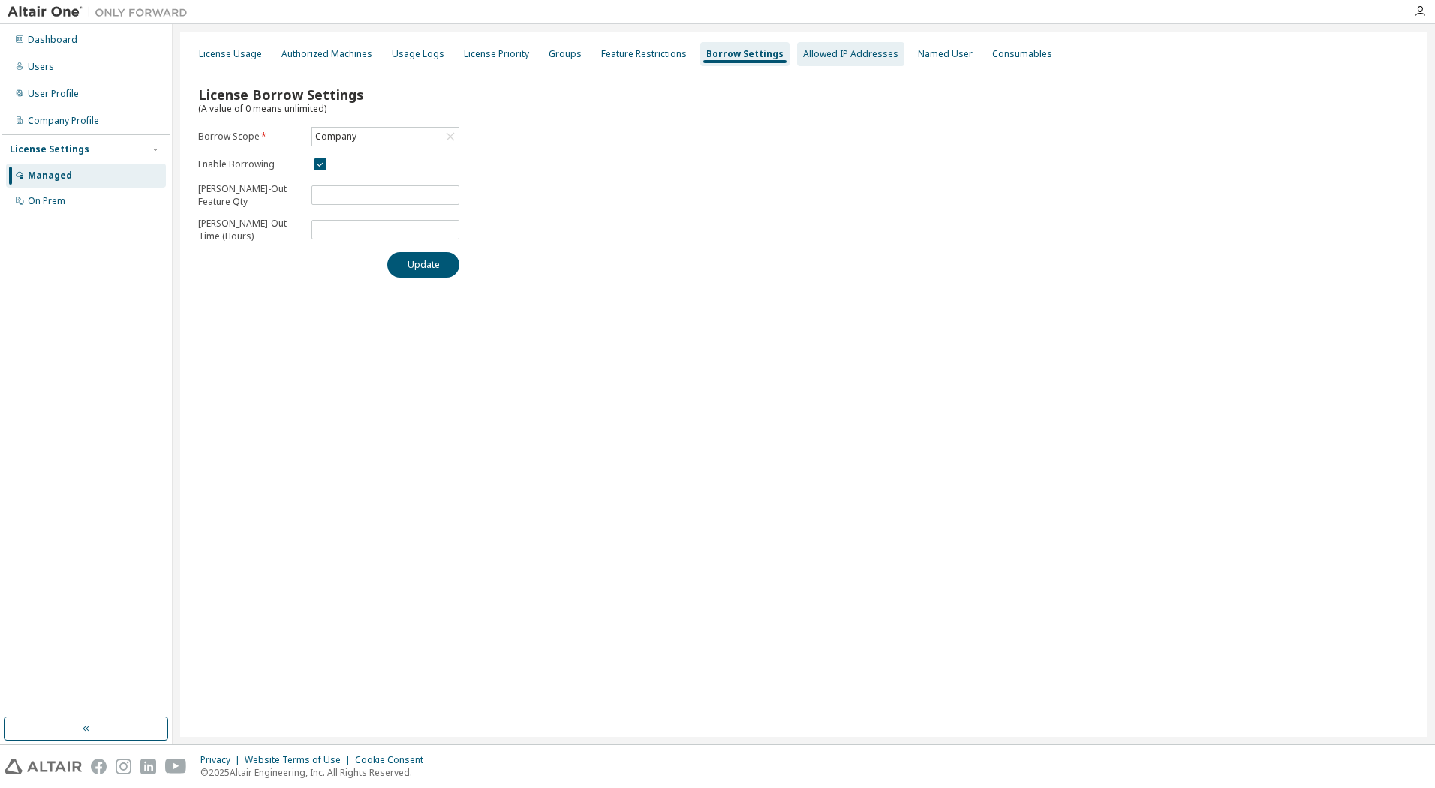
click at [816, 50] on div "Allowed IP Addresses" at bounding box center [850, 54] width 95 height 12
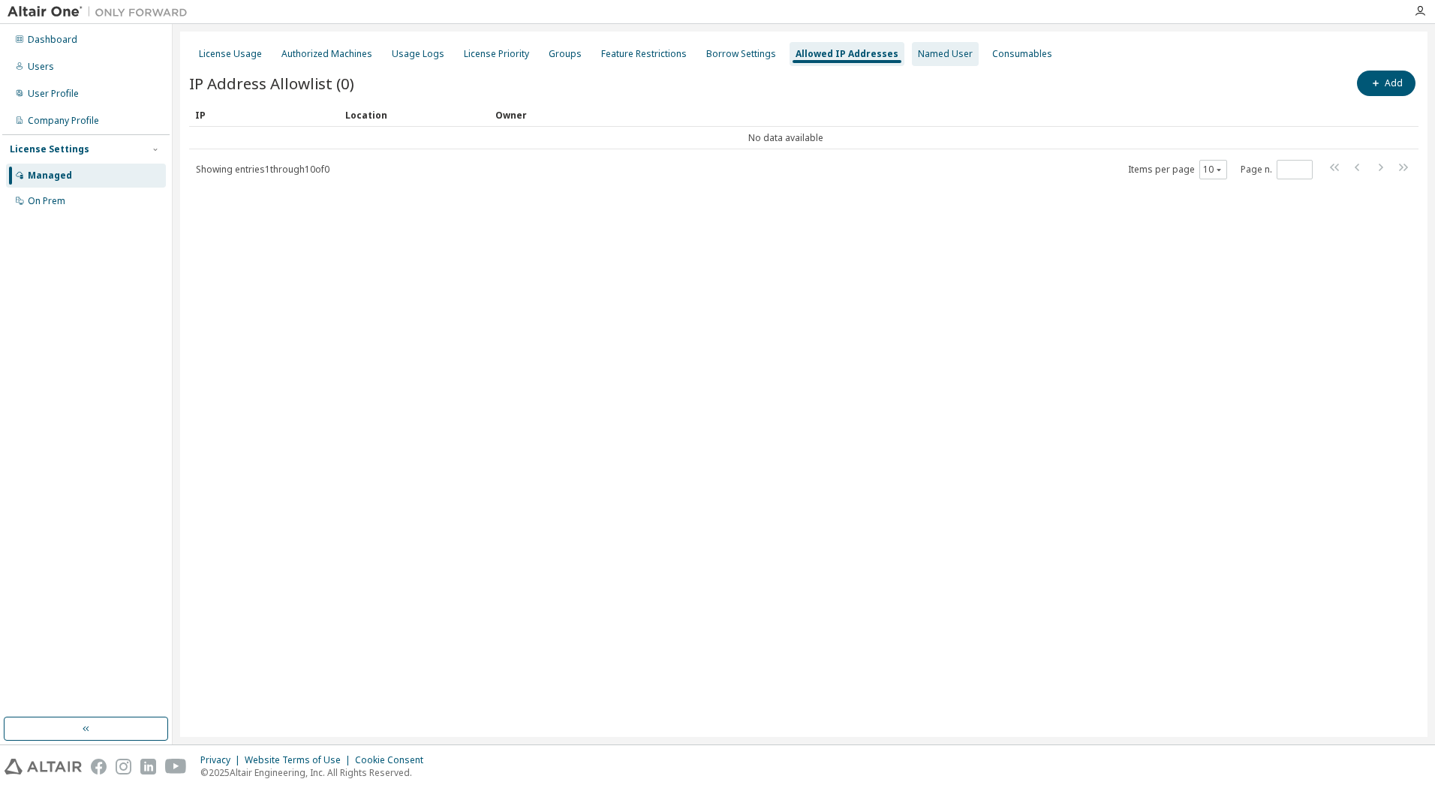
click at [918, 59] on div "Named User" at bounding box center [945, 54] width 55 height 12
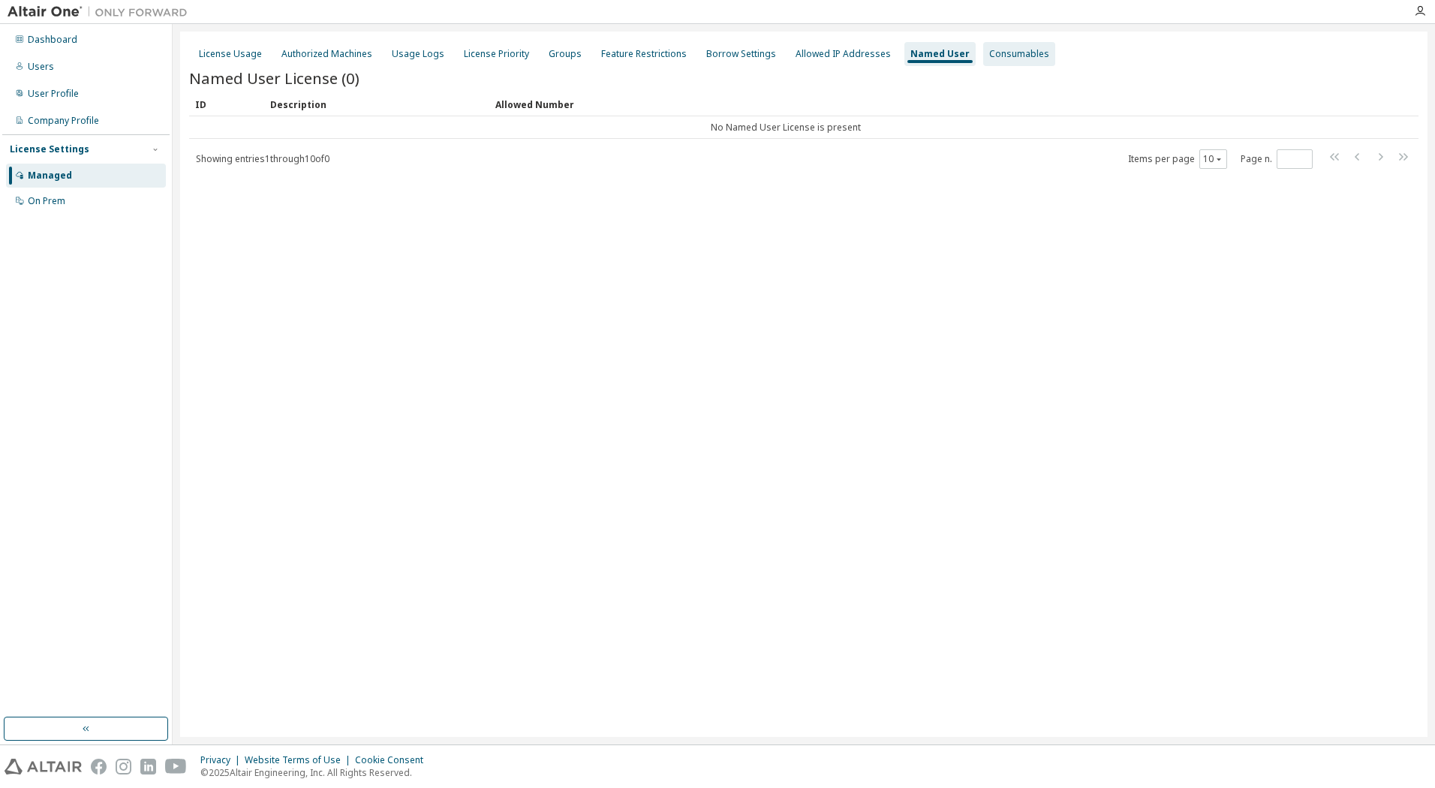
click at [989, 56] on div "Consumables" at bounding box center [1019, 54] width 60 height 12
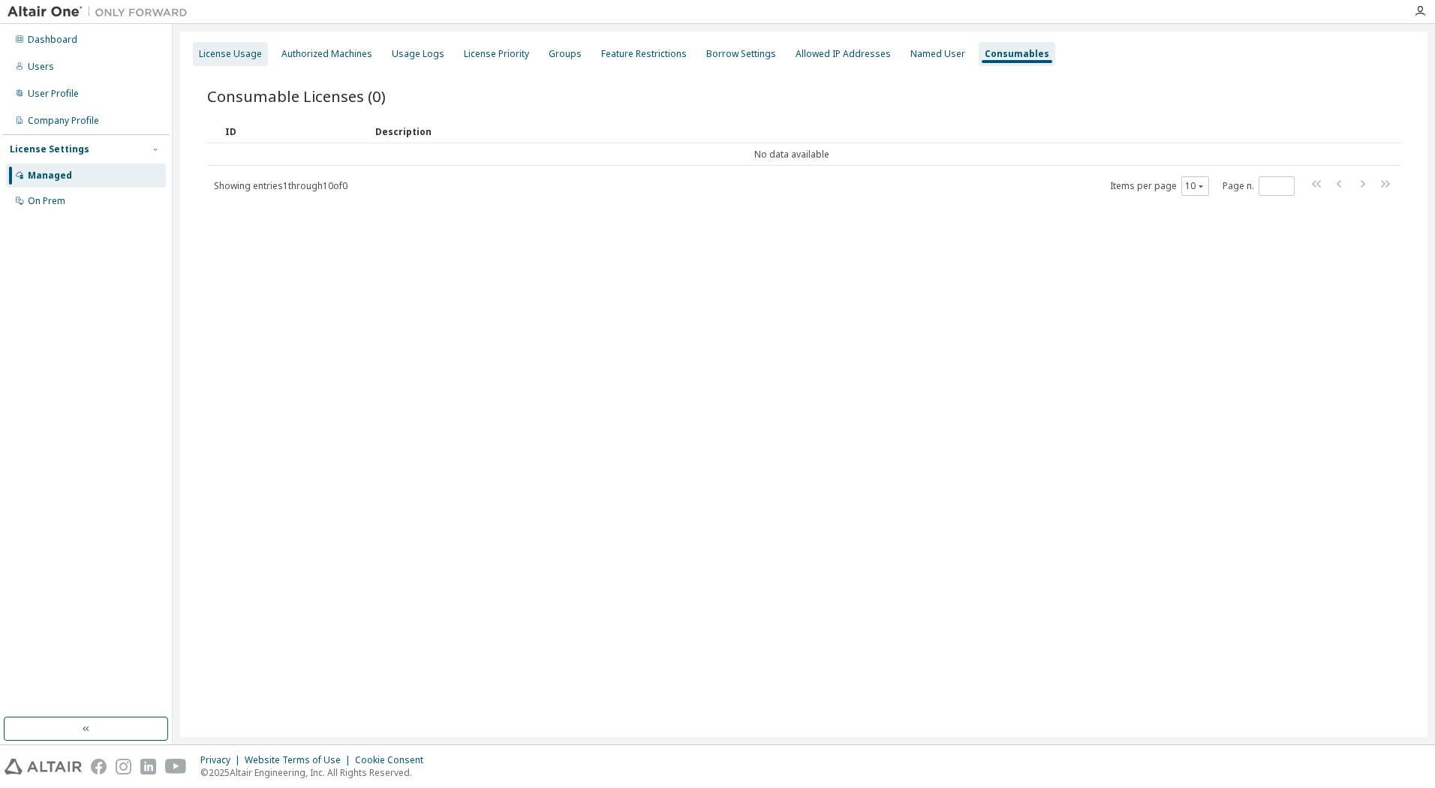
click at [209, 54] on div "License Usage" at bounding box center [230, 54] width 63 height 12
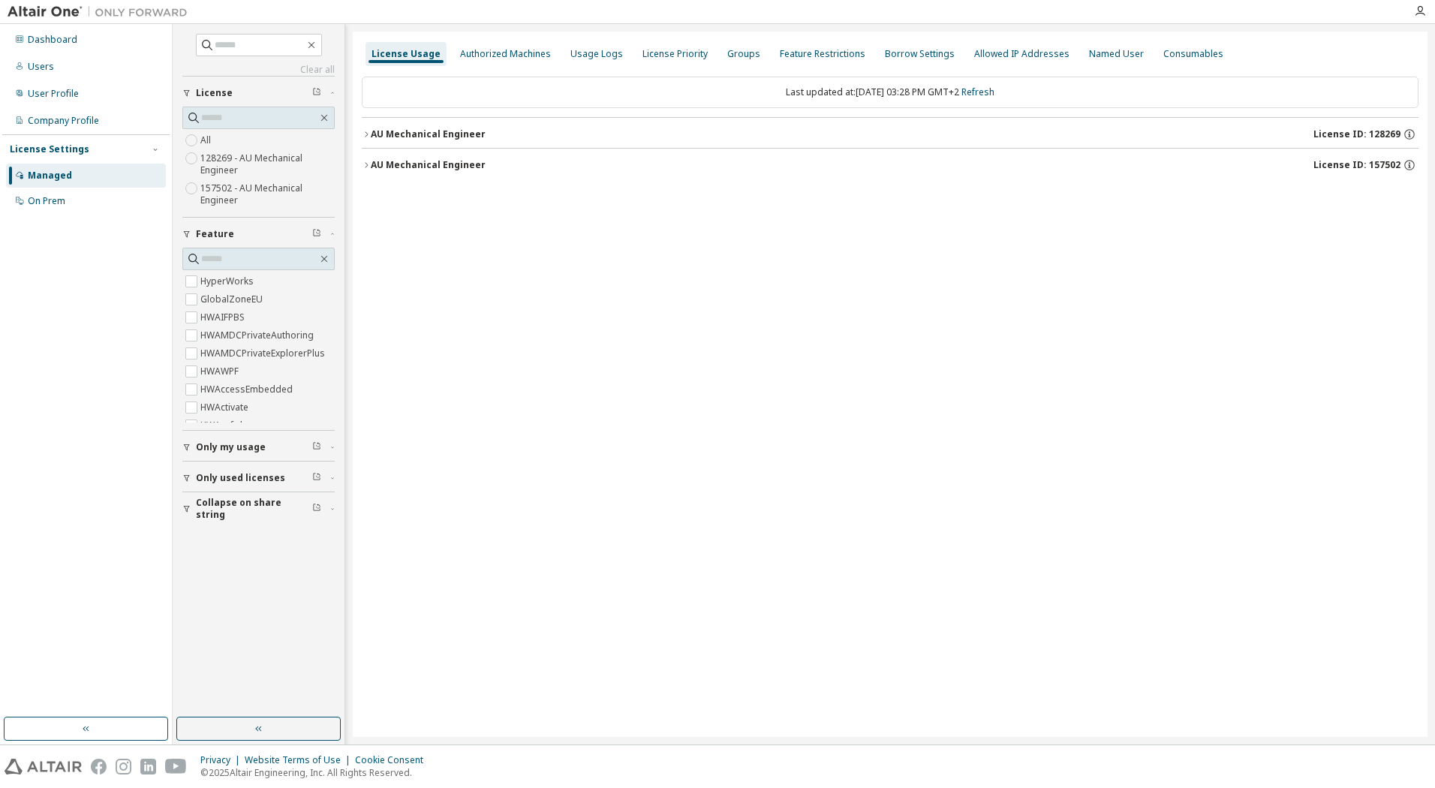
click at [424, 139] on div "AU Mechanical Engineer" at bounding box center [428, 134] width 115 height 12
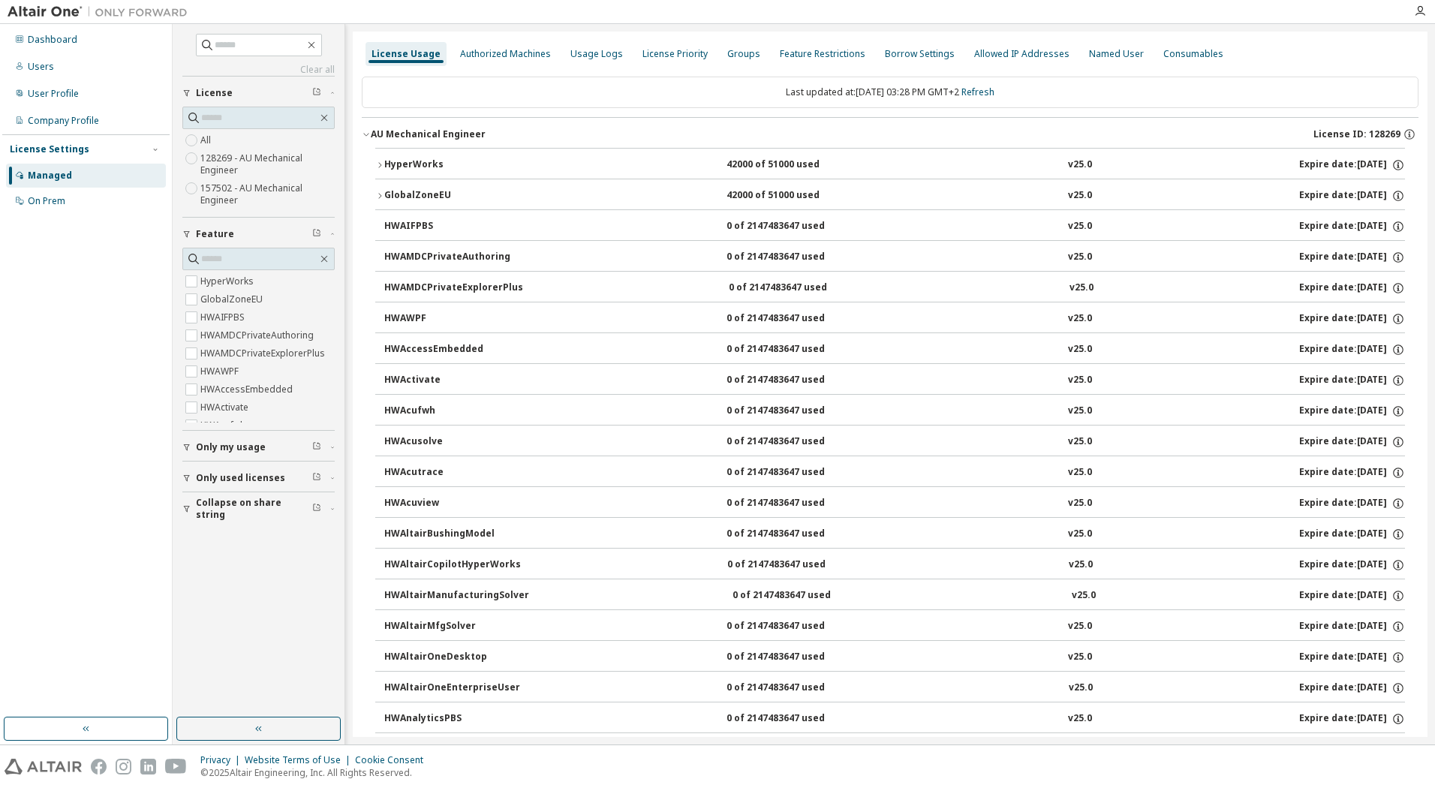
click at [446, 164] on div "HyperWorks" at bounding box center [451, 165] width 135 height 14
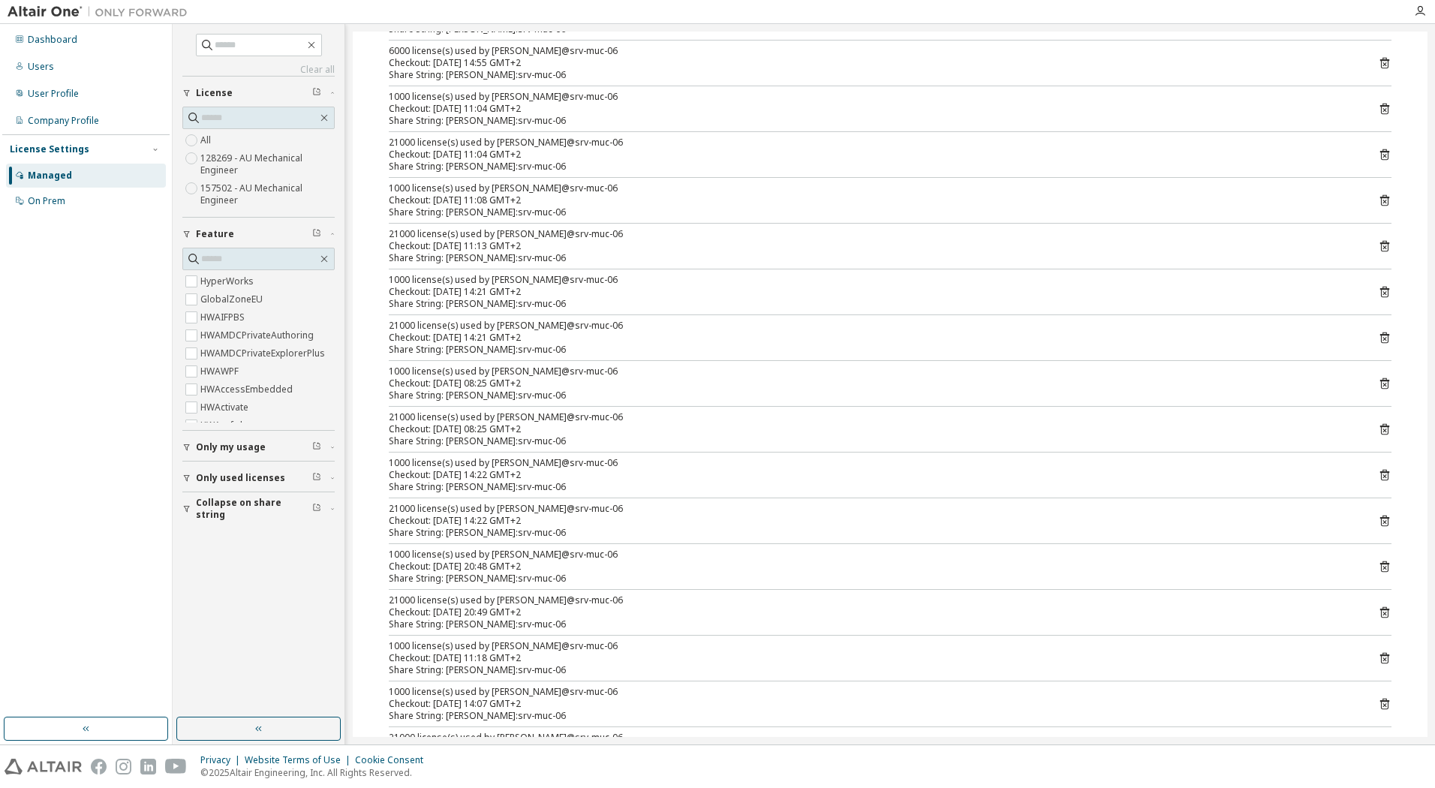
scroll to position [300, 0]
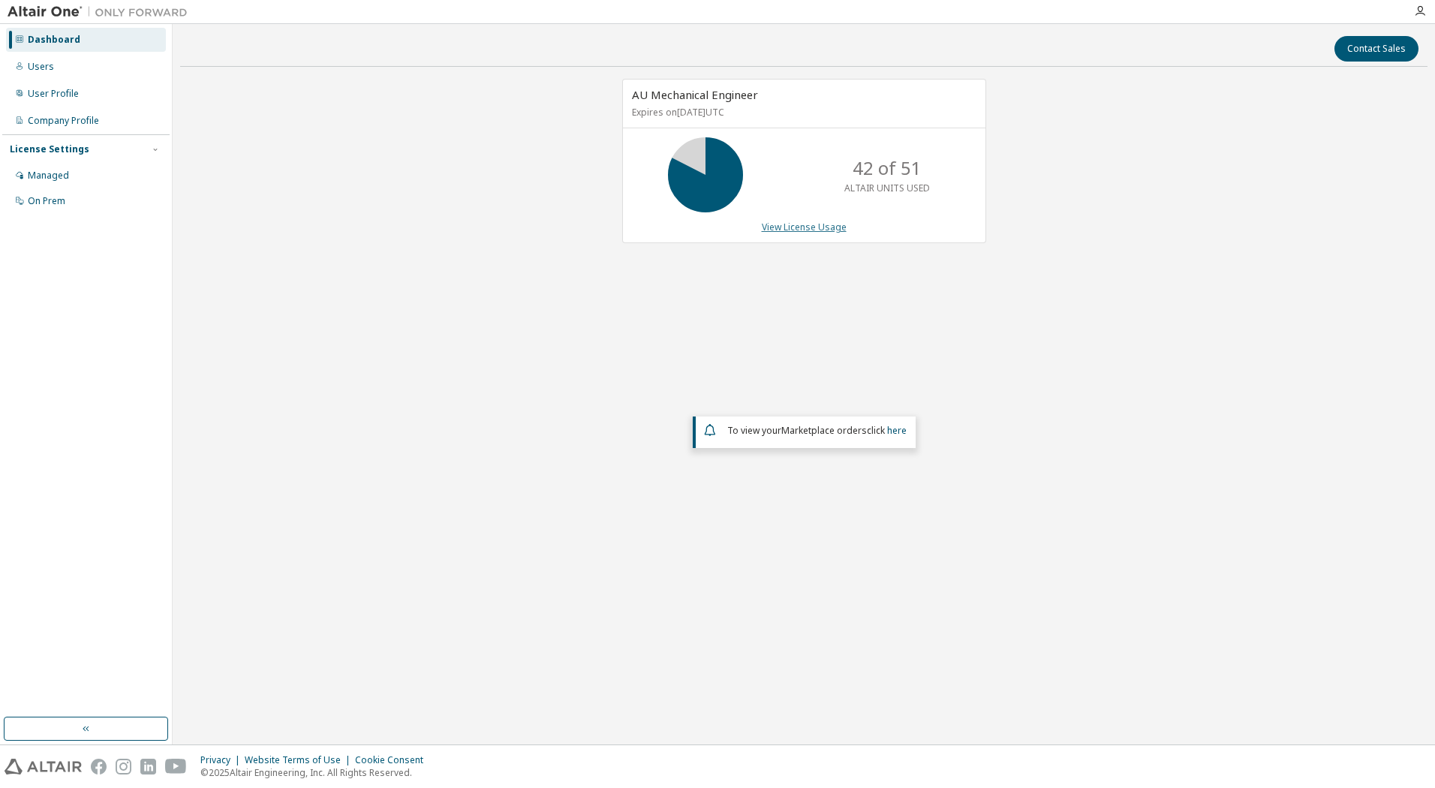
click at [788, 228] on link "View License Usage" at bounding box center [804, 227] width 85 height 13
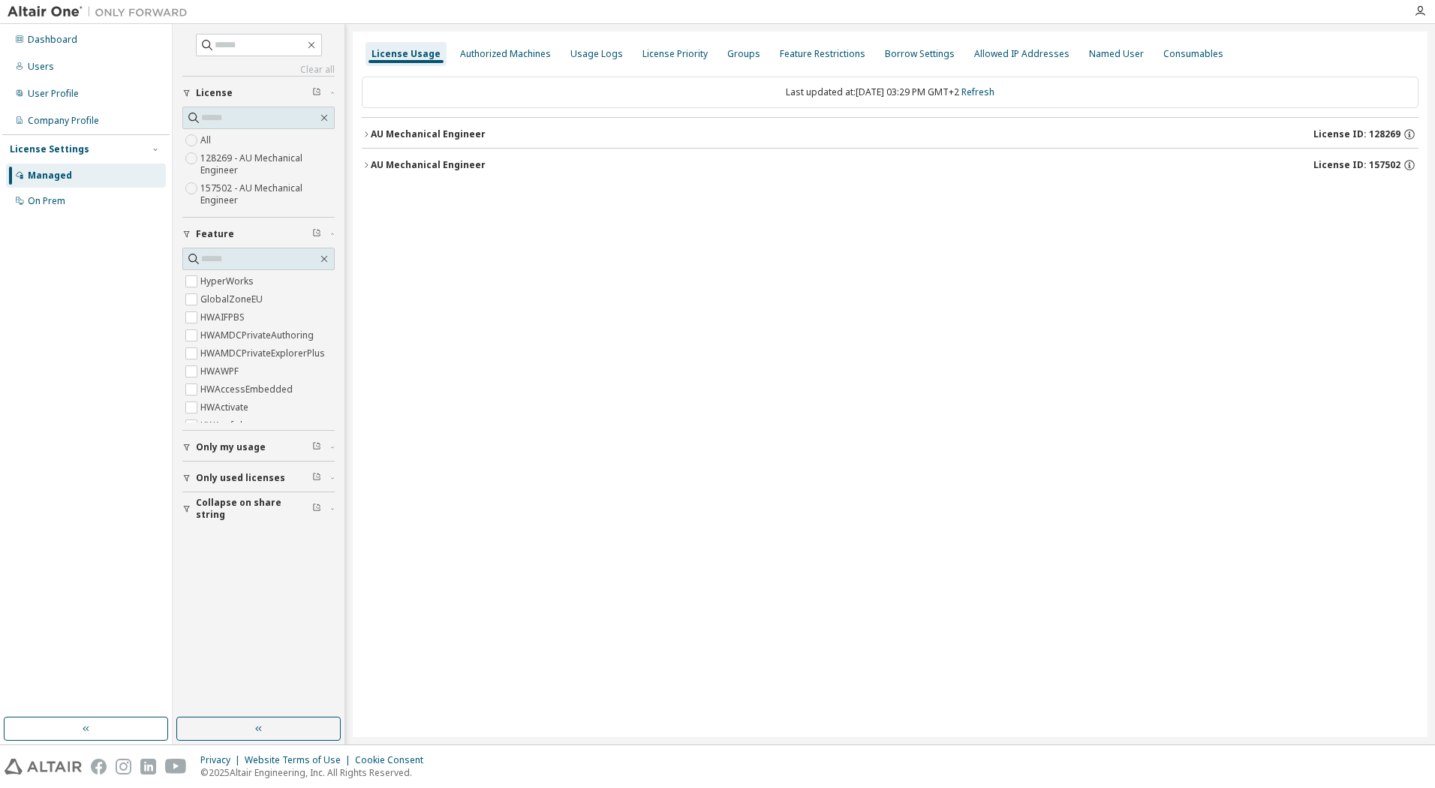
drag, startPoint x: 545, startPoint y: 220, endPoint x: 453, endPoint y: 269, distance: 104.8
click at [453, 269] on div "License Usage Authorized Machines Usage Logs License Priority Groups Feature Re…" at bounding box center [890, 385] width 1075 height 706
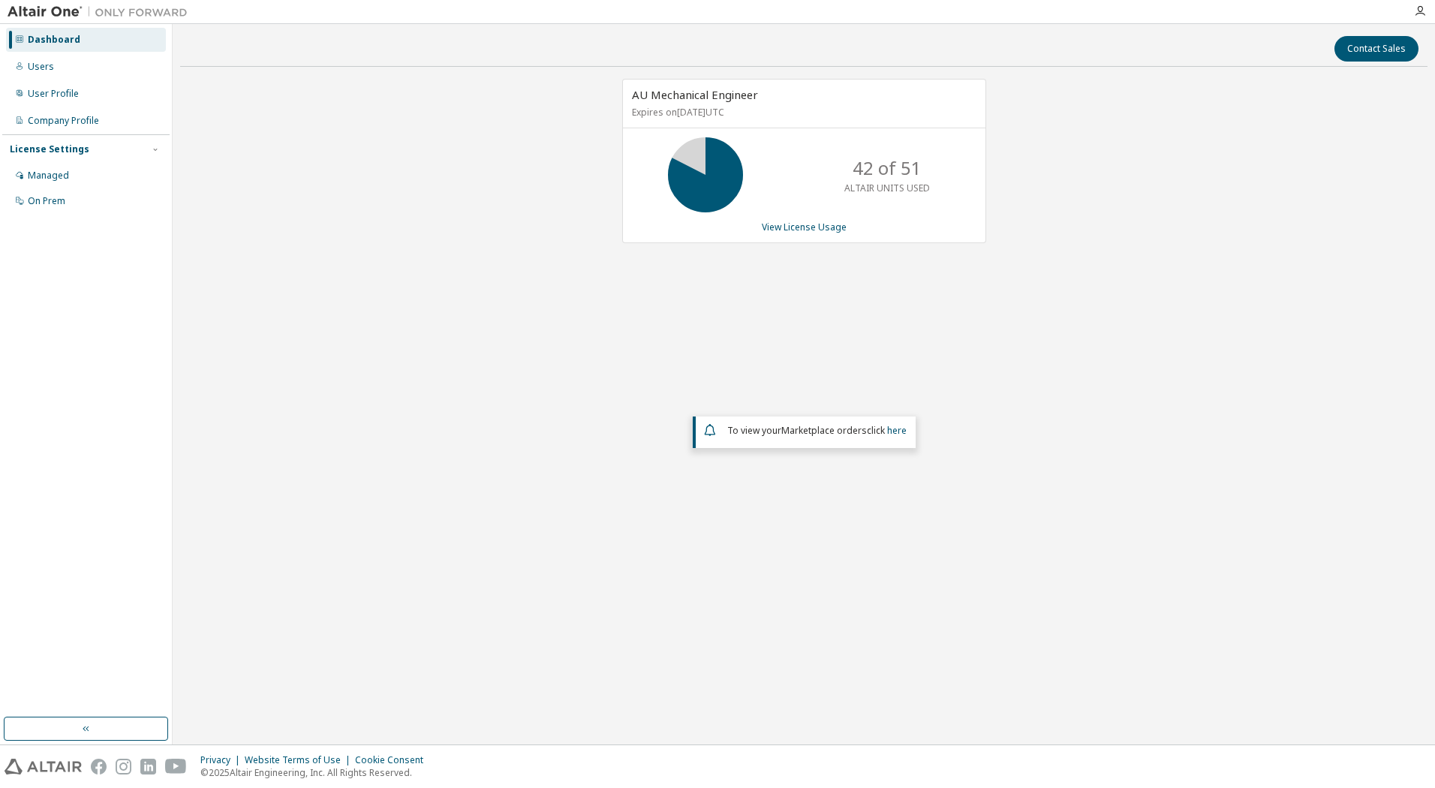
click at [799, 219] on div "AU Mechanical Engineer Expires on [DATE] UTC 42 of 51 ALTAIR UNITS USED View Li…" at bounding box center [804, 161] width 364 height 164
click at [801, 229] on link "View License Usage" at bounding box center [804, 227] width 85 height 13
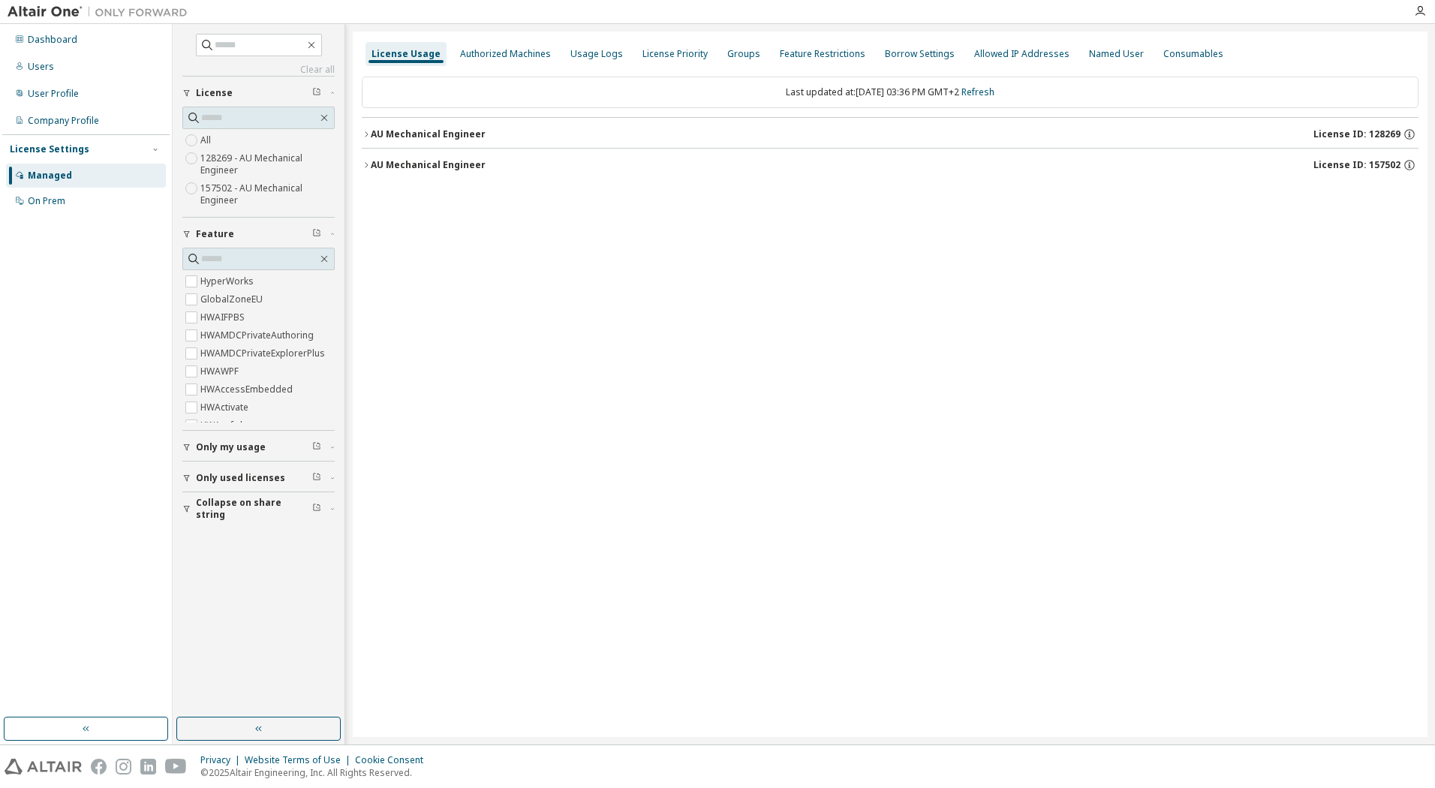
click at [245, 156] on label "128269 - AU Mechanical Engineer" at bounding box center [267, 164] width 134 height 30
click at [208, 142] on label "All" at bounding box center [207, 140] width 14 height 18
click at [372, 133] on div "AU Mechanical Engineer" at bounding box center [428, 134] width 115 height 12
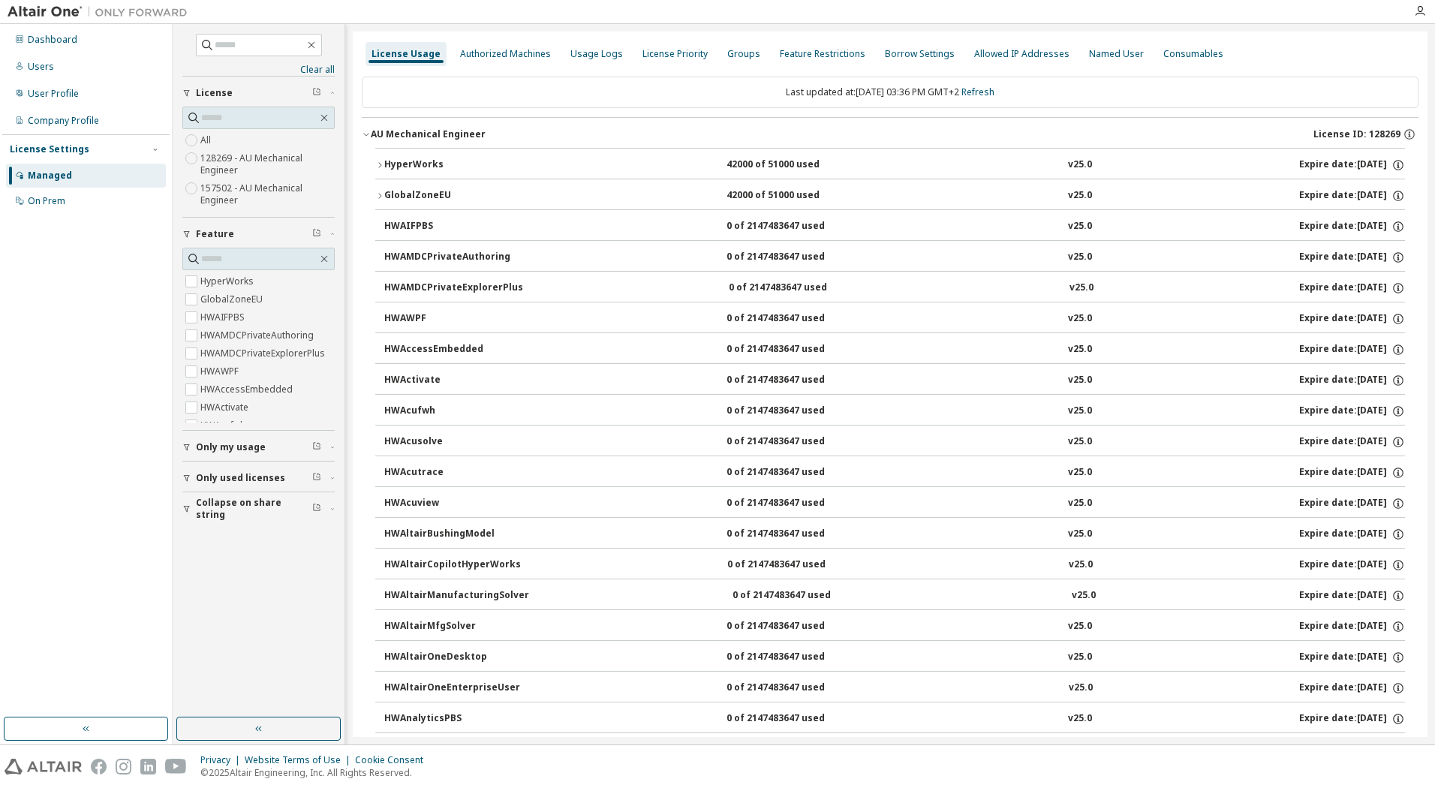
click at [437, 163] on div "HyperWorks" at bounding box center [451, 165] width 135 height 14
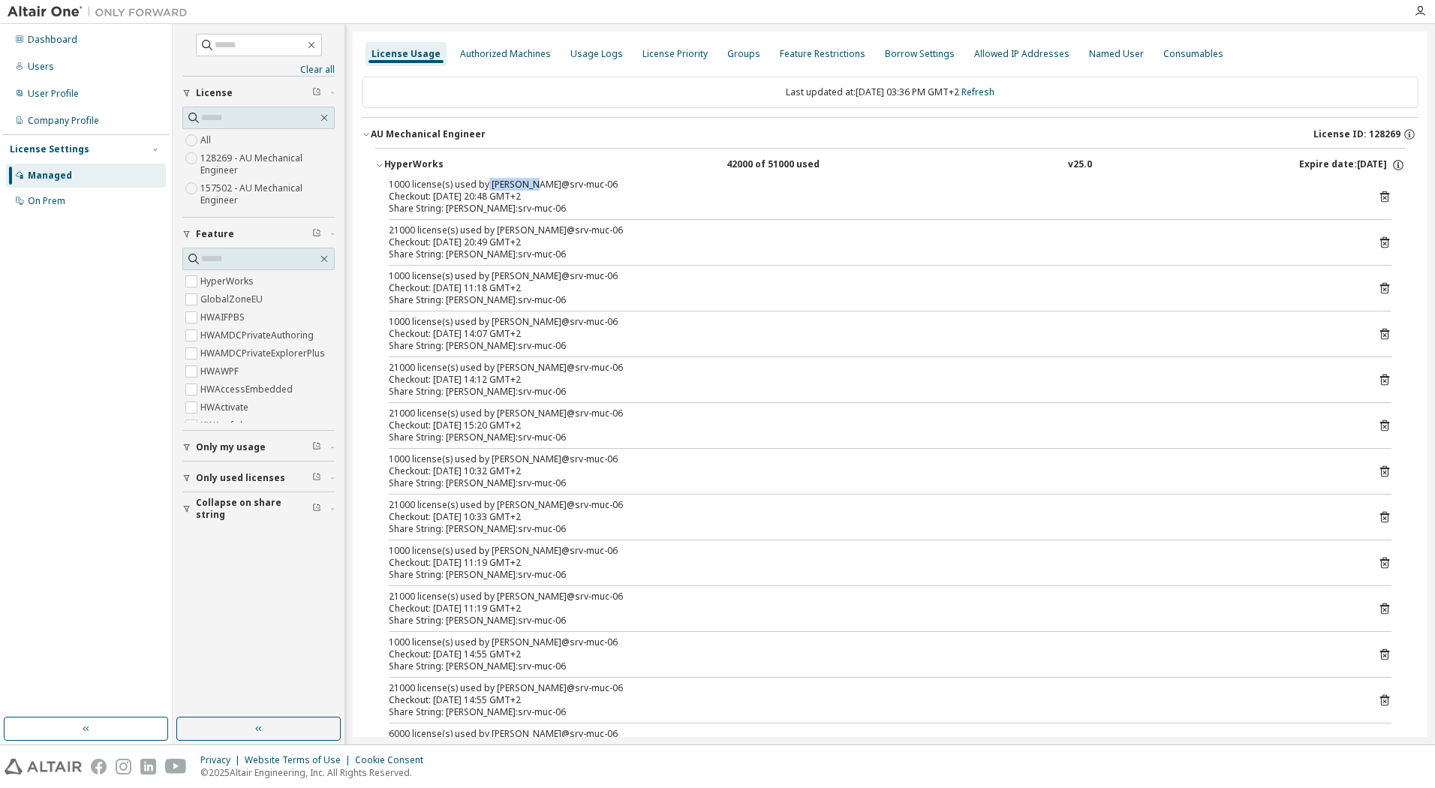
drag, startPoint x: 483, startPoint y: 186, endPoint x: 535, endPoint y: 182, distance: 51.9
click at [535, 182] on div "1000 license(s) used by [PERSON_NAME]@srv-muc-06" at bounding box center [872, 185] width 967 height 12
drag, startPoint x: 535, startPoint y: 182, endPoint x: 589, endPoint y: 200, distance: 56.3
click at [589, 200] on div "Checkout: [DATE] 20:48 GMT+2" at bounding box center [872, 197] width 967 height 12
drag, startPoint x: 507, startPoint y: 185, endPoint x: 527, endPoint y: 185, distance: 20.3
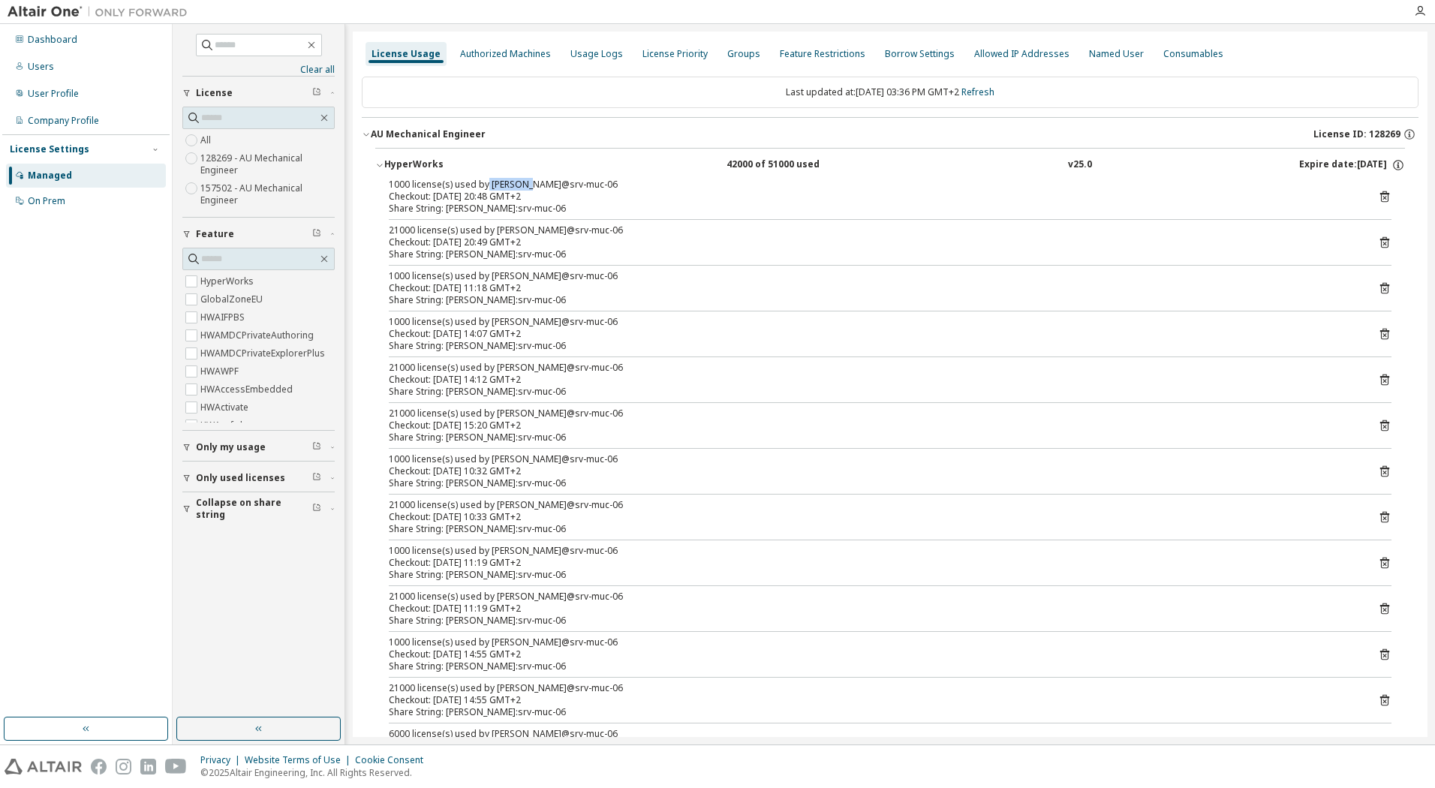
click at [527, 185] on div "1000 license(s) used by [PERSON_NAME]@srv-muc-06" at bounding box center [872, 185] width 967 height 12
drag, startPoint x: 527, startPoint y: 185, endPoint x: 453, endPoint y: 224, distance: 83.9
click at [453, 224] on div "21000 license(s) used by [PERSON_NAME]@srv-muc-06" at bounding box center [872, 230] width 967 height 12
click at [384, 166] on div "HyperWorks" at bounding box center [451, 165] width 135 height 14
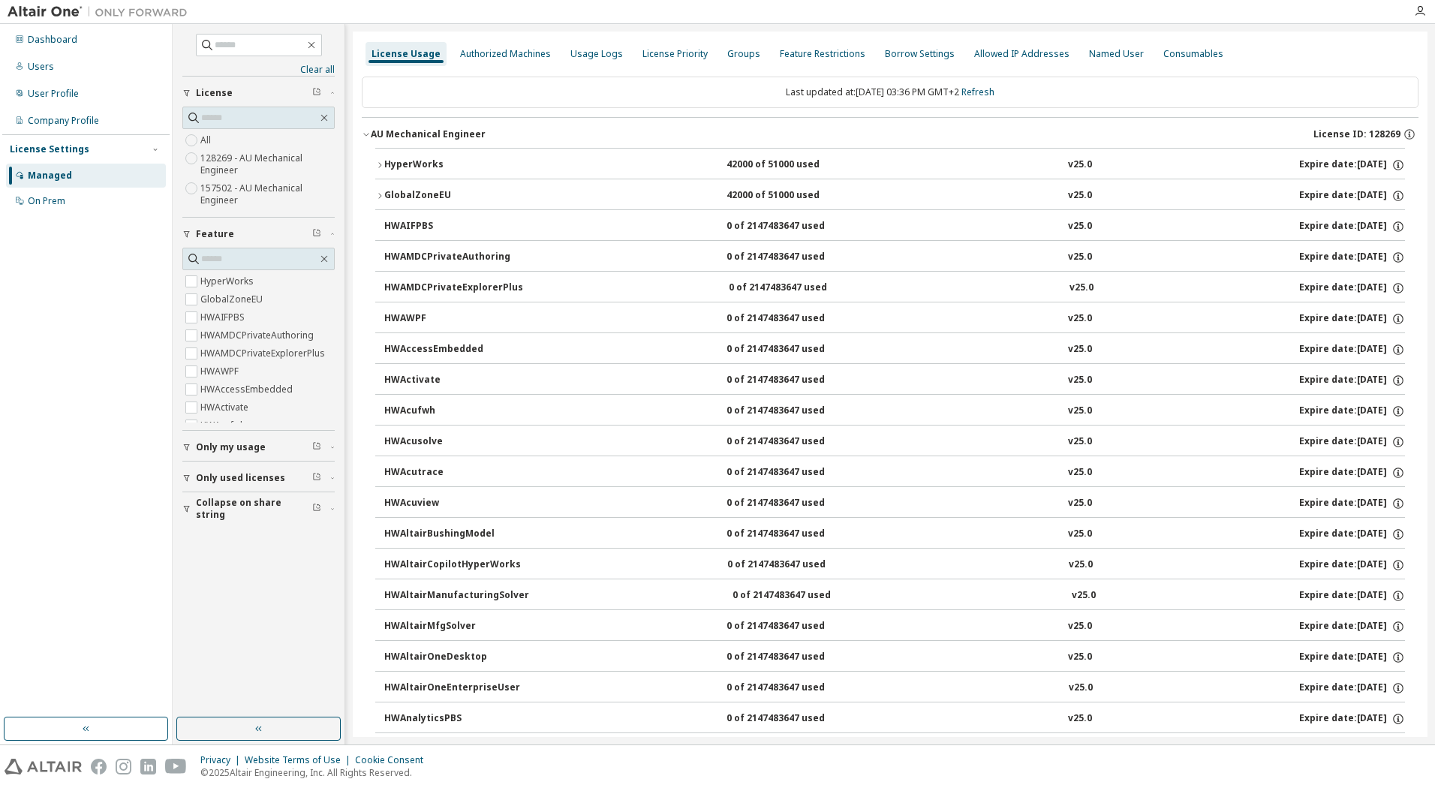
click at [365, 134] on icon "button" at bounding box center [366, 134] width 9 height 9
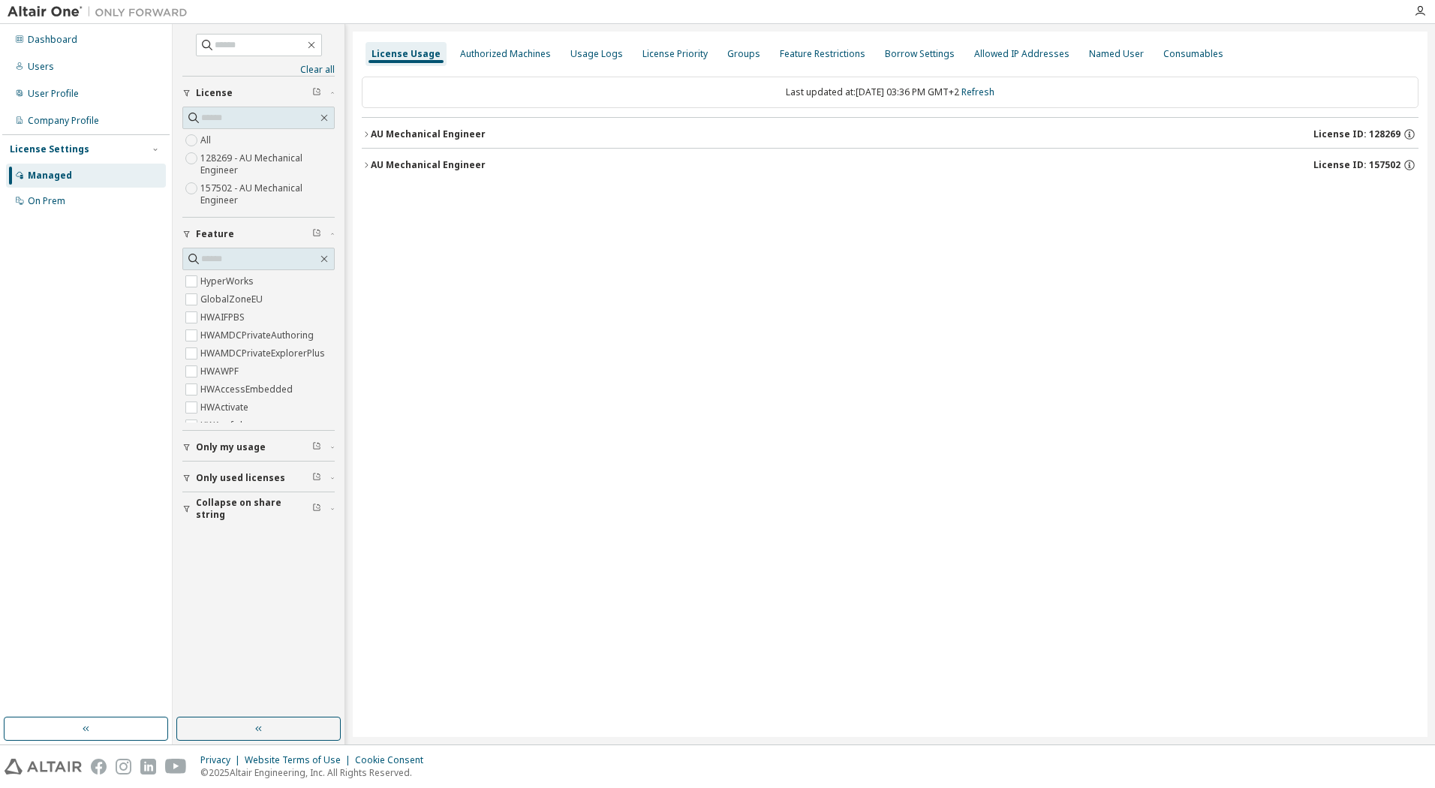
click at [369, 165] on icon "button" at bounding box center [366, 165] width 9 height 9
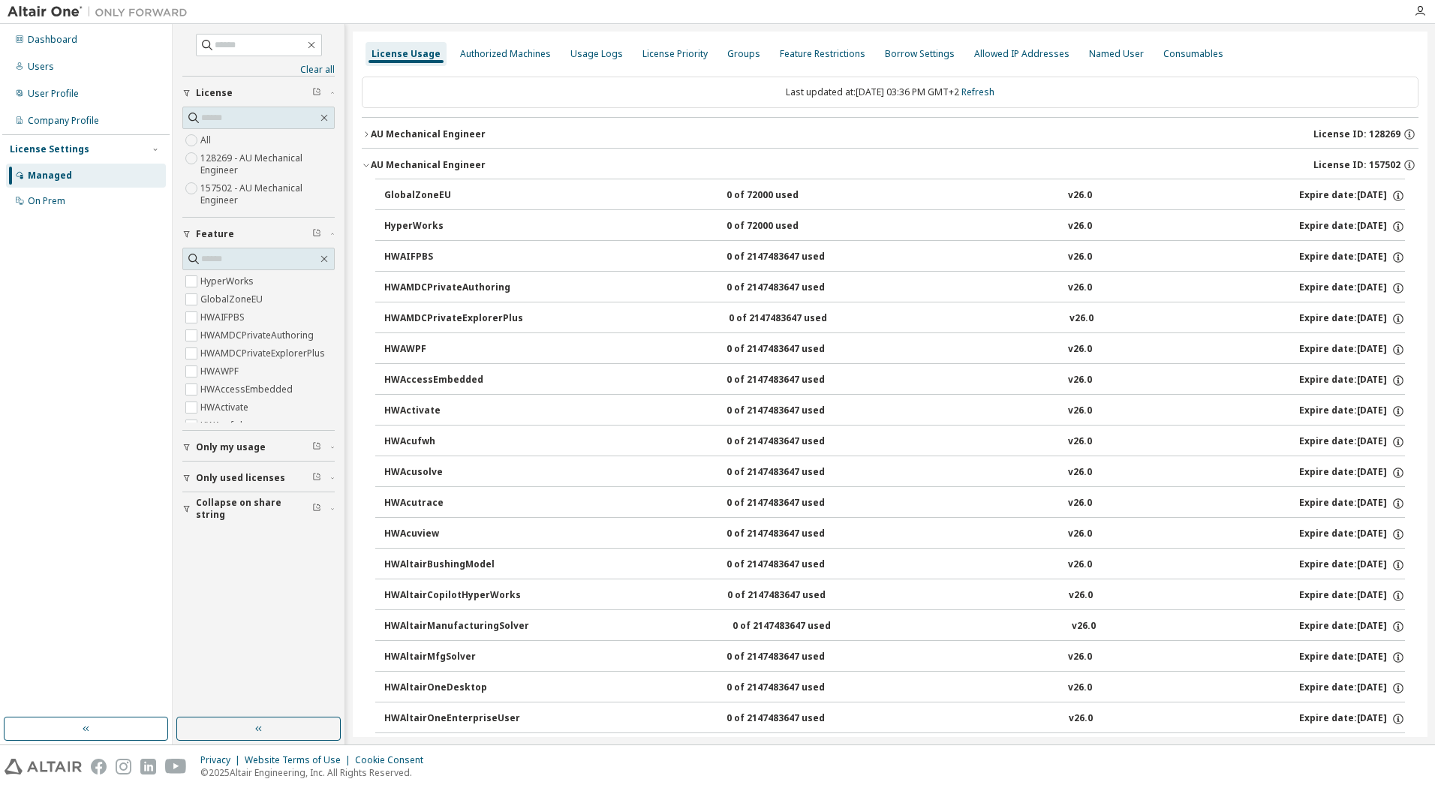
click at [363, 164] on icon "button" at bounding box center [366, 165] width 9 height 9
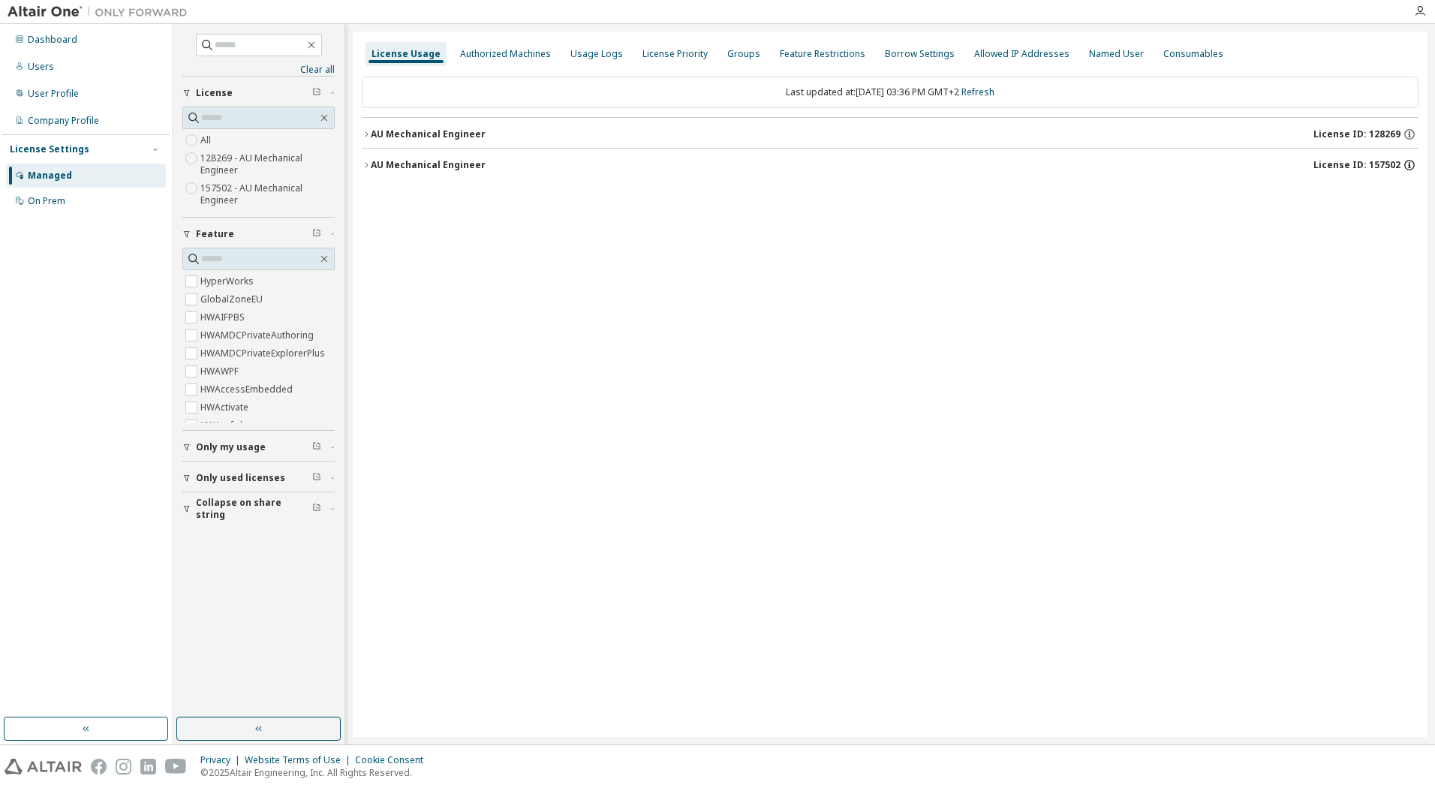
click at [1408, 167] on icon "button" at bounding box center [1410, 165] width 14 height 14
drag, startPoint x: 1223, startPoint y: 242, endPoint x: 1267, endPoint y: 245, distance: 44.4
click at [1267, 245] on p "Start Date: [DATE]" at bounding box center [1289, 239] width 236 height 13
drag, startPoint x: 1267, startPoint y: 245, endPoint x: 1240, endPoint y: 240, distance: 27.5
click at [1240, 240] on p "Start Date: [DATE]" at bounding box center [1289, 239] width 236 height 13
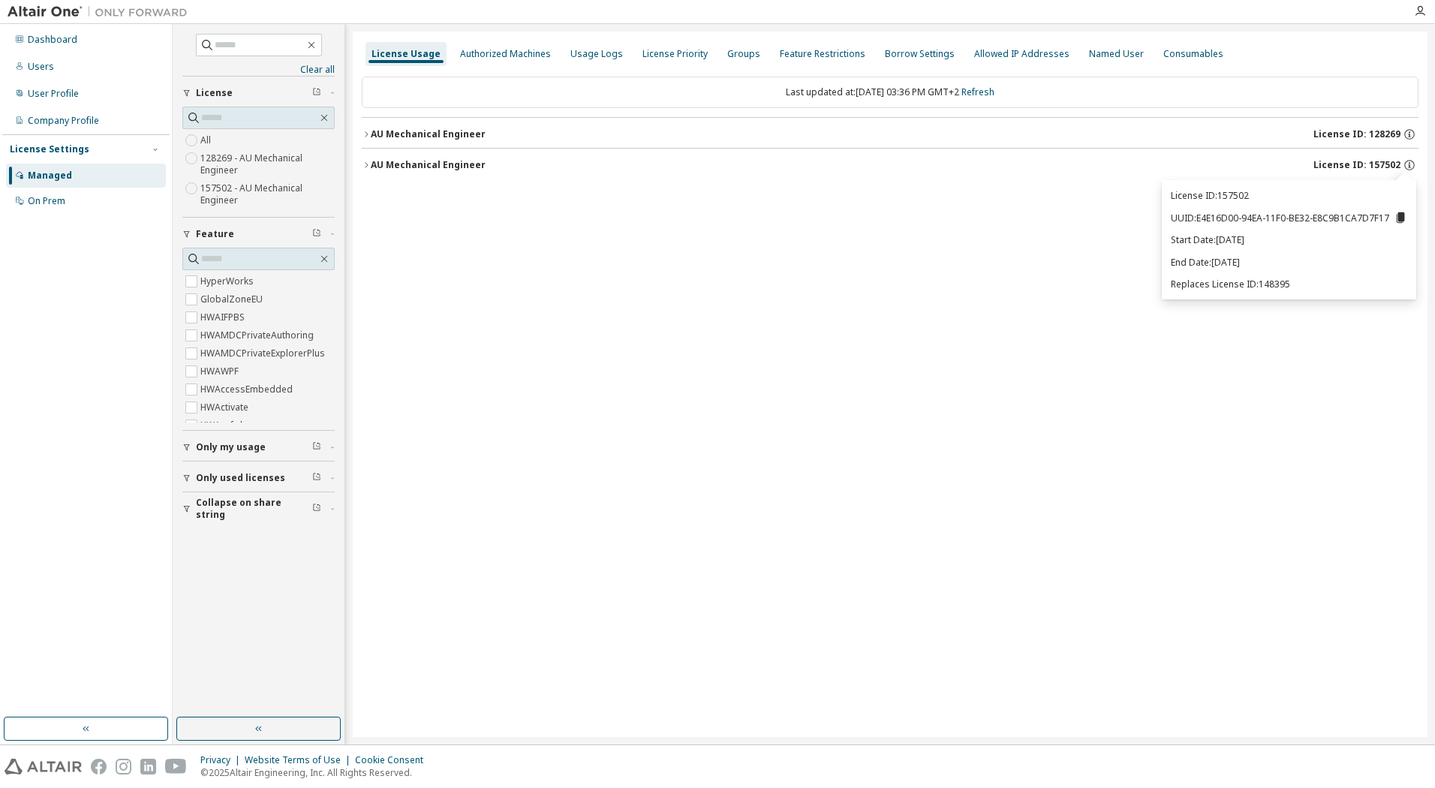
drag, startPoint x: 1218, startPoint y: 246, endPoint x: 1276, endPoint y: 245, distance: 57.8
click at [1276, 245] on div "License ID: 157502 UUID: E4E16D00-94EA-11F0-BE32-E8C9B1CA7D7F17 Start Date: [DA…" at bounding box center [1289, 239] width 254 height 119
drag, startPoint x: 1276, startPoint y: 245, endPoint x: 1278, endPoint y: 254, distance: 9.1
click at [1278, 254] on div "License ID: 157502 UUID: E4E16D00-94EA-11F0-BE32-E8C9B1CA7D7F17 Start Date: [DA…" at bounding box center [1289, 239] width 254 height 119
click at [1245, 263] on p "End Date: [DATE]" at bounding box center [1289, 262] width 236 height 13
